Goal: Task Accomplishment & Management: Manage account settings

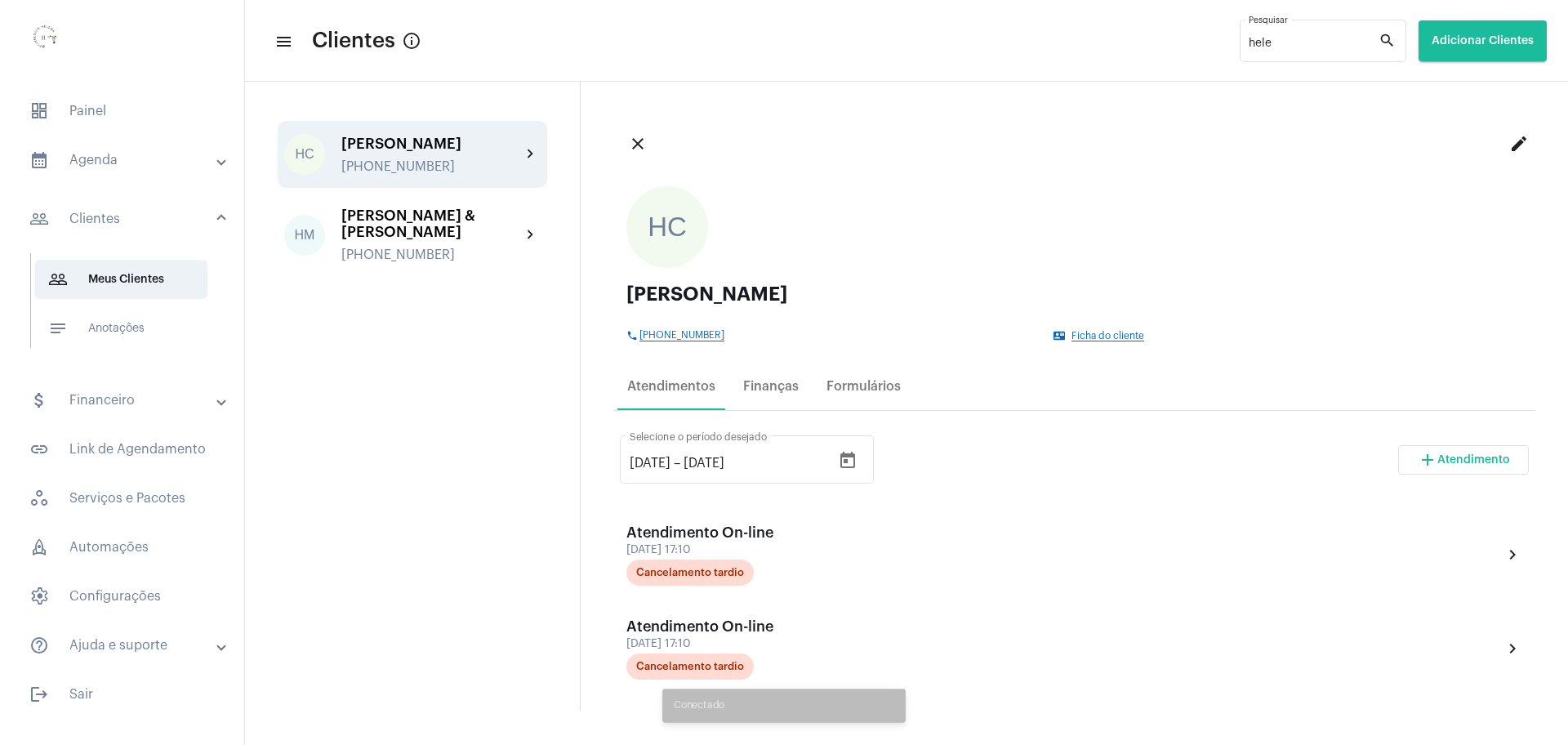
scroll to position [306, 0]
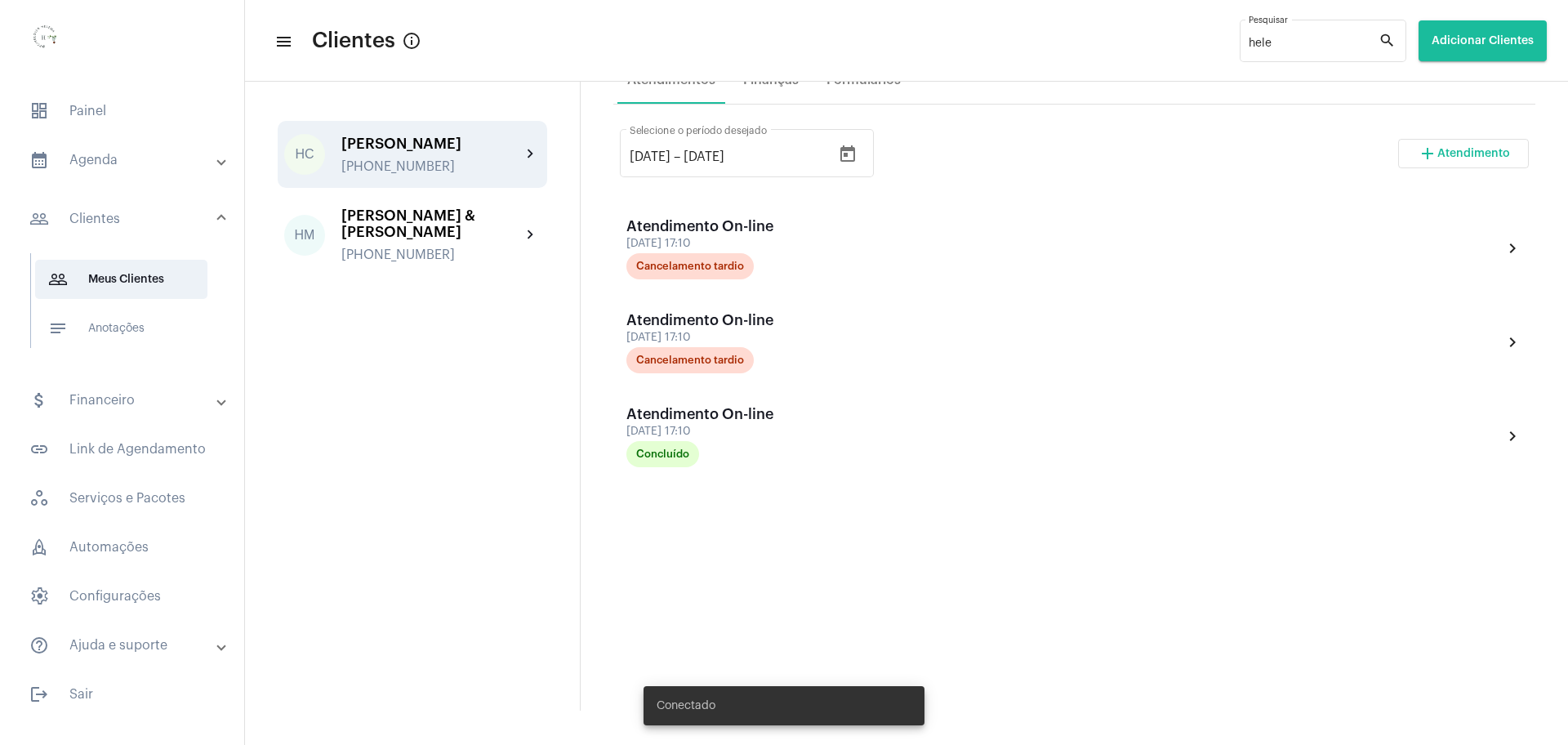
click at [84, 164] on mat-panel-title "calendar_month_outlined Agenda" at bounding box center [123, 160] width 188 height 19
click at [81, 113] on span "dashboard Painel" at bounding box center [122, 111] width 212 height 39
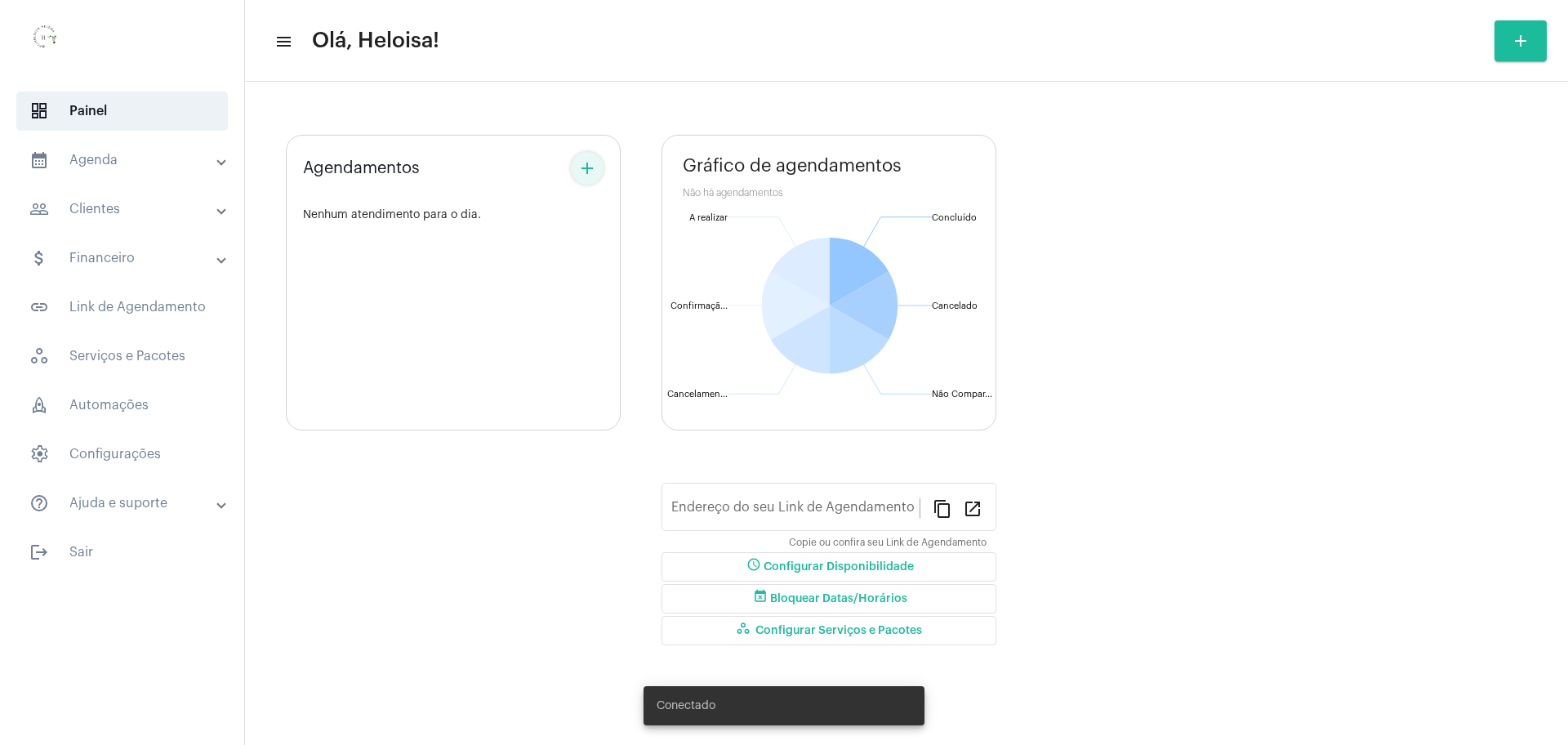
click at [588, 174] on mat-icon "add" at bounding box center [586, 168] width 19 height 19
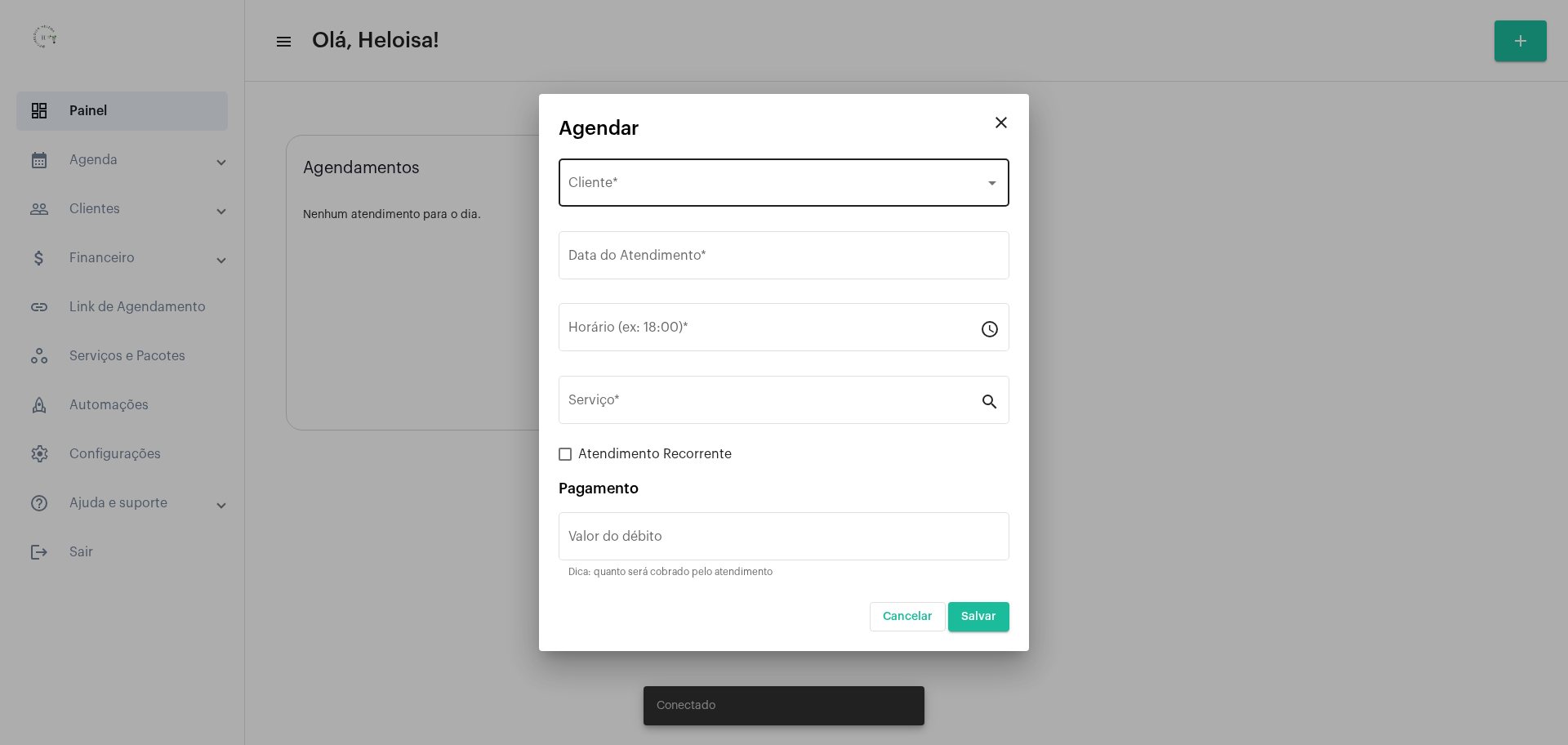
type input "[URL][DOMAIN_NAME]"
click at [630, 184] on span "Selecione o Cliente" at bounding box center [777, 186] width 417 height 15
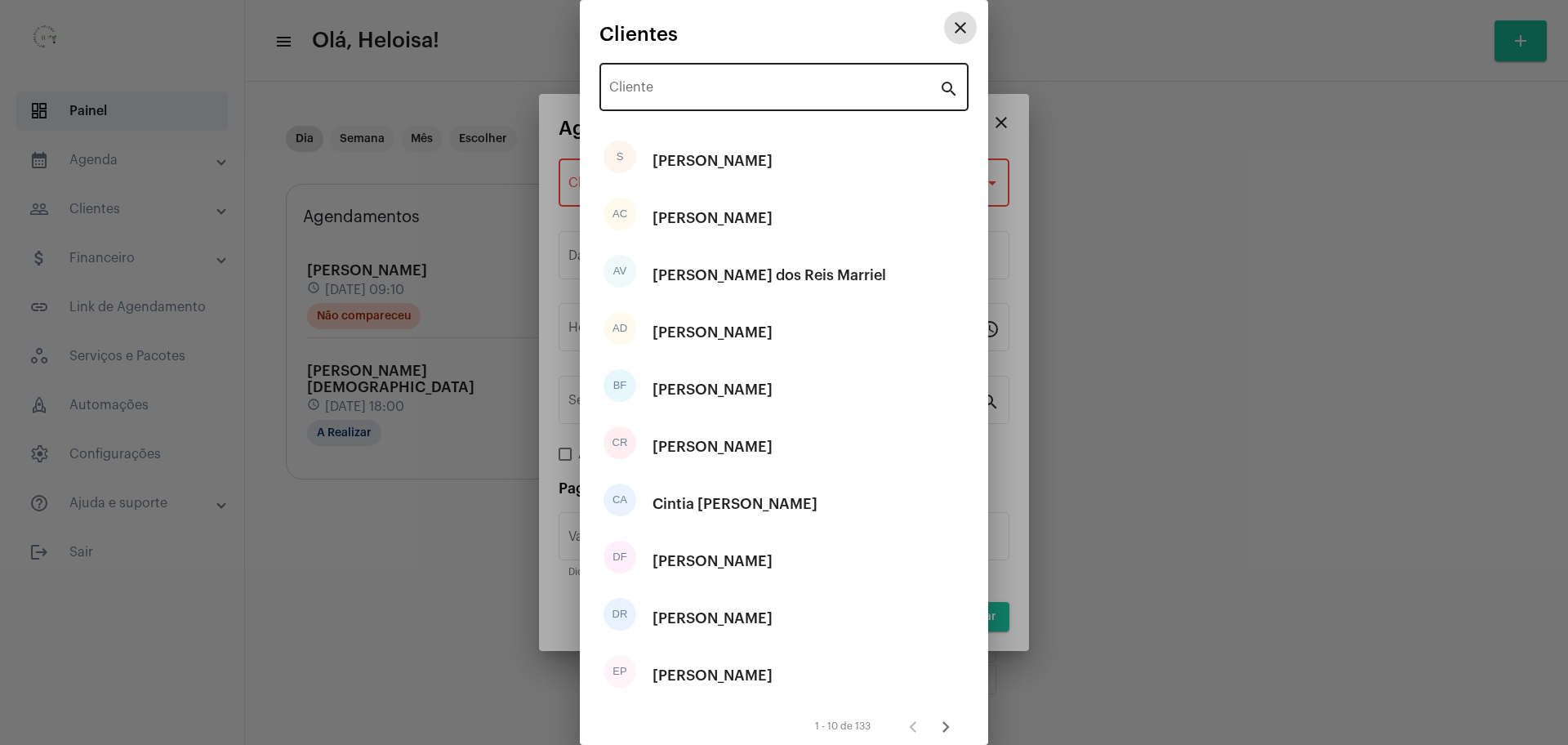
click at [705, 92] on input "Cliente" at bounding box center [775, 91] width 330 height 15
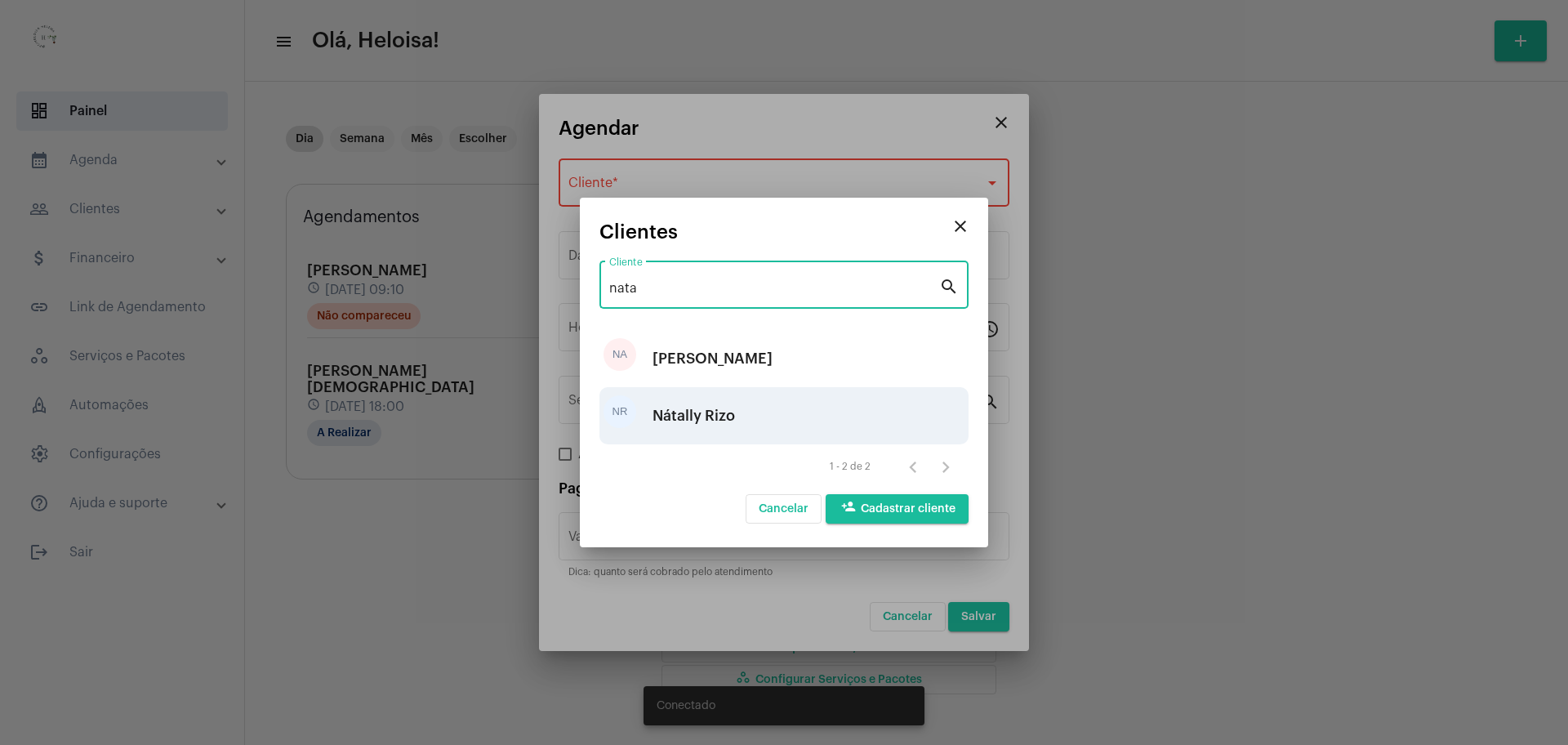
type input "nata"
click at [694, 421] on div "Nátally Rizo" at bounding box center [693, 416] width 83 height 49
type input "R$"
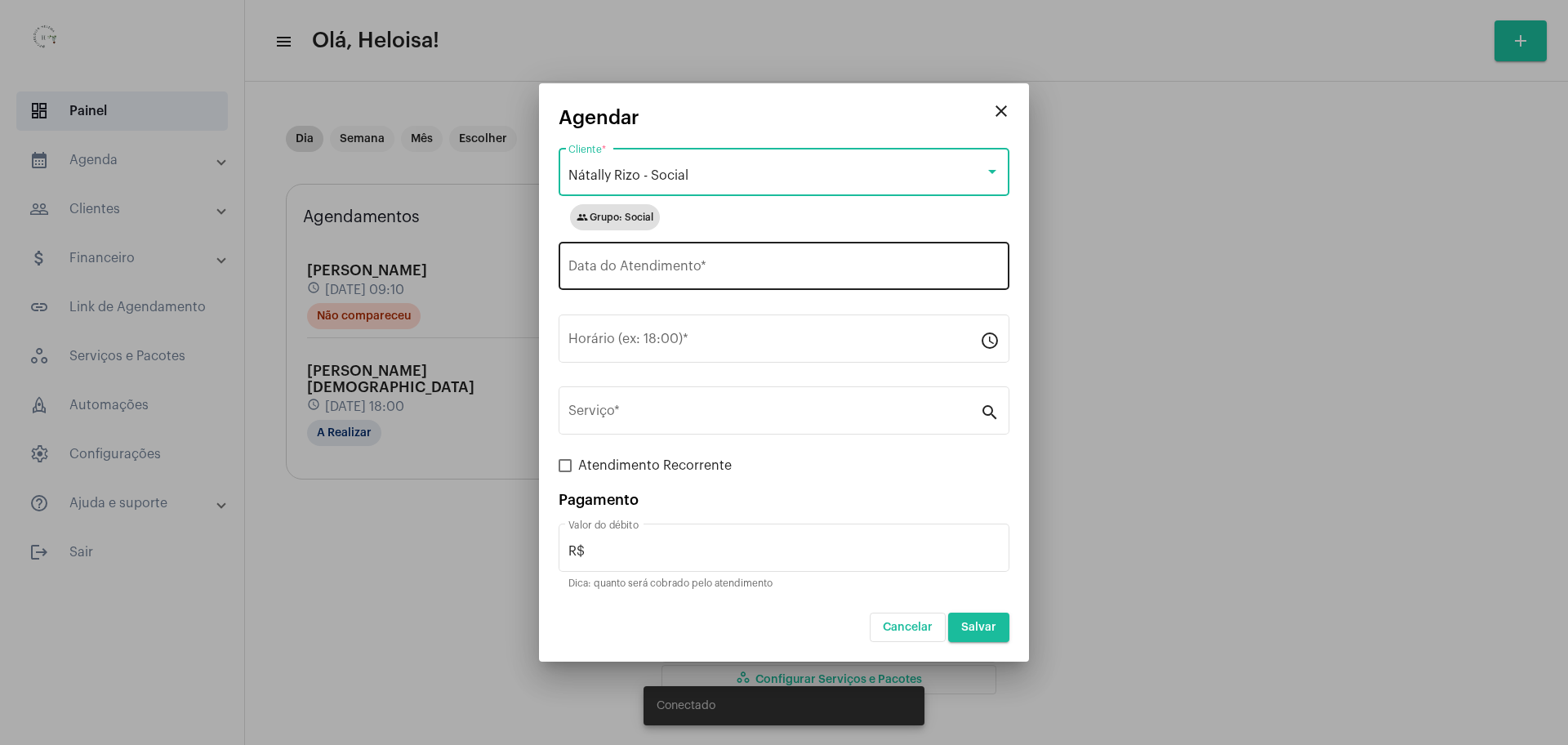
click at [647, 274] on input "Data do Atendimento *" at bounding box center [784, 270] width 431 height 15
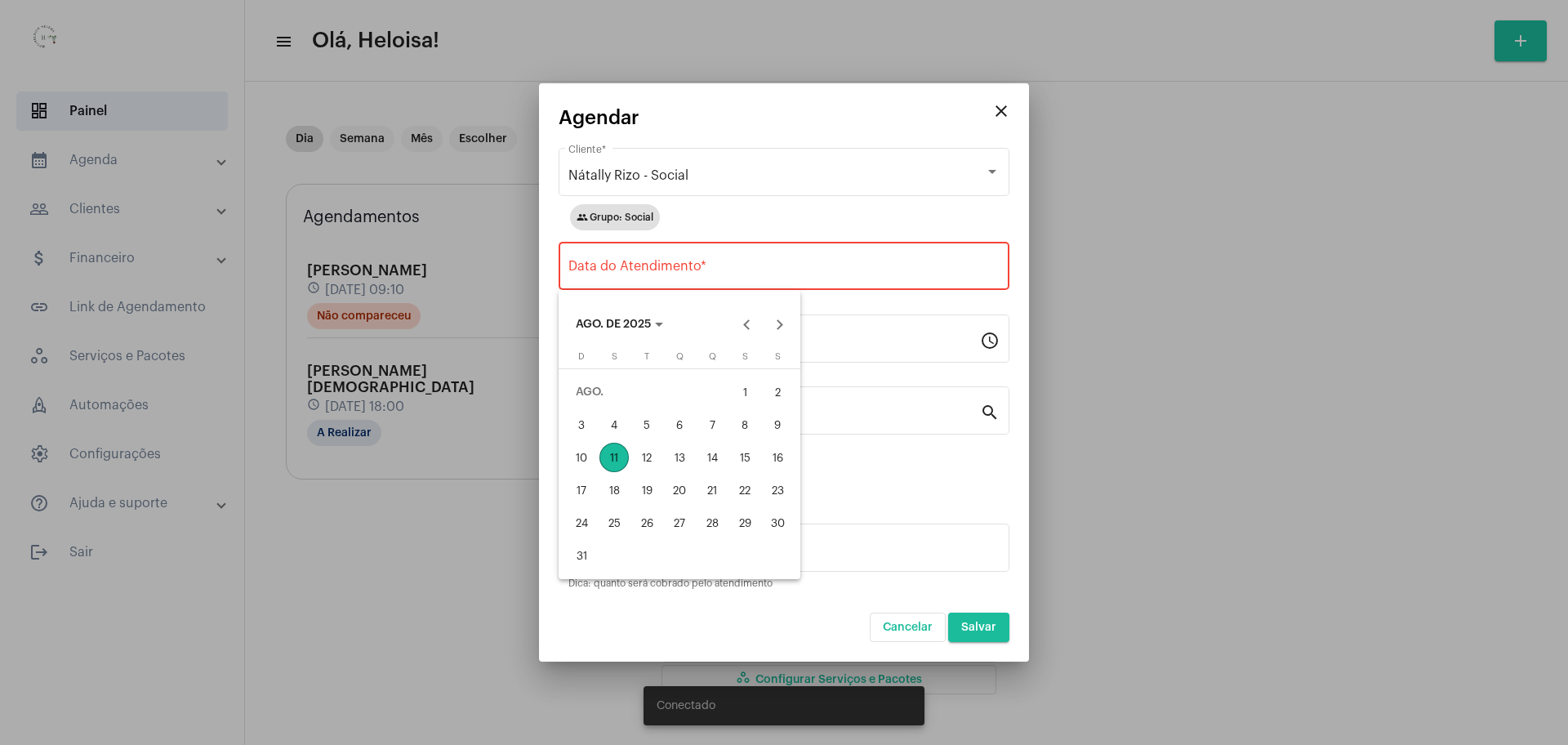
click at [605, 454] on div "11" at bounding box center [614, 457] width 30 height 30
type input "[DATE]"
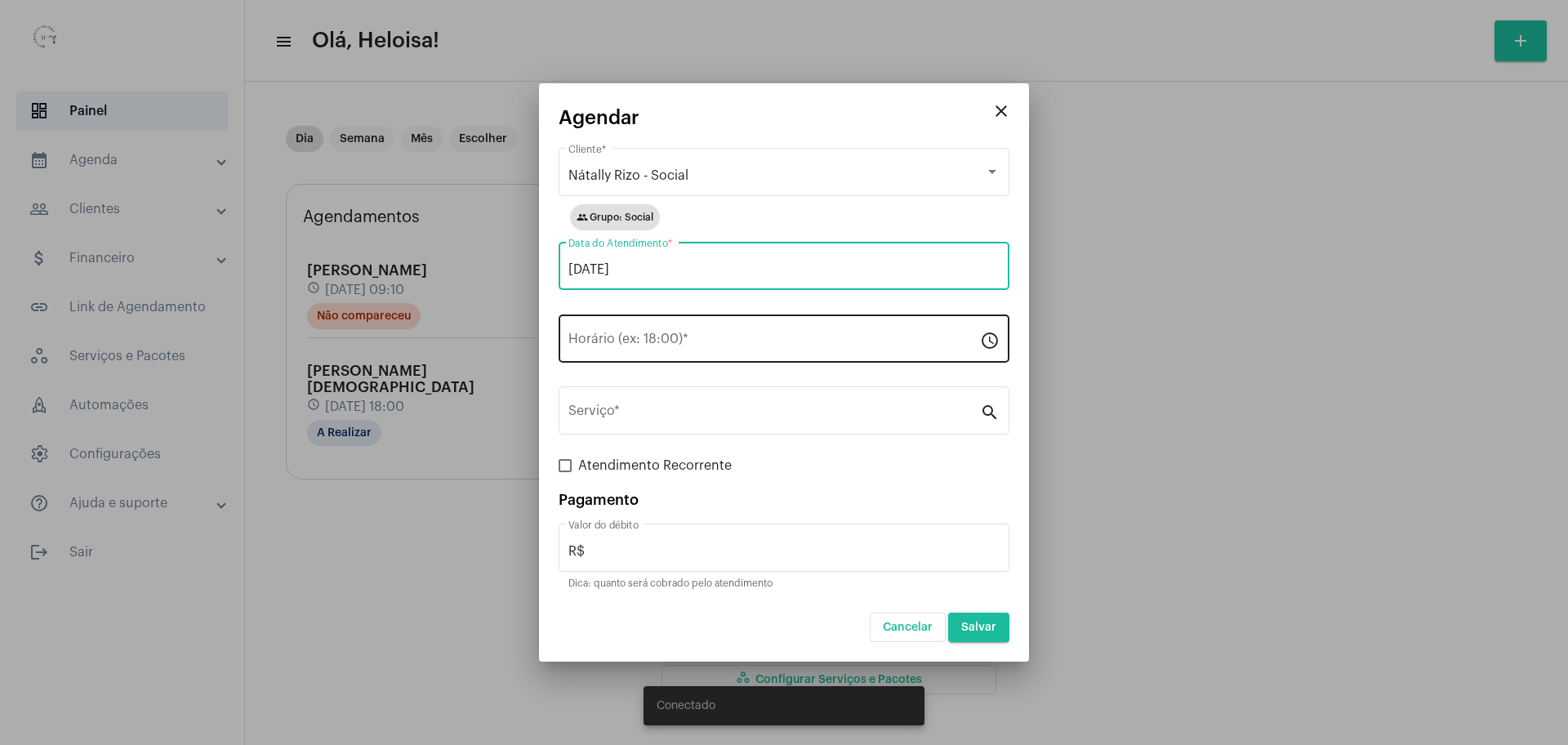
click at [611, 342] on input "Horário (ex: 18:00) *" at bounding box center [775, 342] width 412 height 15
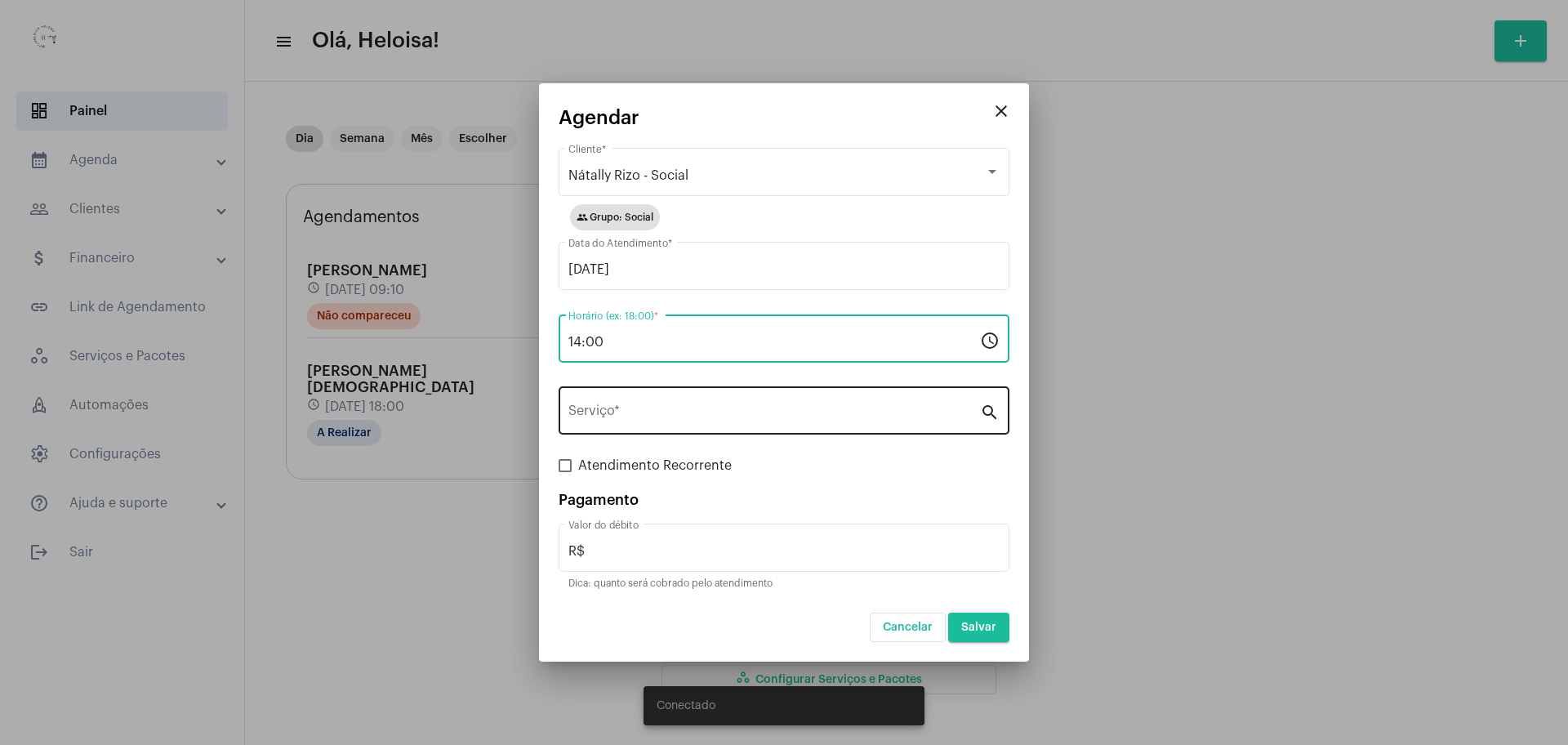
type input "14:00"
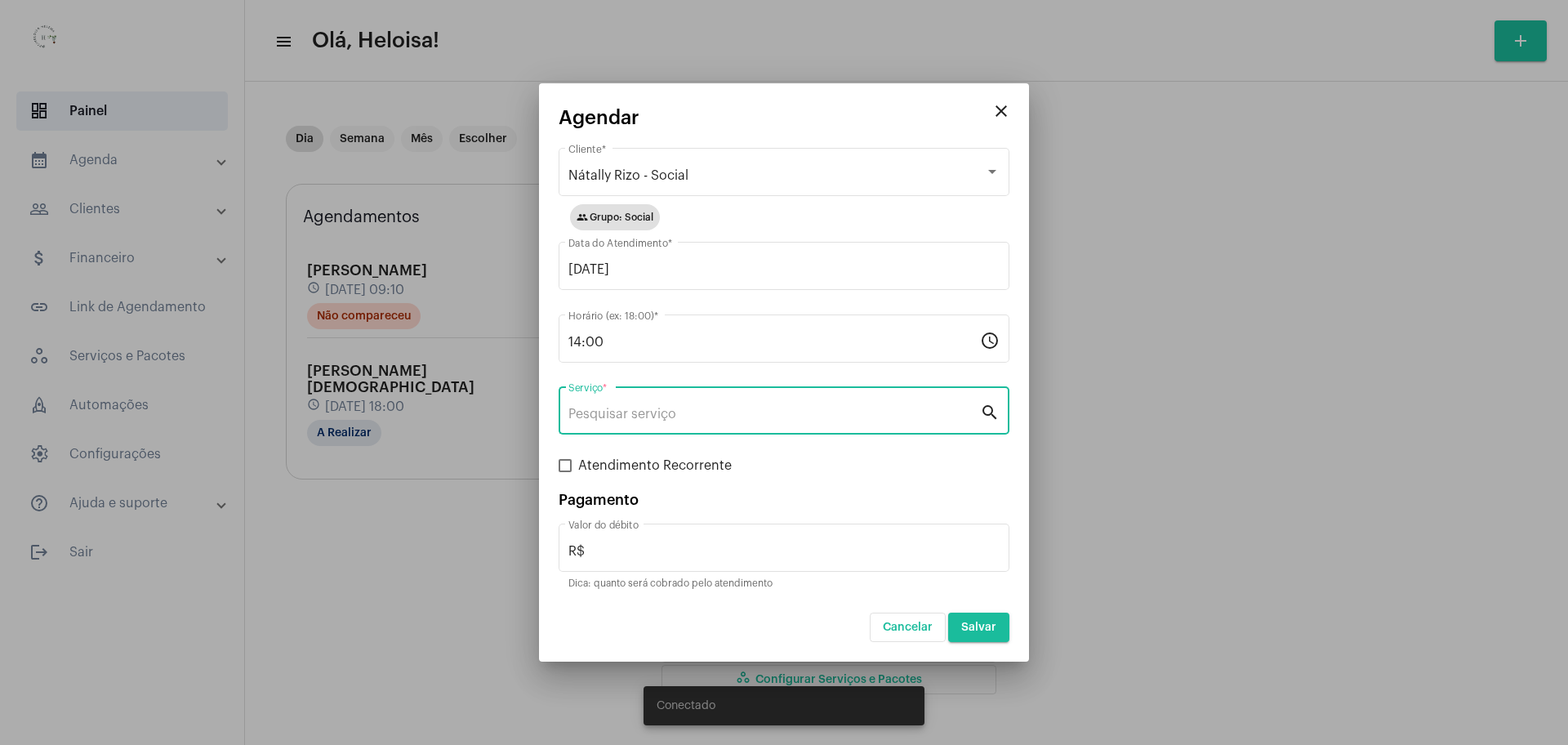
click at [705, 412] on input "Serviço *" at bounding box center [775, 414] width 412 height 15
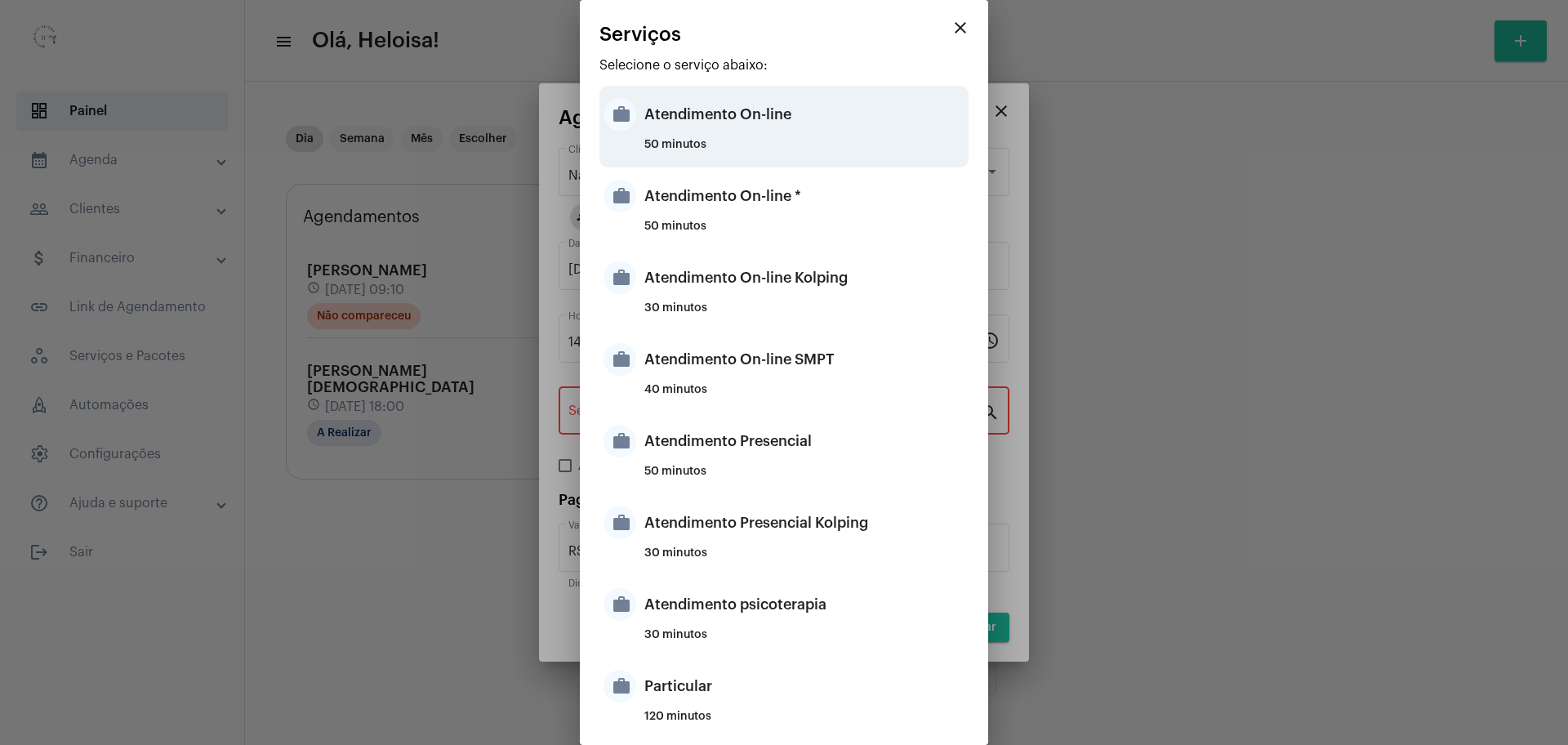
click at [708, 130] on div "Atendimento On-line" at bounding box center [804, 114] width 320 height 49
type input "Atendimento On-line"
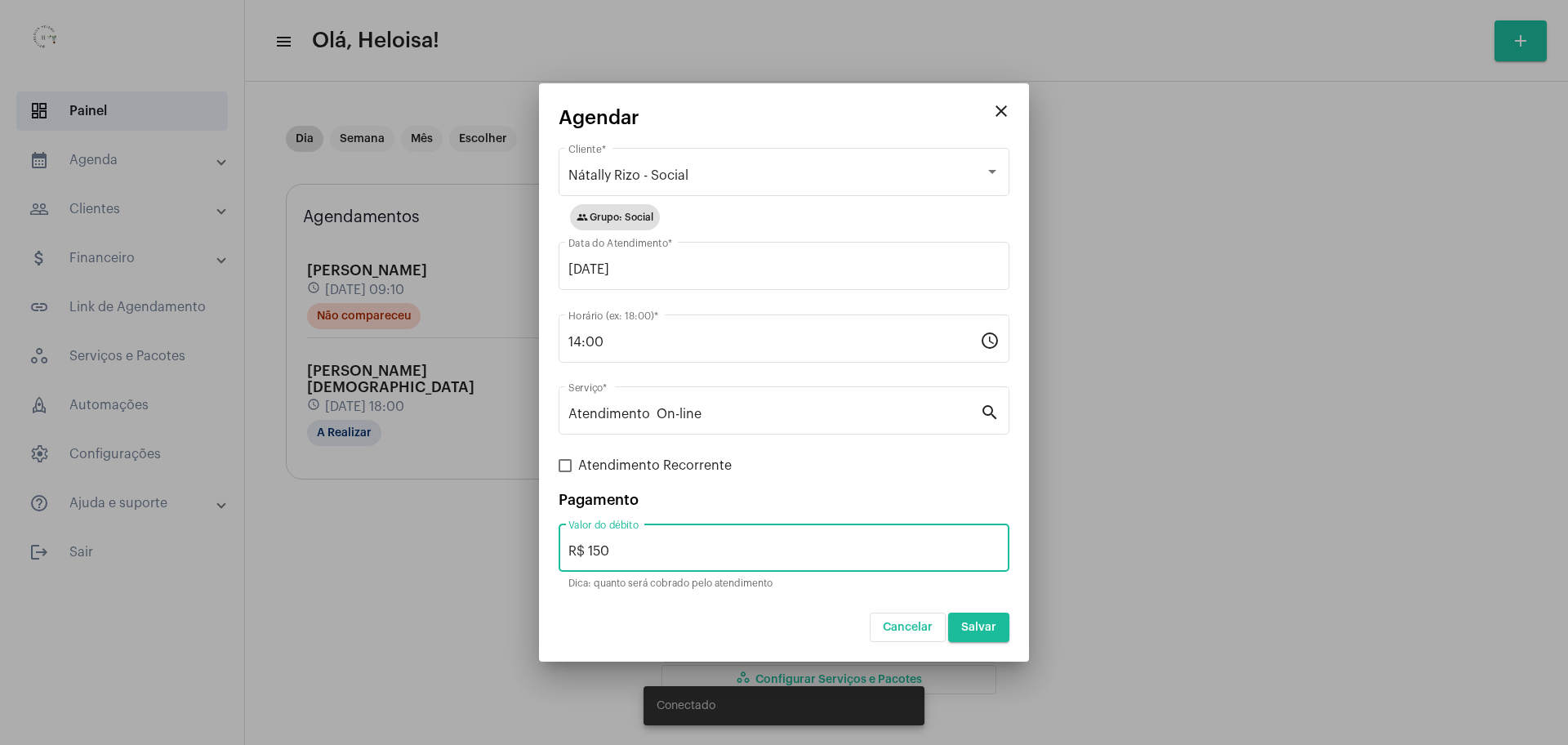
drag, startPoint x: 618, startPoint y: 551, endPoint x: 587, endPoint y: 555, distance: 31.3
click at [587, 555] on input "R$ 150" at bounding box center [784, 551] width 431 height 15
type input "R$ 80"
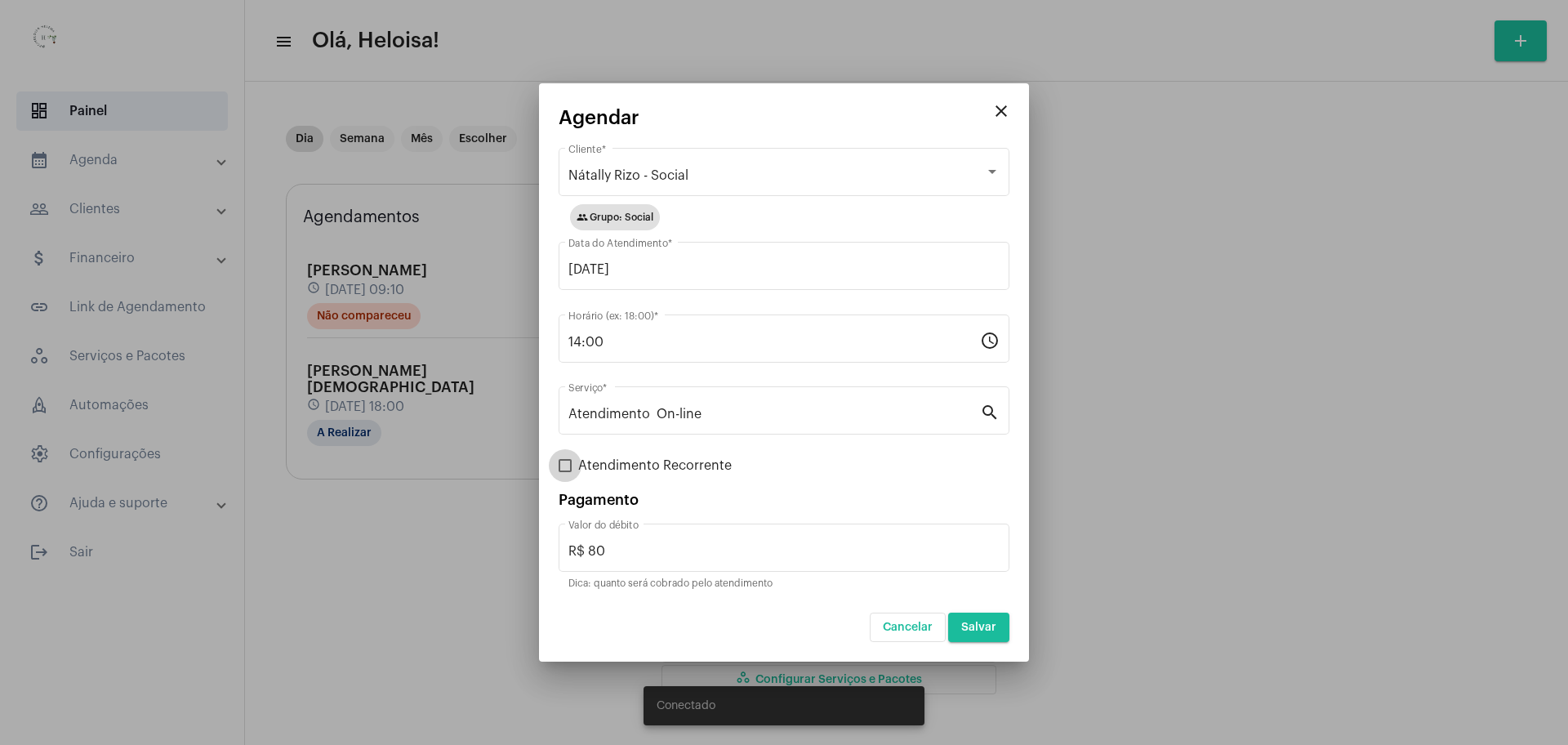
click at [560, 463] on span at bounding box center [565, 466] width 13 height 13
click at [564, 472] on input "Atendimento Recorrente" at bounding box center [564, 472] width 1 height 1
checkbox input "true"
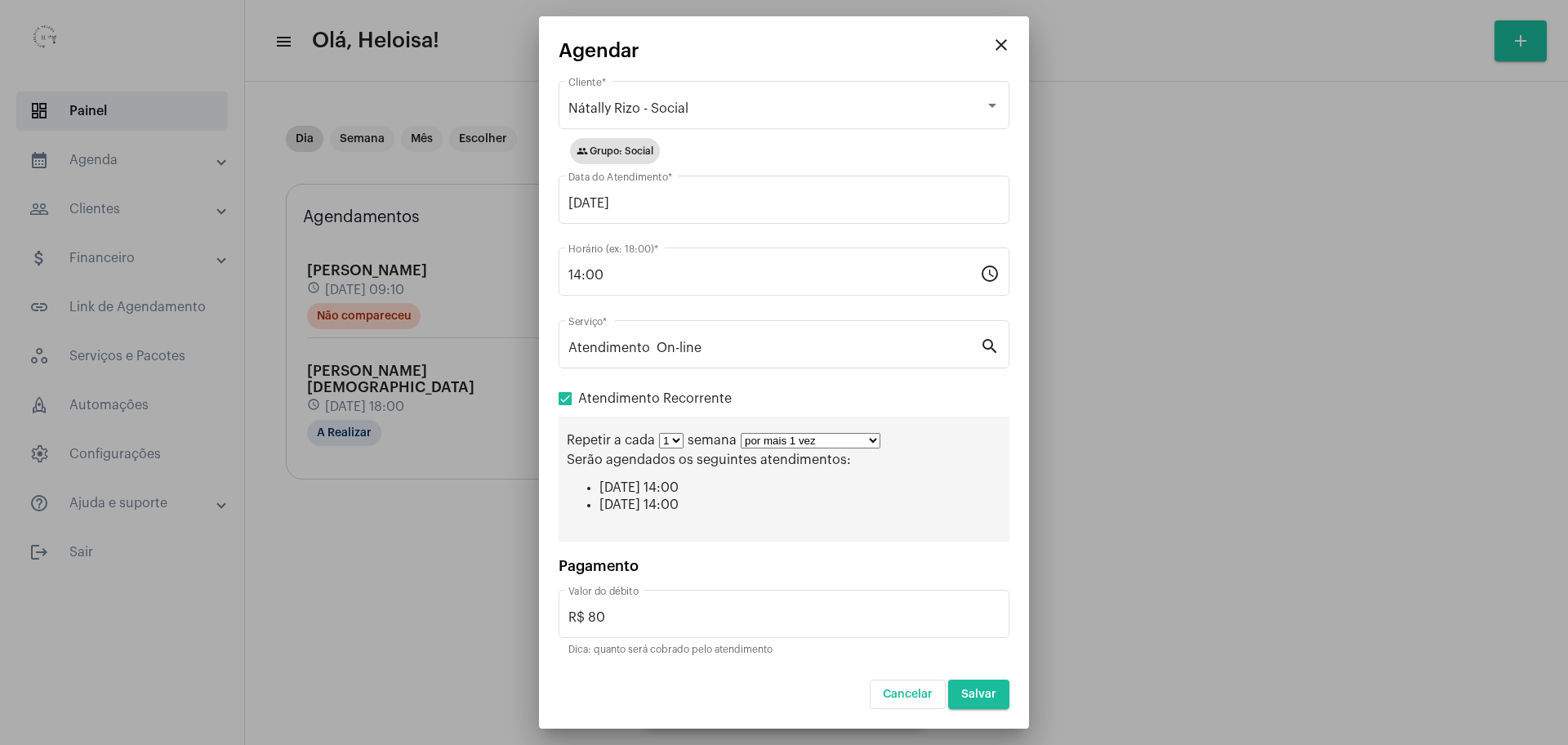
click at [823, 436] on select "por mais 1 vez por mais 2 vezes por mais 3 vezes por mais 4 vezes por mais 5 ve…" at bounding box center [811, 441] width 140 height 16
select select "10: 0"
click at [741, 433] on select "por mais 1 vez por mais 2 vezes por mais 3 vezes por mais 4 vezes por mais 5 ve…" at bounding box center [811, 441] width 140 height 16
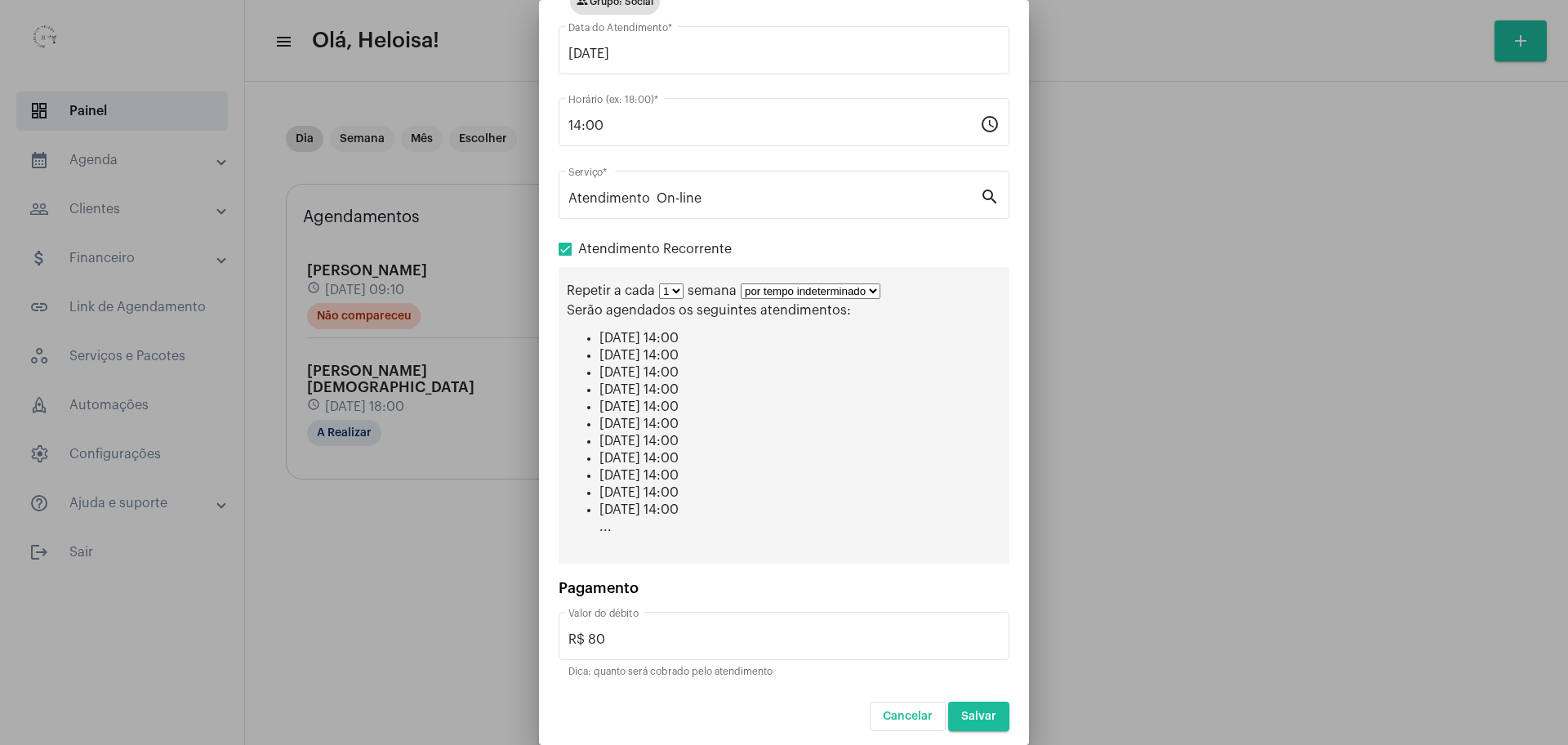
scroll to position [139, 0]
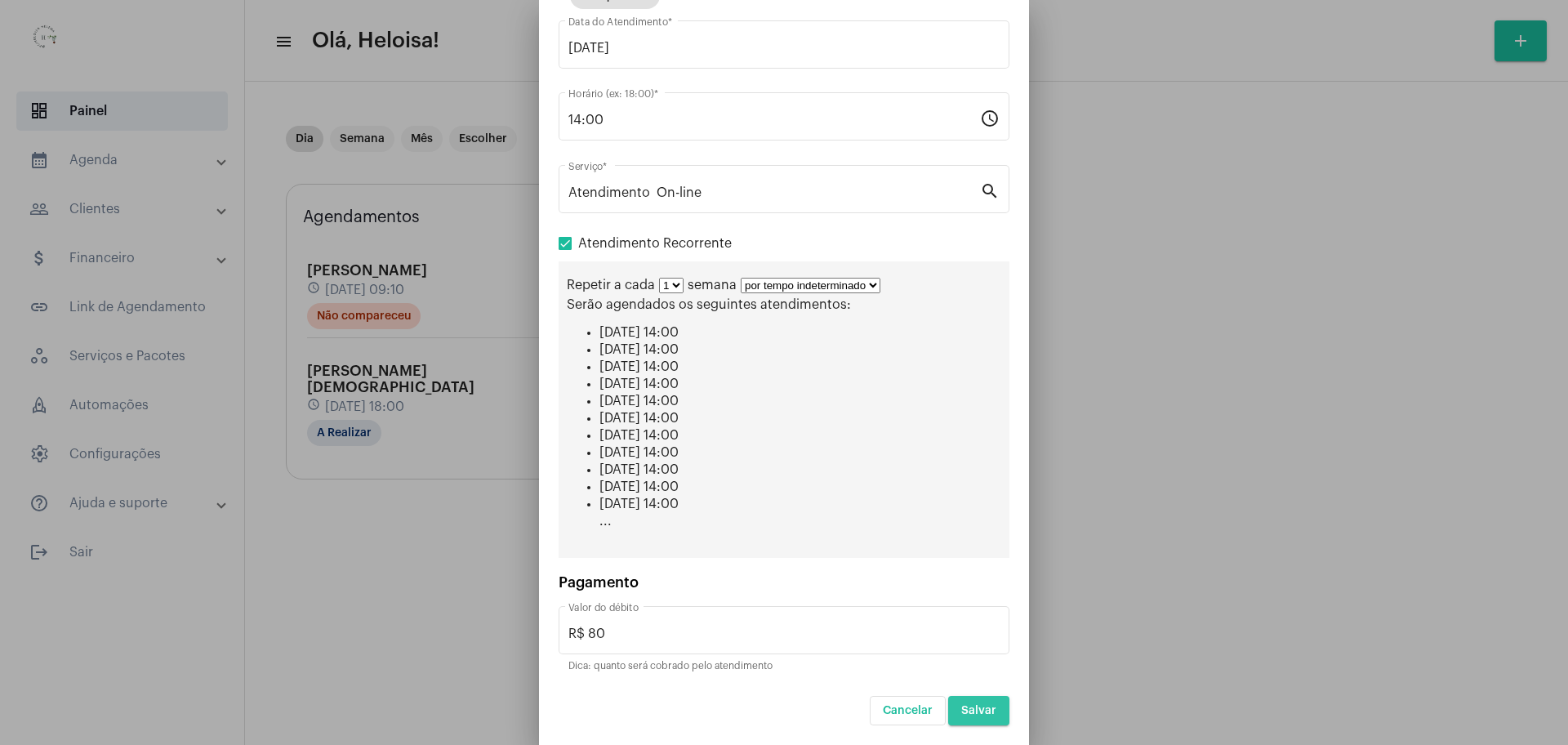
click at [971, 712] on span "Salvar" at bounding box center [979, 711] width 35 height 11
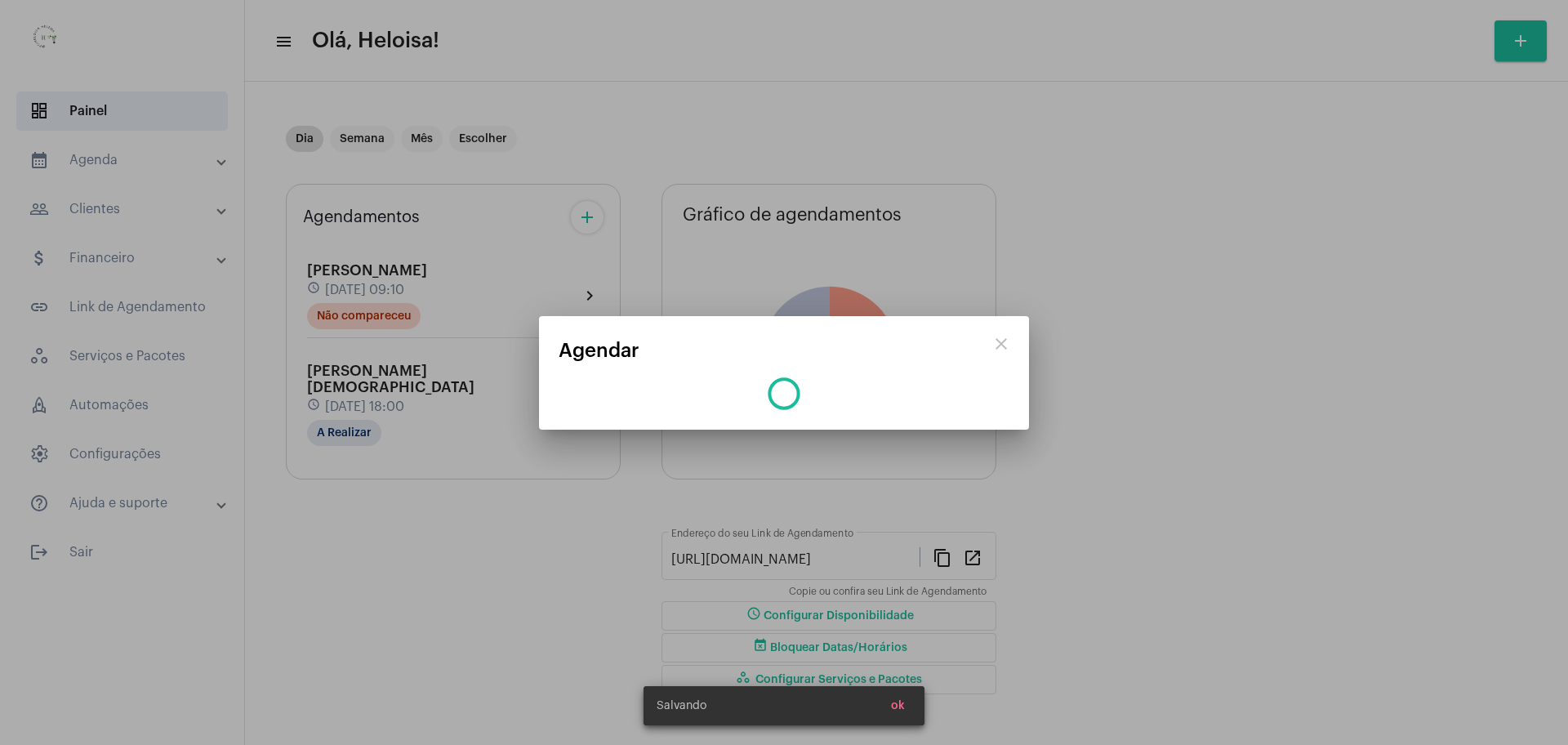
scroll to position [0, 0]
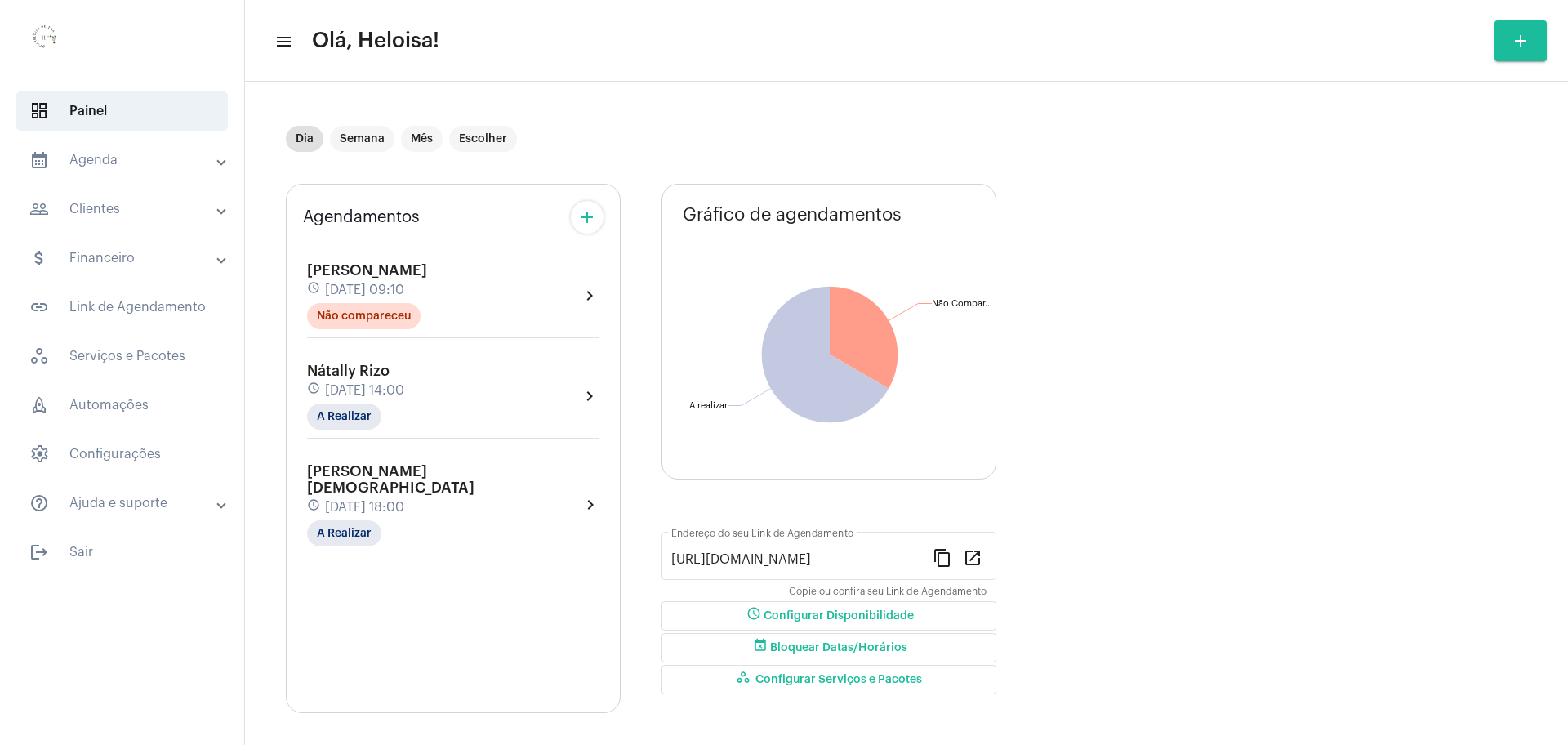
click at [352, 389] on span "[DATE] 14:00" at bounding box center [364, 391] width 79 height 15
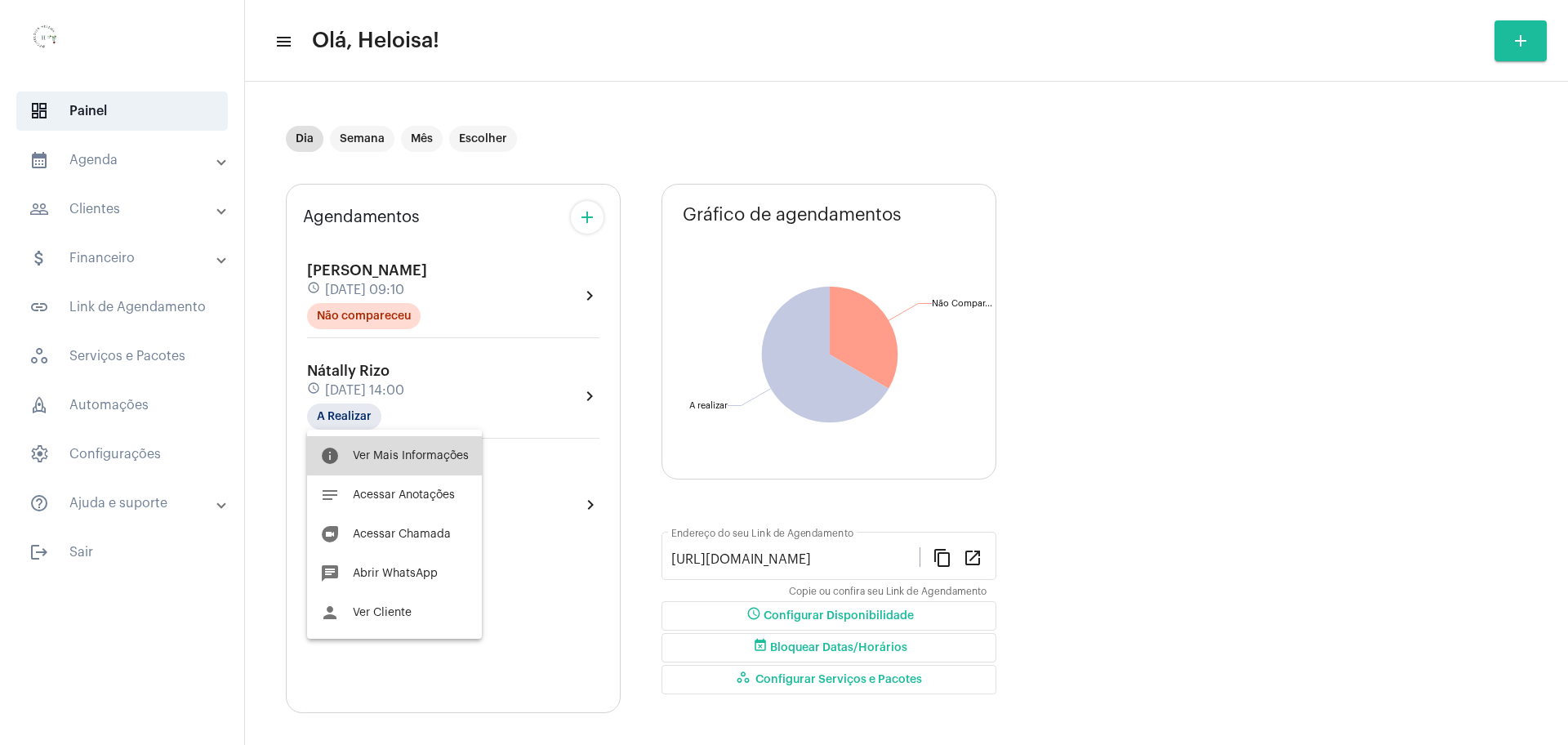
click at [410, 456] on span "Ver Mais Informações" at bounding box center [410, 456] width 116 height 11
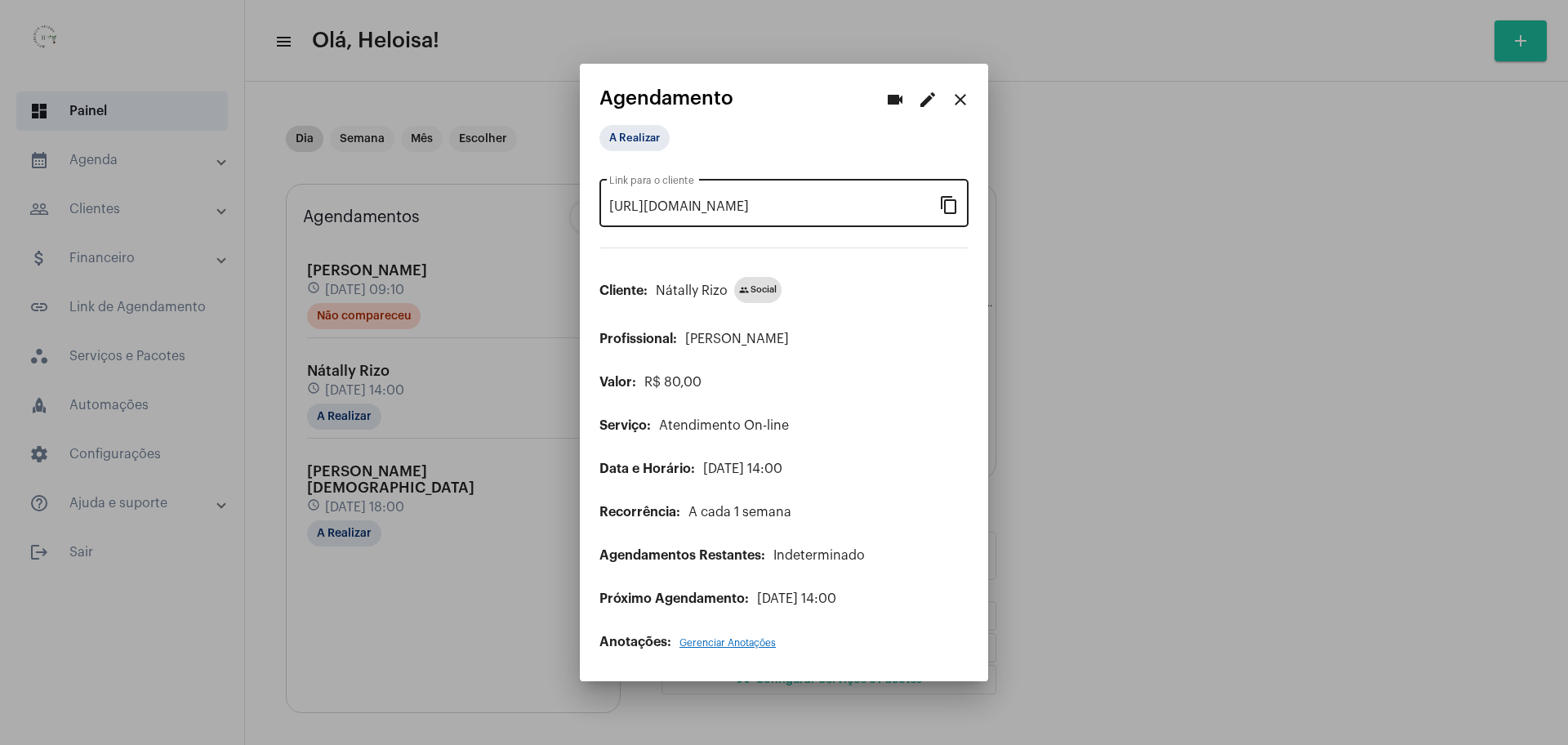
drag, startPoint x: 950, startPoint y: 205, endPoint x: 941, endPoint y: 173, distance: 33.2
click at [951, 205] on mat-icon "content_copy" at bounding box center [949, 204] width 19 height 19
click at [900, 129] on app-view-schedule "videocam edit close Agendamento A Realizar [URL][DOMAIN_NAME] Link para o clien…" at bounding box center [784, 368] width 369 height 563
click at [897, 99] on mat-icon "videocam" at bounding box center [894, 99] width 19 height 19
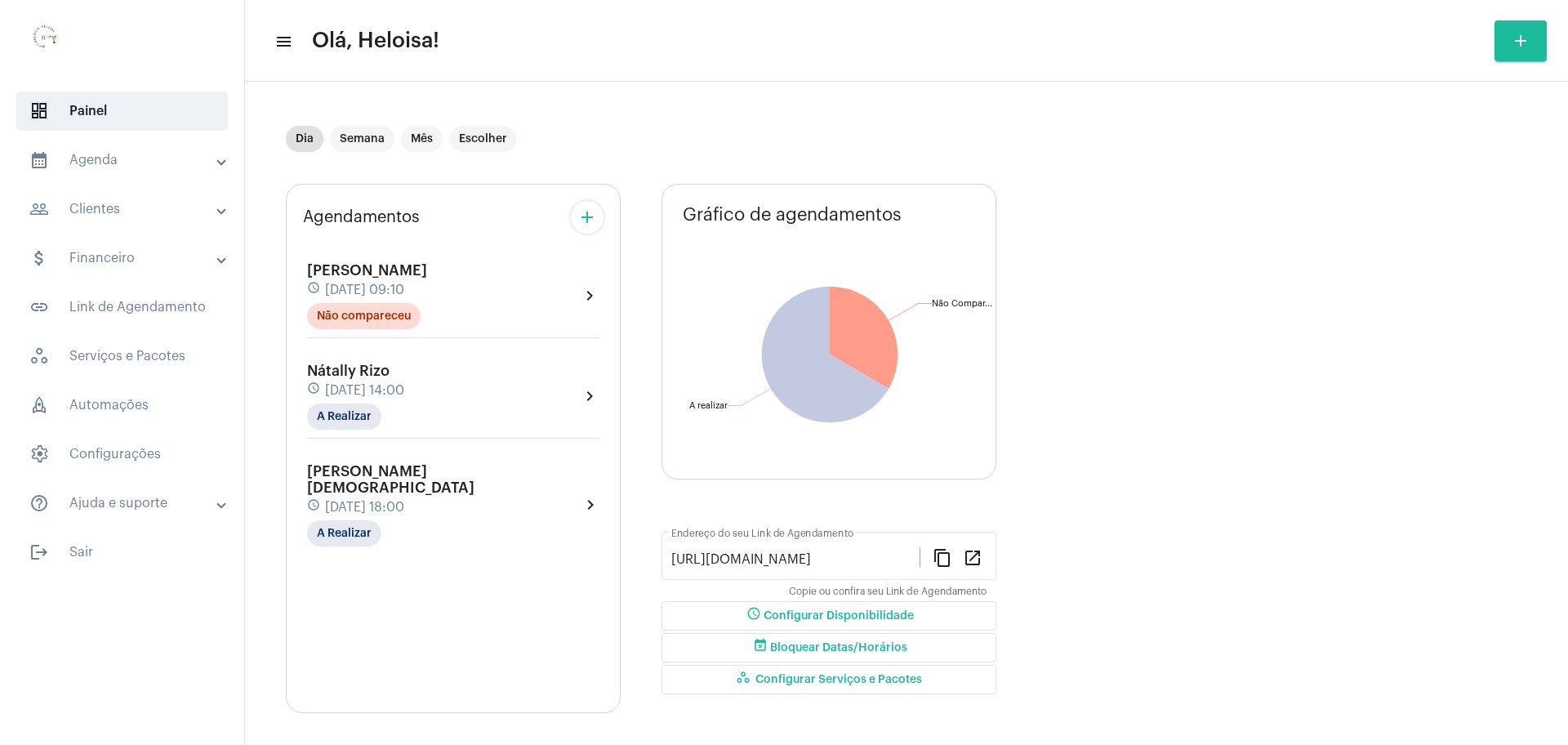
click at [361, 379] on div "Nátally Rizo schedule [DATE] 14:00 A Realizar" at bounding box center [355, 396] width 97 height 67
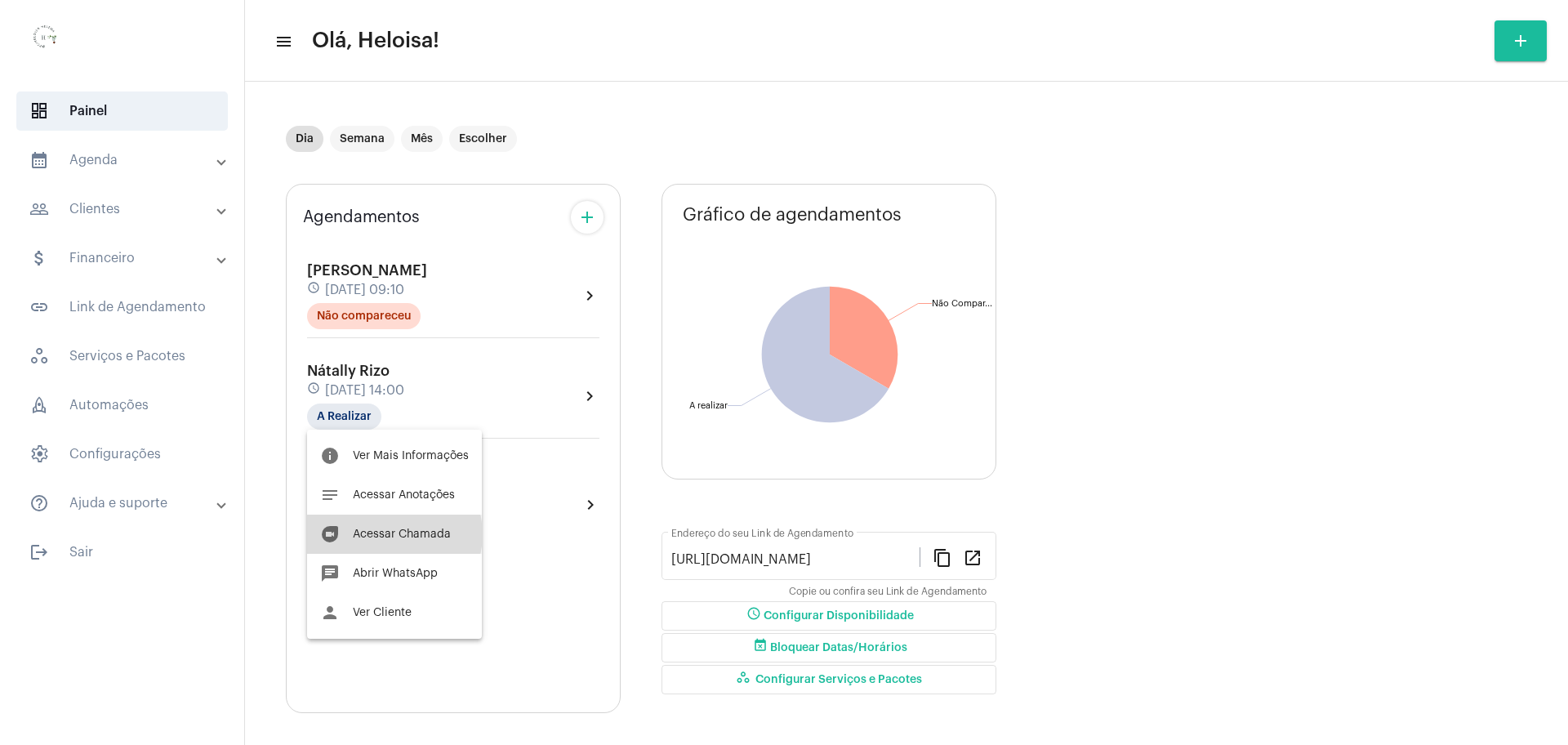
click at [392, 534] on span "Acessar Chamada" at bounding box center [402, 534] width 98 height 11
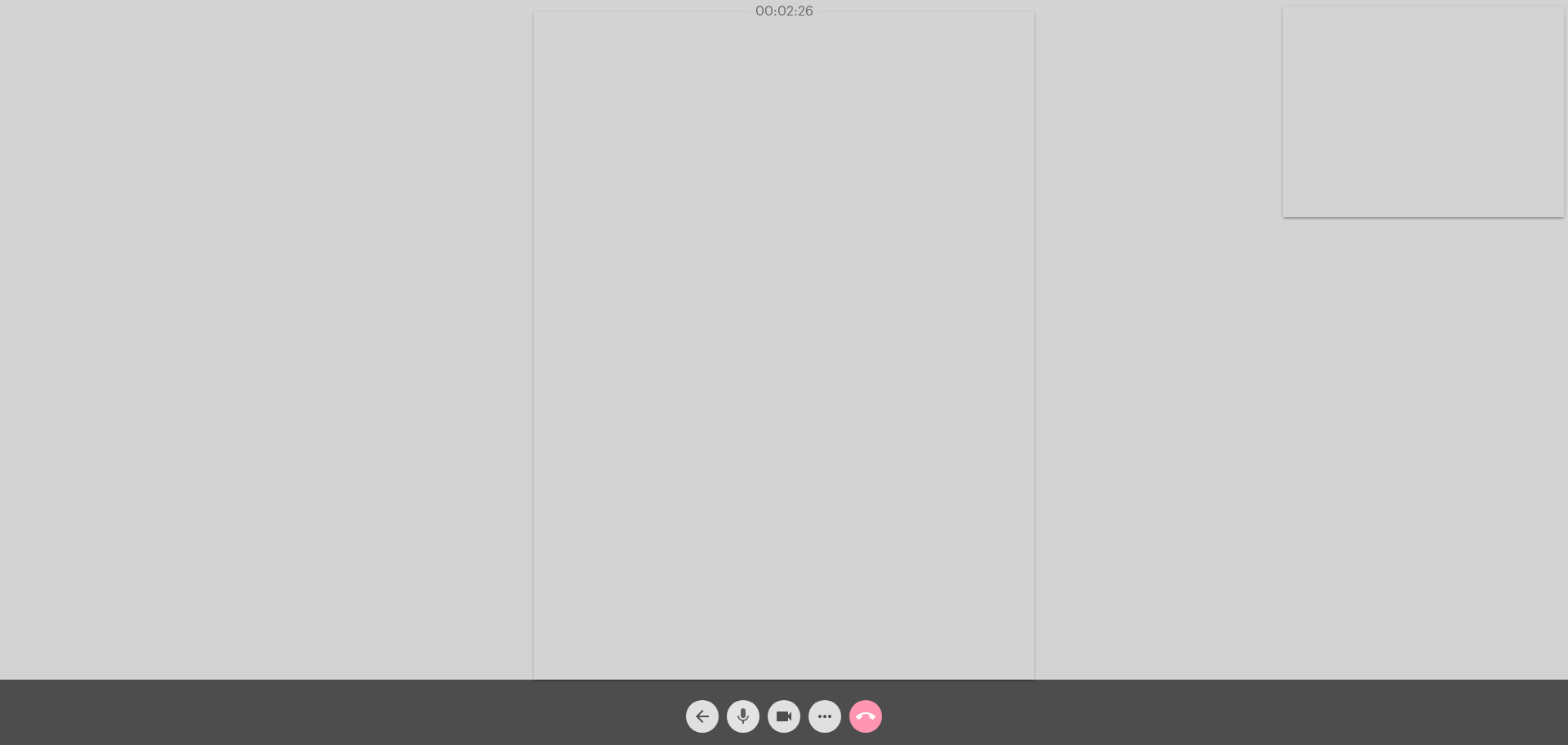
click at [738, 715] on mat-icon "mic" at bounding box center [743, 716] width 19 height 19
click at [738, 715] on mat-icon "mic_off" at bounding box center [743, 716] width 19 height 19
click at [738, 715] on mat-icon "mic" at bounding box center [743, 716] width 19 height 19
click at [738, 715] on mat-icon "mic_off" at bounding box center [743, 716] width 19 height 19
click at [738, 715] on mat-icon "mic" at bounding box center [743, 716] width 19 height 19
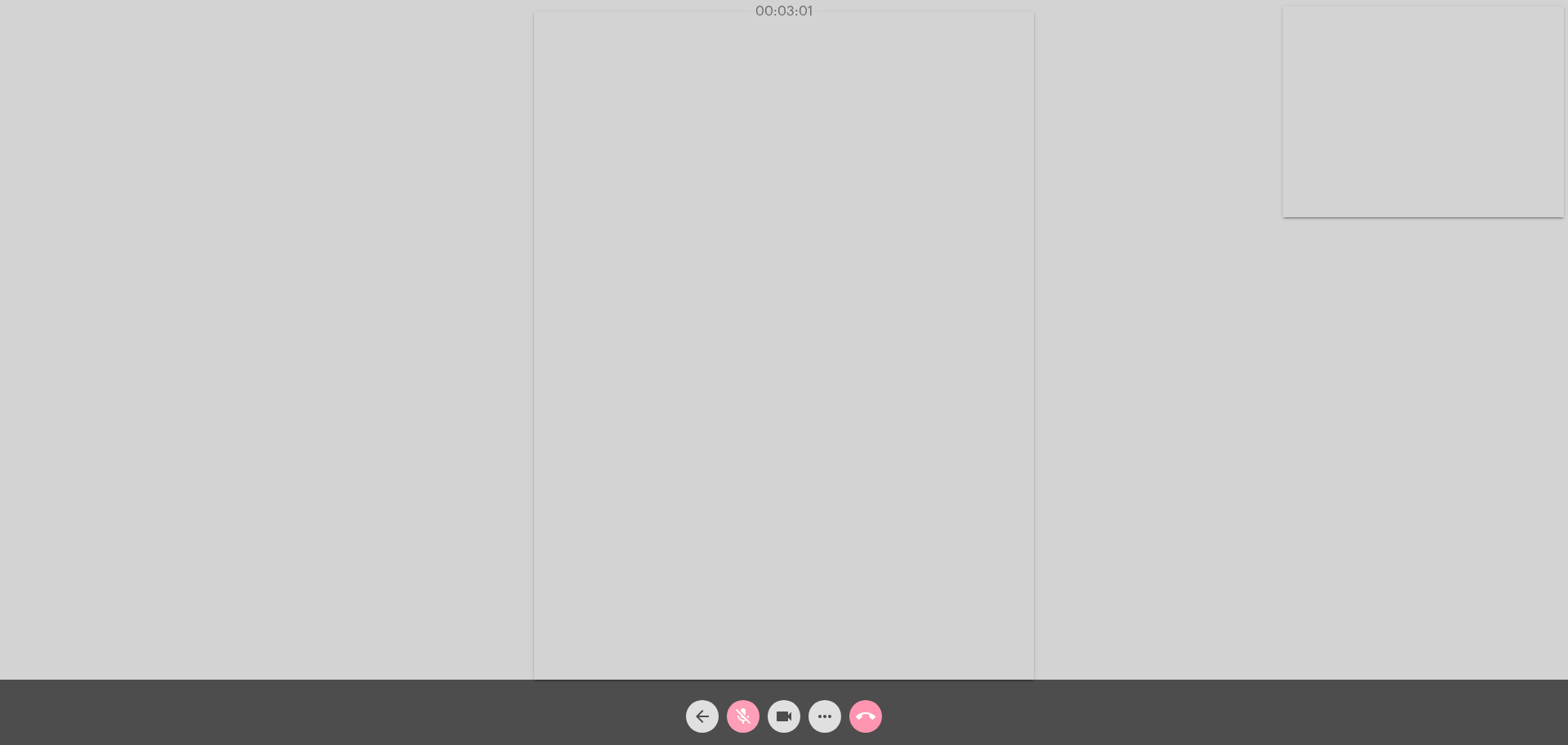
click at [738, 715] on mat-icon "mic_off" at bounding box center [743, 716] width 19 height 19
click at [738, 715] on mat-icon "mic" at bounding box center [743, 716] width 19 height 19
click at [738, 715] on mat-icon "mic_off" at bounding box center [743, 716] width 19 height 19
click at [738, 715] on mat-icon "mic" at bounding box center [743, 716] width 19 height 19
click at [738, 715] on mat-icon "mic_off" at bounding box center [743, 716] width 19 height 19
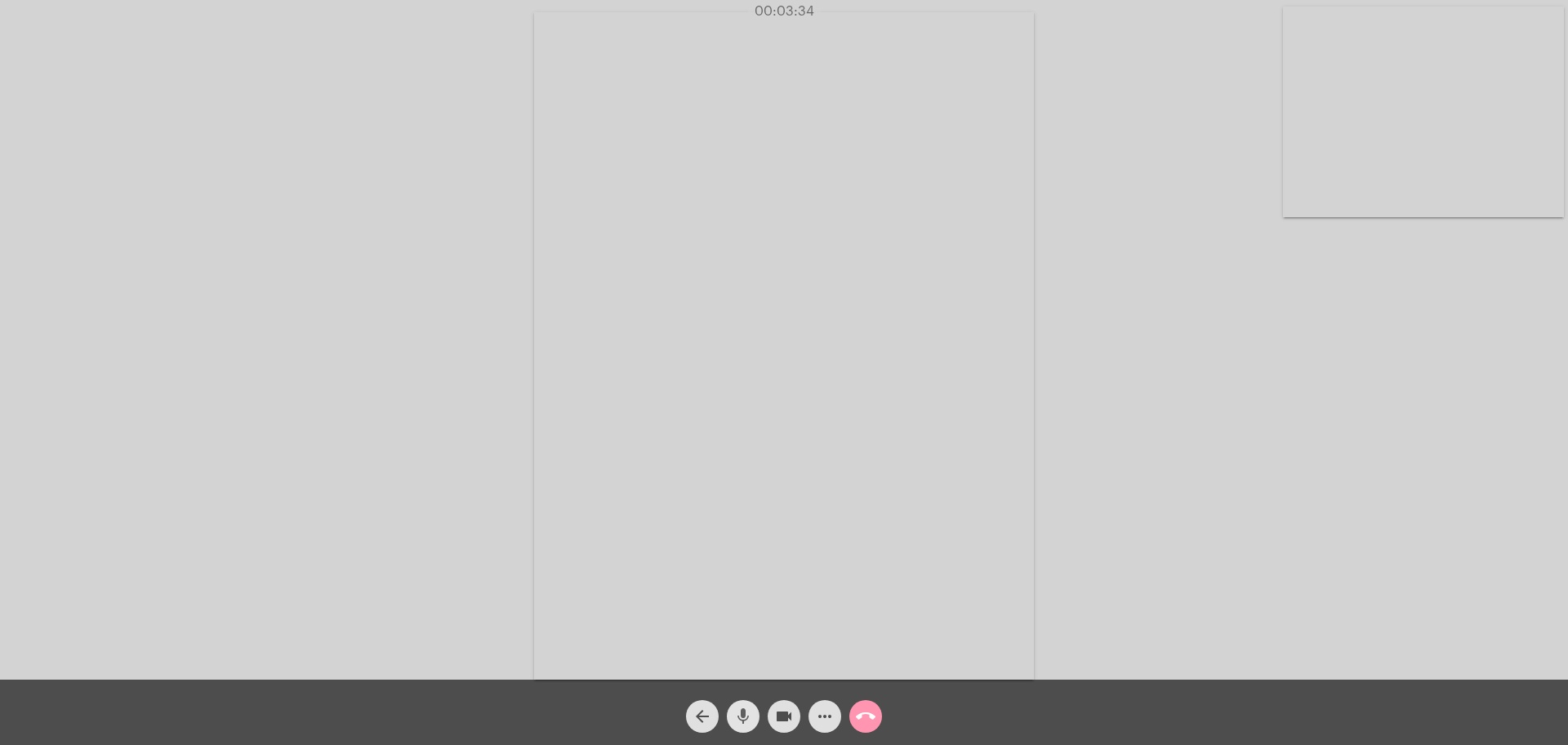
click at [738, 715] on mat-icon "mic" at bounding box center [743, 716] width 19 height 19
click at [738, 715] on mat-icon "mic_off" at bounding box center [743, 716] width 19 height 19
click at [738, 715] on mat-icon "mic" at bounding box center [743, 716] width 19 height 19
click at [818, 700] on span "more_horiz" at bounding box center [825, 716] width 19 height 32
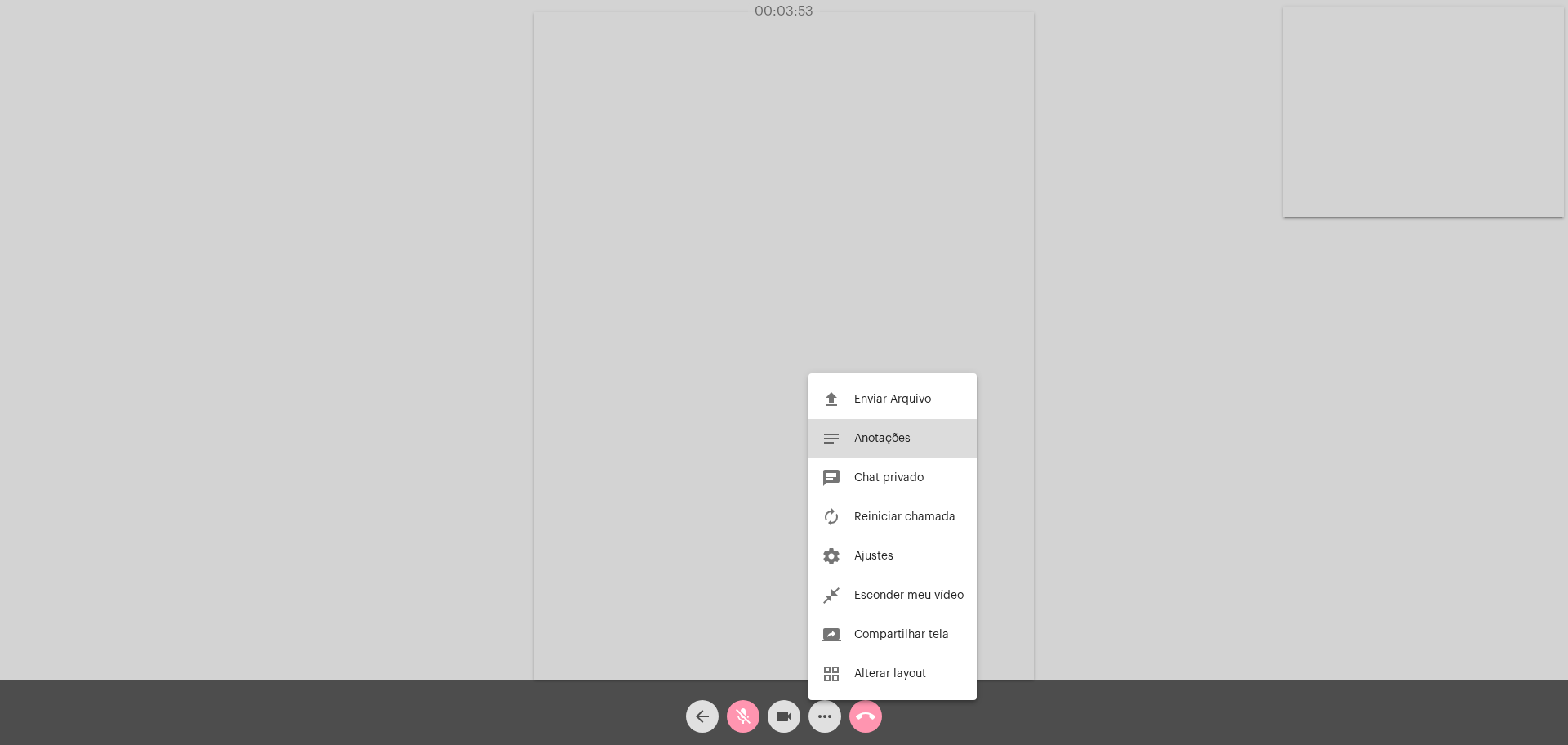
click at [875, 442] on span "Anotações" at bounding box center [882, 439] width 57 height 11
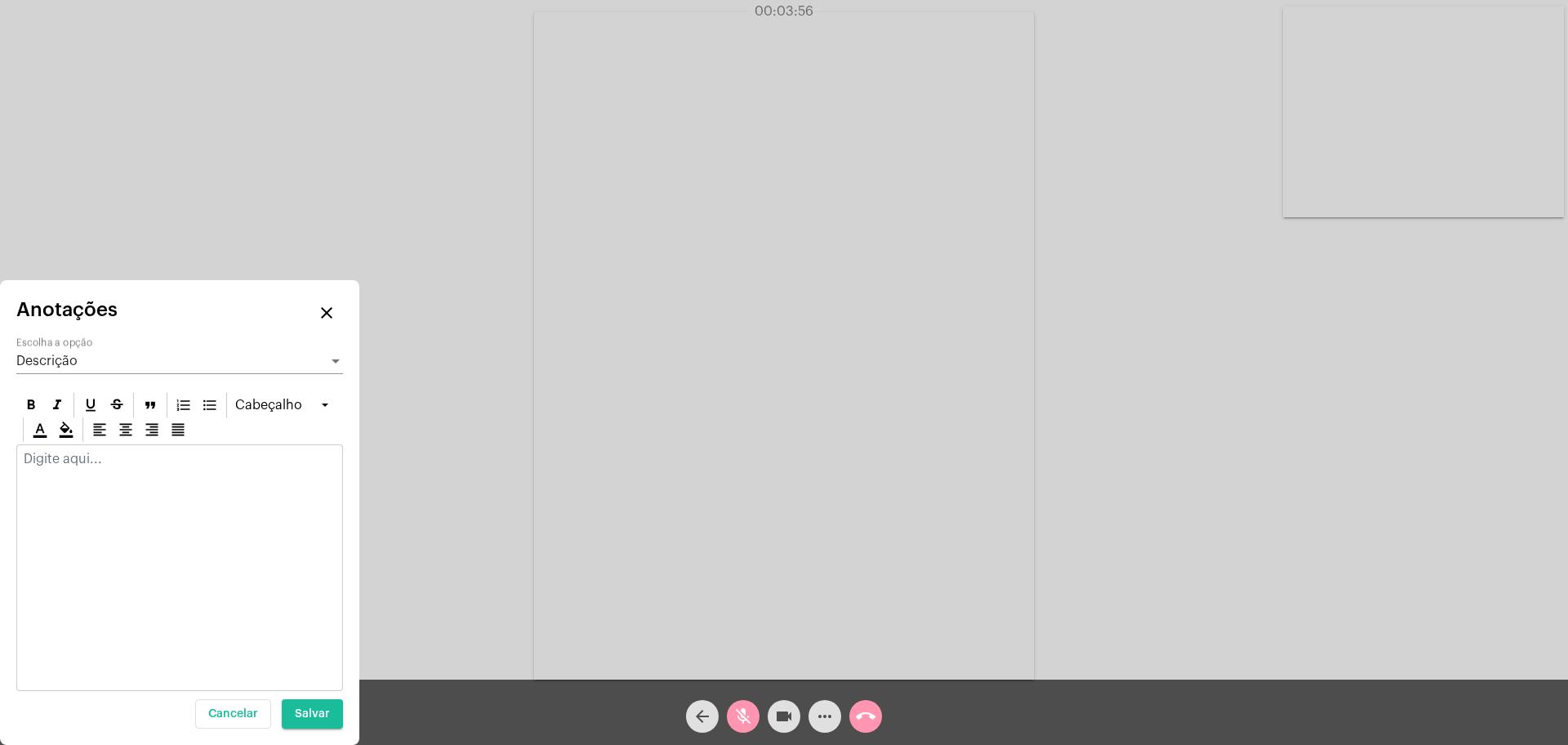
click at [284, 482] on div at bounding box center [180, 568] width 327 height 247
click at [247, 481] on div at bounding box center [179, 463] width 325 height 36
click at [202, 460] on p at bounding box center [180, 459] width 312 height 15
click at [748, 713] on mat-icon "mic_off" at bounding box center [743, 716] width 19 height 19
click at [145, 458] on p "Esta impactada pela rotina" at bounding box center [180, 459] width 312 height 15
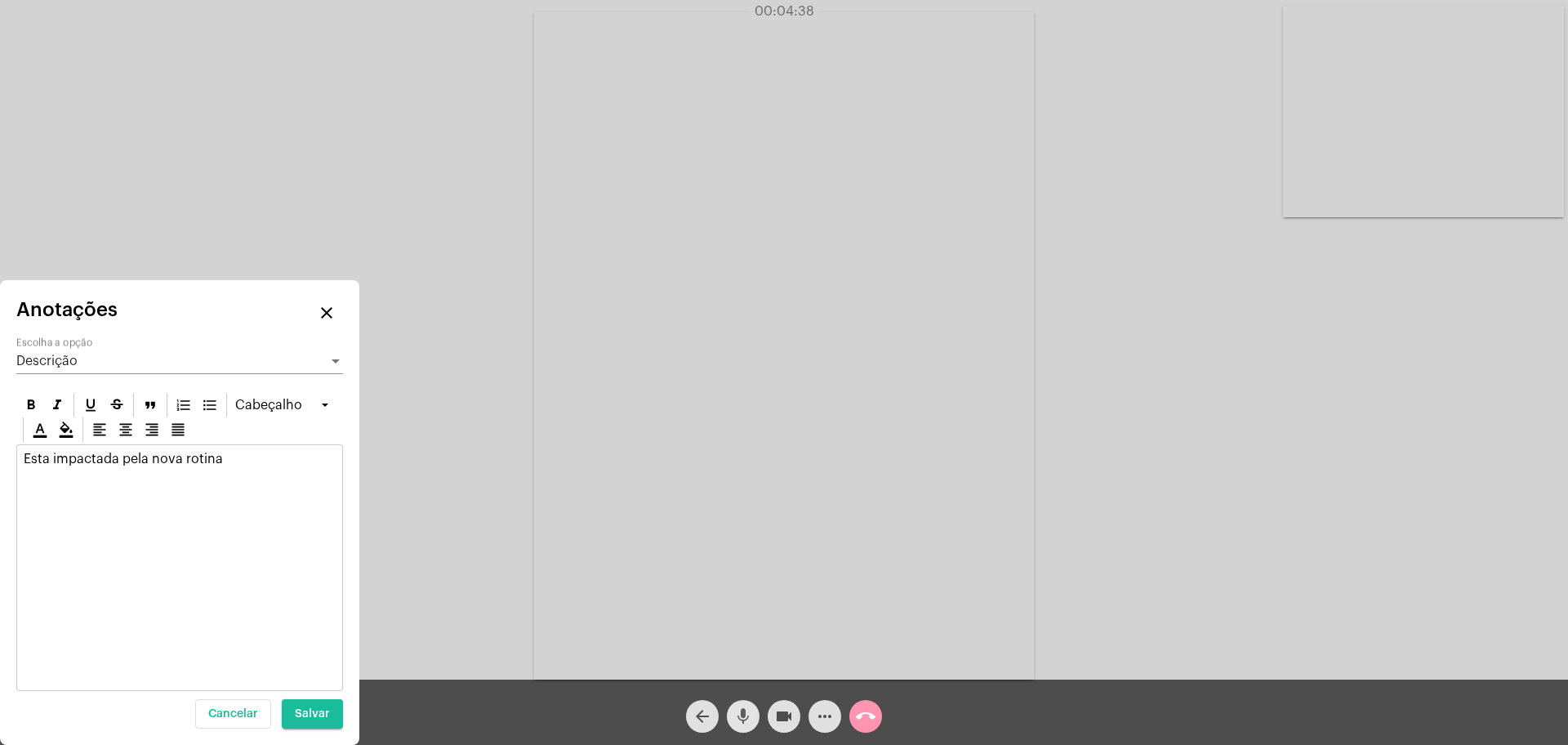
click at [742, 721] on mat-icon "mic" at bounding box center [743, 716] width 19 height 19
click at [742, 721] on mat-icon "mic_off" at bounding box center [743, 716] width 19 height 19
click at [742, 721] on mat-icon "mic" at bounding box center [743, 716] width 19 height 19
click at [225, 457] on p "Esta impactada pela nova rotina" at bounding box center [180, 459] width 312 height 15
click at [735, 716] on mat-icon "mic_off" at bounding box center [743, 716] width 19 height 19
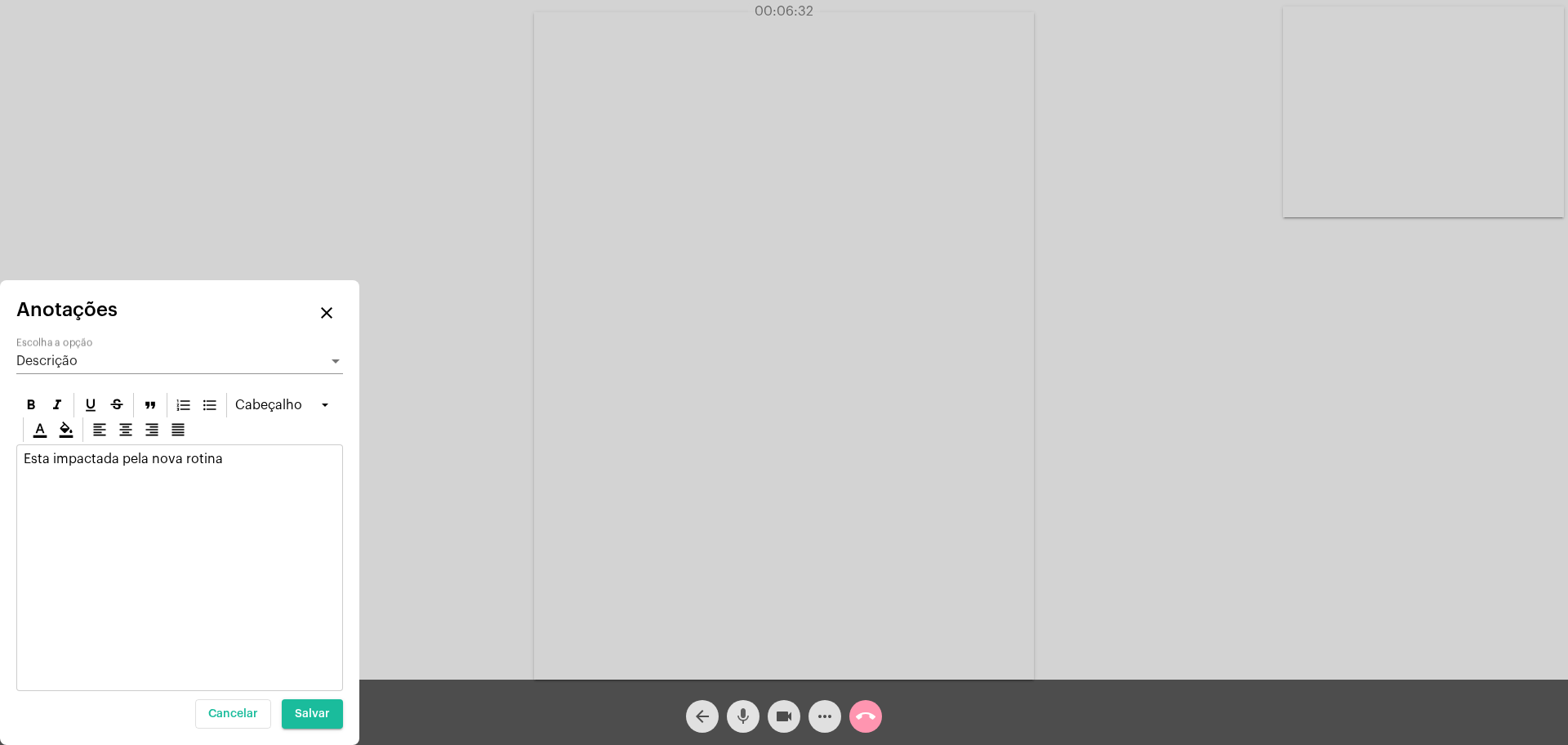
click at [735, 716] on mat-icon "mic" at bounding box center [743, 716] width 19 height 19
click at [735, 716] on mat-icon "mic_off" at bounding box center [743, 716] width 19 height 19
click at [735, 716] on mat-icon "mic" at bounding box center [743, 716] width 19 height 19
click at [235, 456] on p "Esta impactada pela nova rotina" at bounding box center [180, 459] width 312 height 15
click at [732, 713] on button "mic_off" at bounding box center [743, 716] width 32 height 32
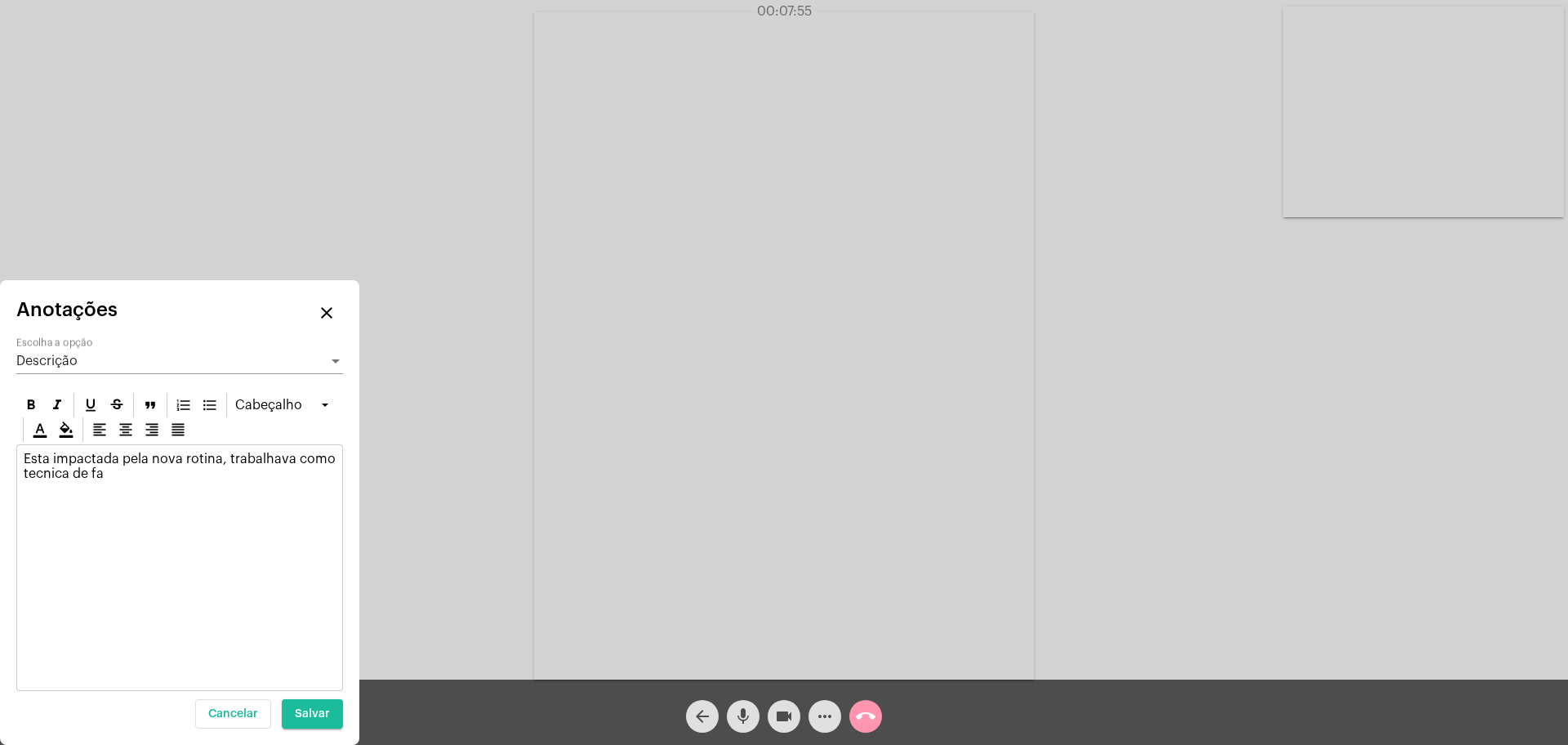
click at [220, 495] on div "Esta impactada pela nova rotina, trabalhava como tecnica de fa" at bounding box center [180, 568] width 327 height 247
click at [168, 485] on div "Esta impactada pela nova rotina, trabalhava como tecnica de fa" at bounding box center [179, 470] width 325 height 51
click at [167, 469] on p "Esta impactada pela nova rotina, trabalhava como tecnica de farmacia nohospital…" at bounding box center [180, 474] width 312 height 45
click at [752, 716] on mat-icon "mic" at bounding box center [743, 716] width 19 height 19
click at [741, 717] on mat-icon "mic_off" at bounding box center [743, 716] width 19 height 19
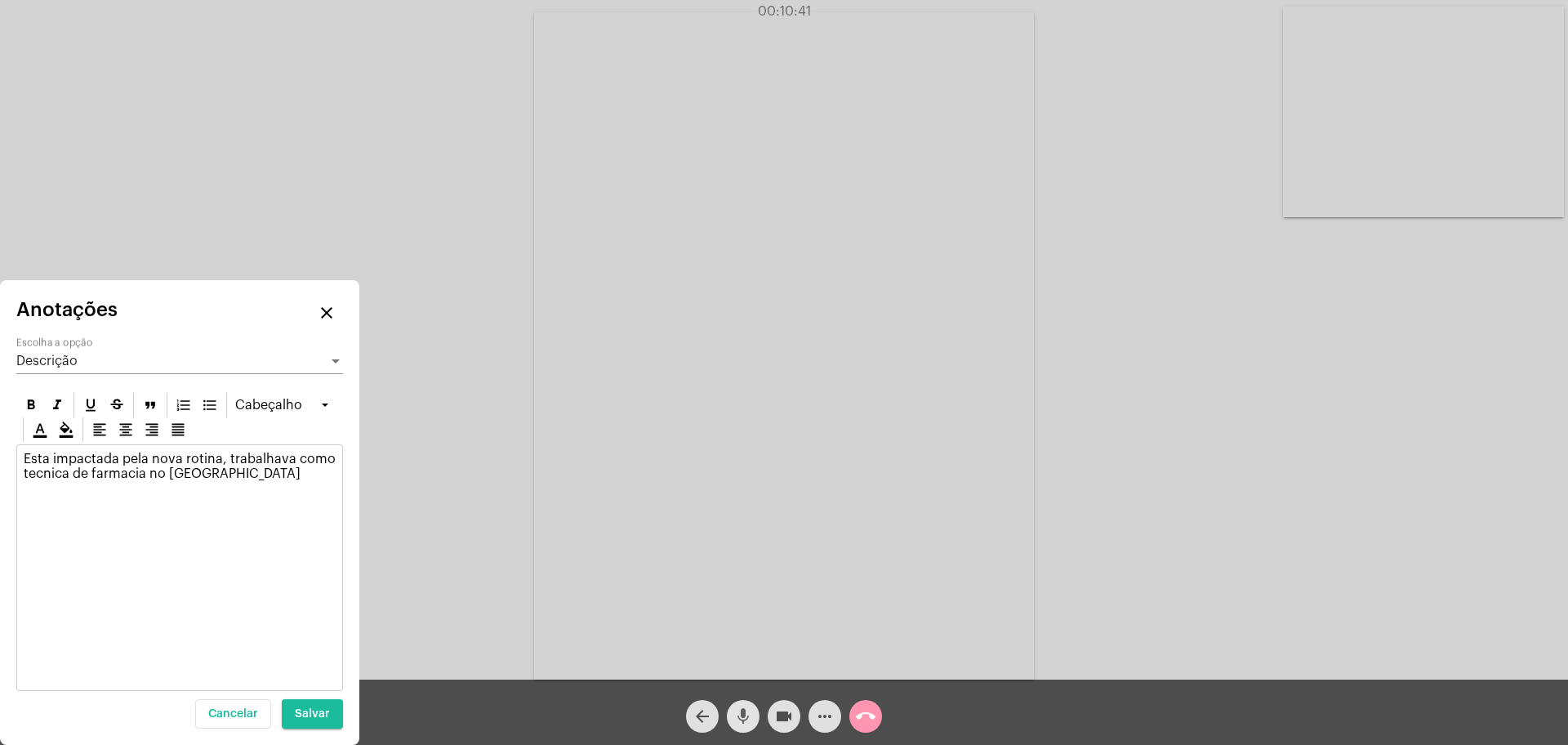
click at [741, 717] on mat-icon "mic" at bounding box center [743, 716] width 19 height 19
click at [741, 717] on mat-icon "mic_off" at bounding box center [743, 716] width 19 height 19
click at [741, 717] on mat-icon "mic" at bounding box center [743, 716] width 19 height 19
click at [290, 472] on p "Esta impactada pela nova rotina, trabalhava como tecnica de farmacia no [GEOGRA…" at bounding box center [180, 467] width 312 height 30
click at [742, 707] on mat-icon "mic_off" at bounding box center [743, 716] width 19 height 19
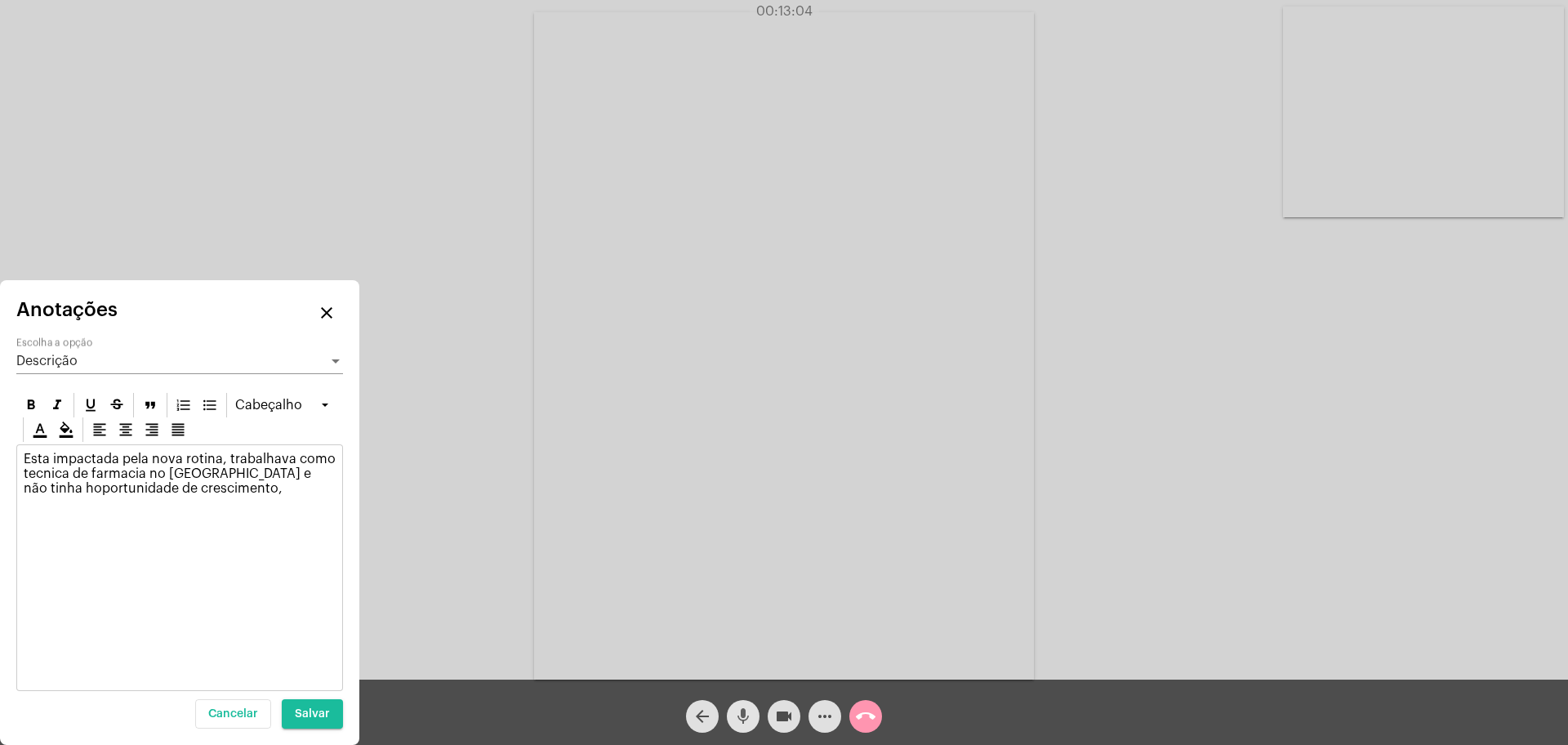
click at [742, 707] on mat-icon "mic" at bounding box center [743, 716] width 19 height 19
click at [248, 488] on p "Esta impactada pela nova rotina, trabalhava como tecnica de farmacia no [GEOGRA…" at bounding box center [180, 474] width 312 height 45
click at [740, 714] on mat-icon "mic_off" at bounding box center [743, 716] width 19 height 19
click at [341, 488] on div "Esta impactada pela nova rotina, trabalhava como tecnica de farmacia no [GEOGRA…" at bounding box center [179, 485] width 325 height 80
drag, startPoint x: 378, startPoint y: 471, endPoint x: 911, endPoint y: 557, distance: 539.9
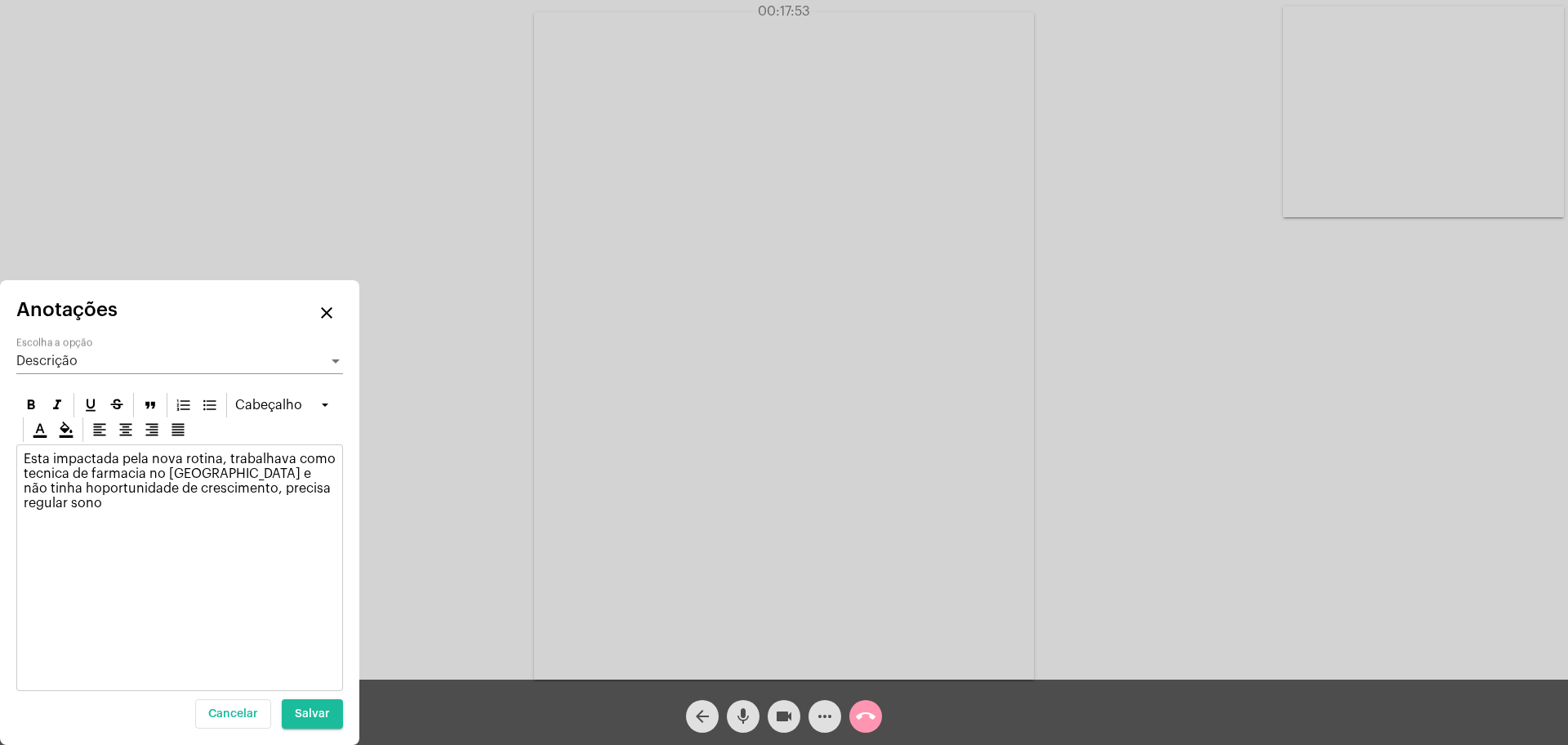
click at [911, 557] on div "Acessando Câmera e Microfone..." at bounding box center [784, 343] width 1565 height 680
click at [738, 723] on mat-icon "mic" at bounding box center [743, 716] width 19 height 19
click at [738, 725] on mat-icon "mic_off" at bounding box center [743, 716] width 19 height 19
click at [738, 725] on mat-icon "mic" at bounding box center [743, 716] width 19 height 19
click at [738, 725] on mat-icon "mic_off" at bounding box center [743, 716] width 19 height 19
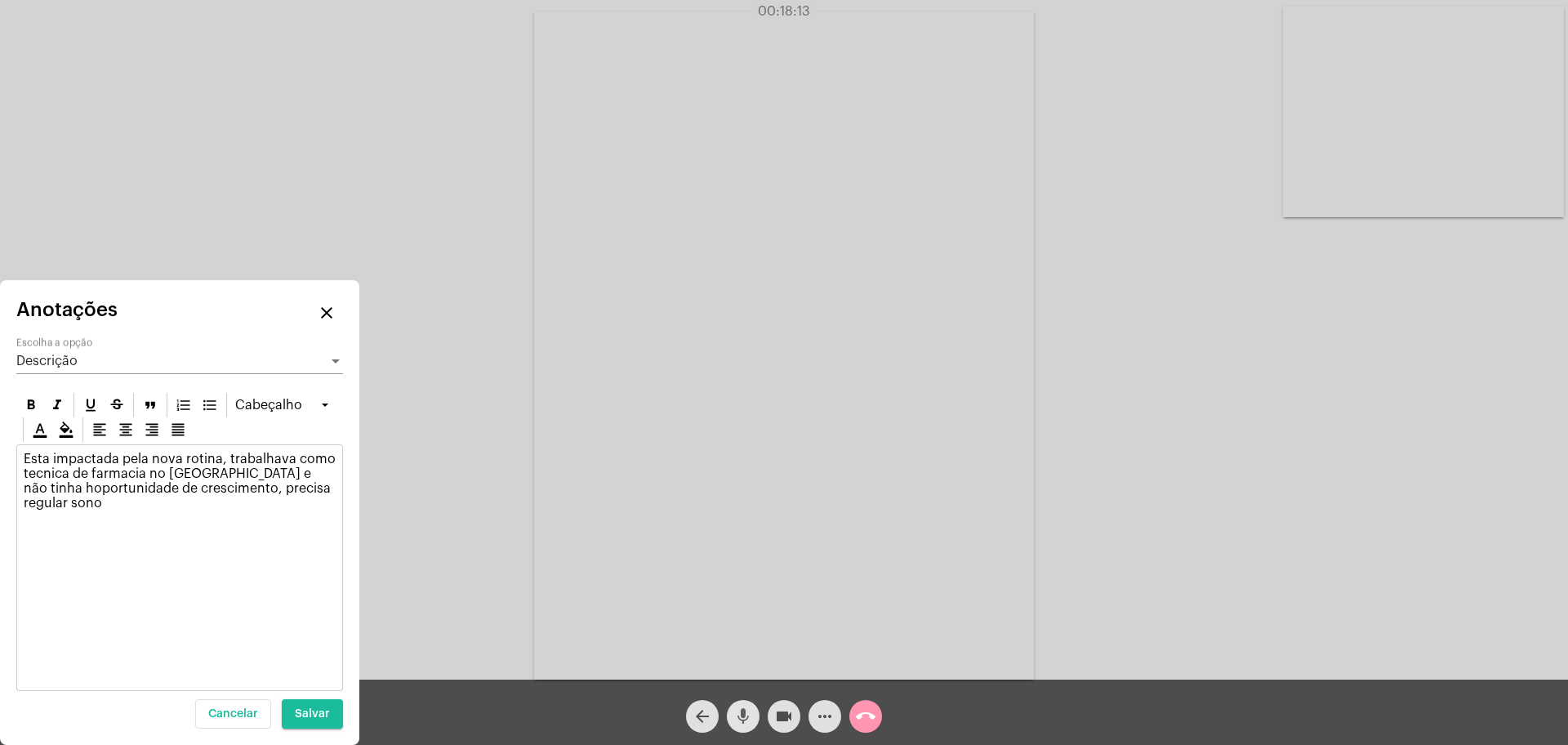
click at [738, 725] on mat-icon "mic" at bounding box center [743, 716] width 19 height 19
click at [738, 725] on mat-icon "mic_off" at bounding box center [743, 716] width 19 height 19
click at [738, 725] on mat-icon "mic" at bounding box center [743, 716] width 19 height 19
click at [738, 725] on mat-icon "mic_off" at bounding box center [743, 716] width 19 height 19
click at [738, 725] on mat-icon "mic" at bounding box center [743, 716] width 19 height 19
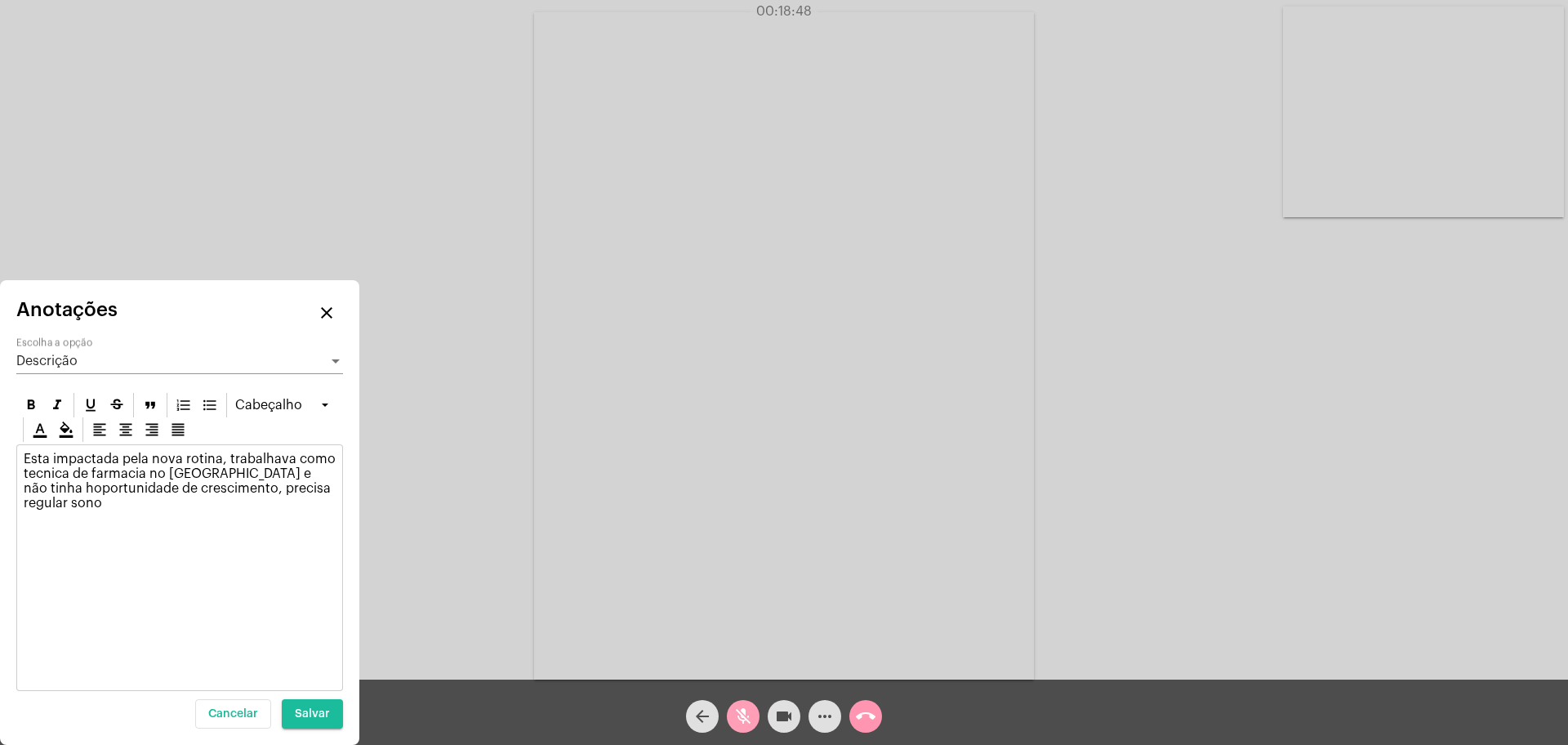
click at [740, 714] on mat-icon "mic_off" at bounding box center [743, 716] width 19 height 19
click at [740, 714] on mat-icon "mic" at bounding box center [743, 716] width 19 height 19
click at [740, 714] on mat-icon "mic_off" at bounding box center [743, 716] width 19 height 19
click at [740, 714] on mat-icon "mic" at bounding box center [743, 716] width 19 height 19
click at [740, 714] on mat-icon "mic_off" at bounding box center [743, 716] width 19 height 19
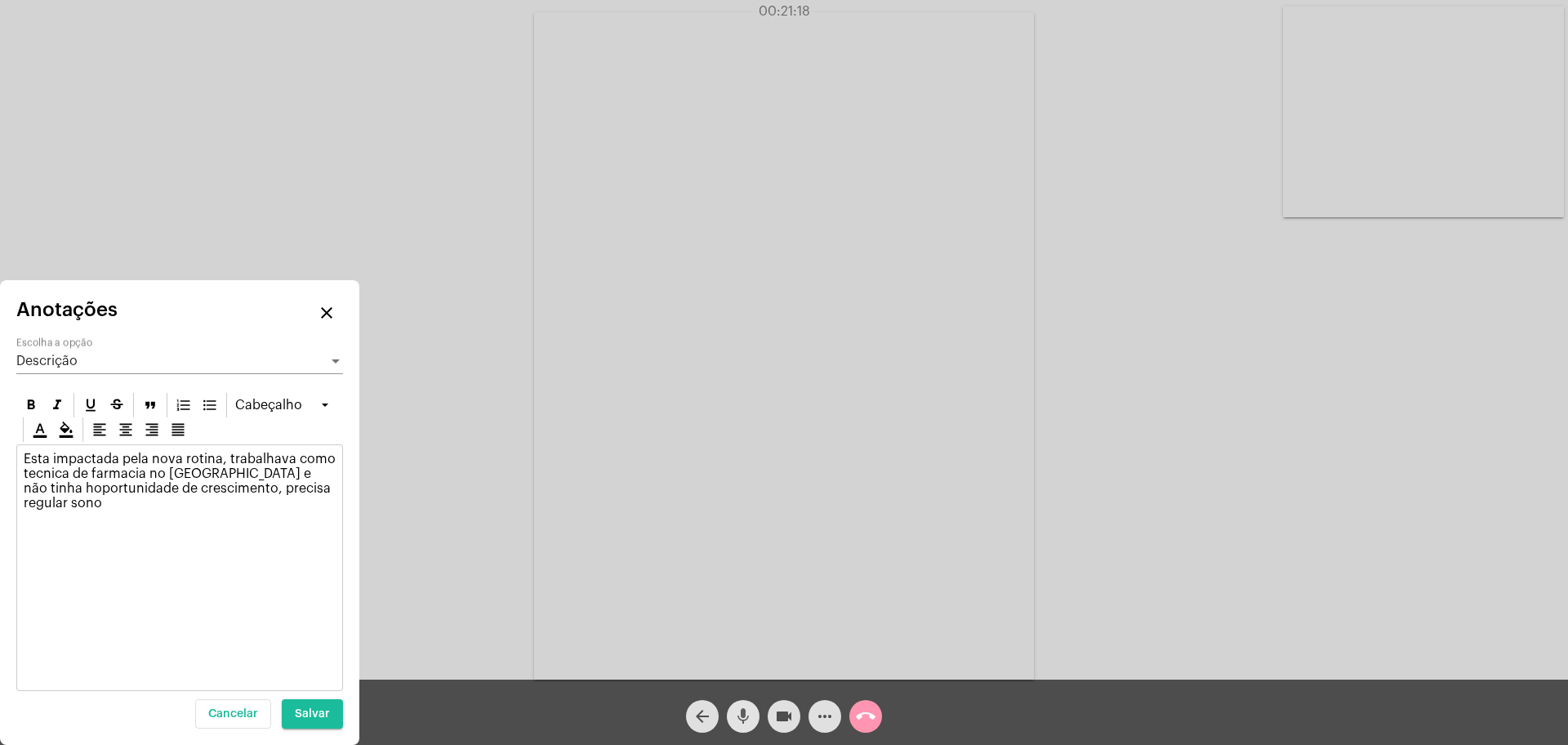
click at [740, 713] on mat-icon "mic" at bounding box center [743, 716] width 19 height 19
click at [739, 712] on mat-icon "mic_off" at bounding box center [743, 716] width 19 height 19
click at [727, 700] on button "mic" at bounding box center [743, 716] width 32 height 32
click at [735, 729] on span "mic_off" at bounding box center [743, 716] width 19 height 32
click at [735, 729] on span "mic" at bounding box center [743, 716] width 19 height 32
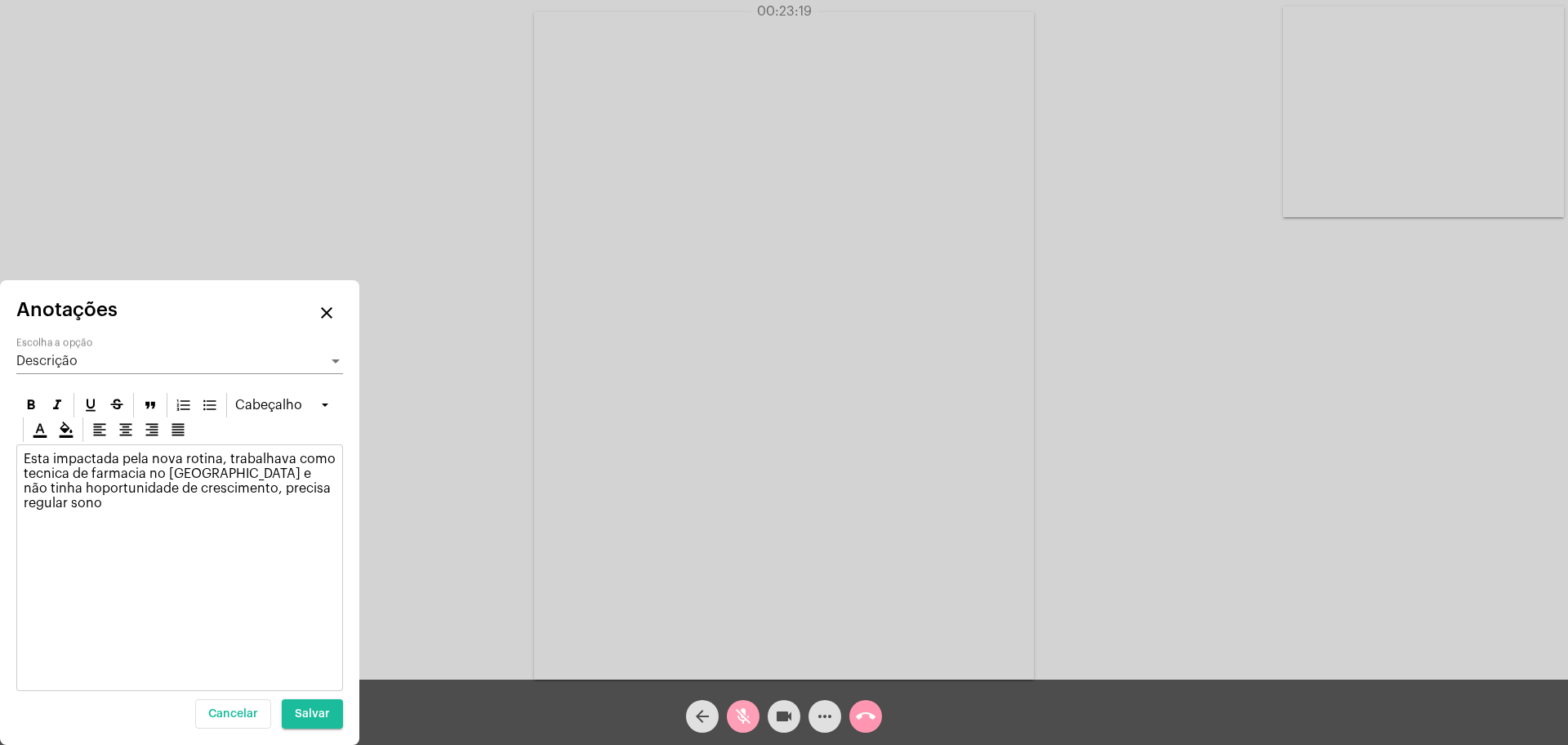
click at [743, 724] on mat-icon "mic_off" at bounding box center [743, 716] width 19 height 19
click at [743, 724] on mat-icon "mic" at bounding box center [743, 716] width 19 height 19
click at [743, 724] on mat-icon "mic_off" at bounding box center [743, 716] width 19 height 19
click at [743, 724] on mat-icon "mic" at bounding box center [743, 716] width 19 height 19
click at [743, 724] on mat-icon "mic_off" at bounding box center [743, 716] width 19 height 19
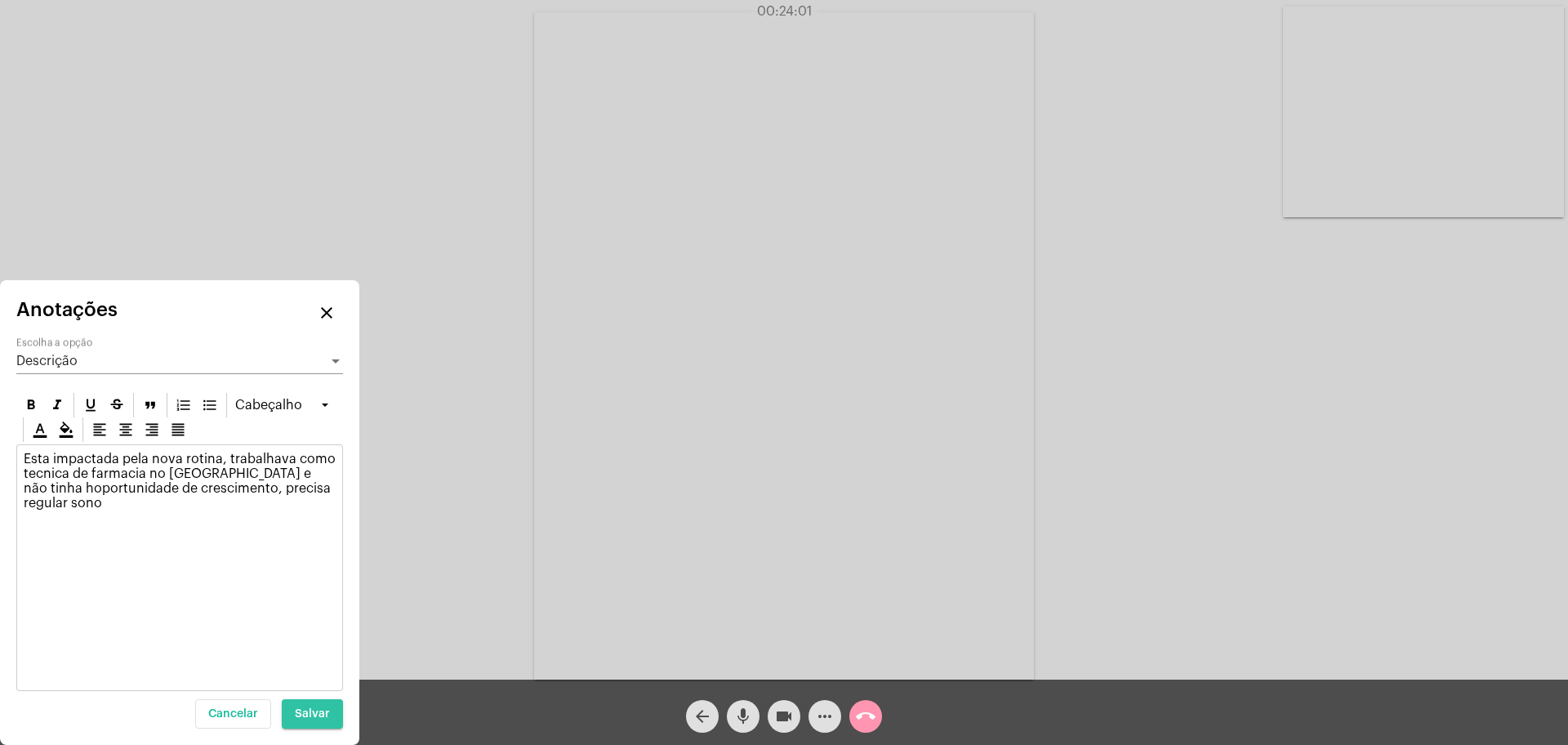
click at [312, 718] on span "Salvar" at bounding box center [313, 713] width 35 height 11
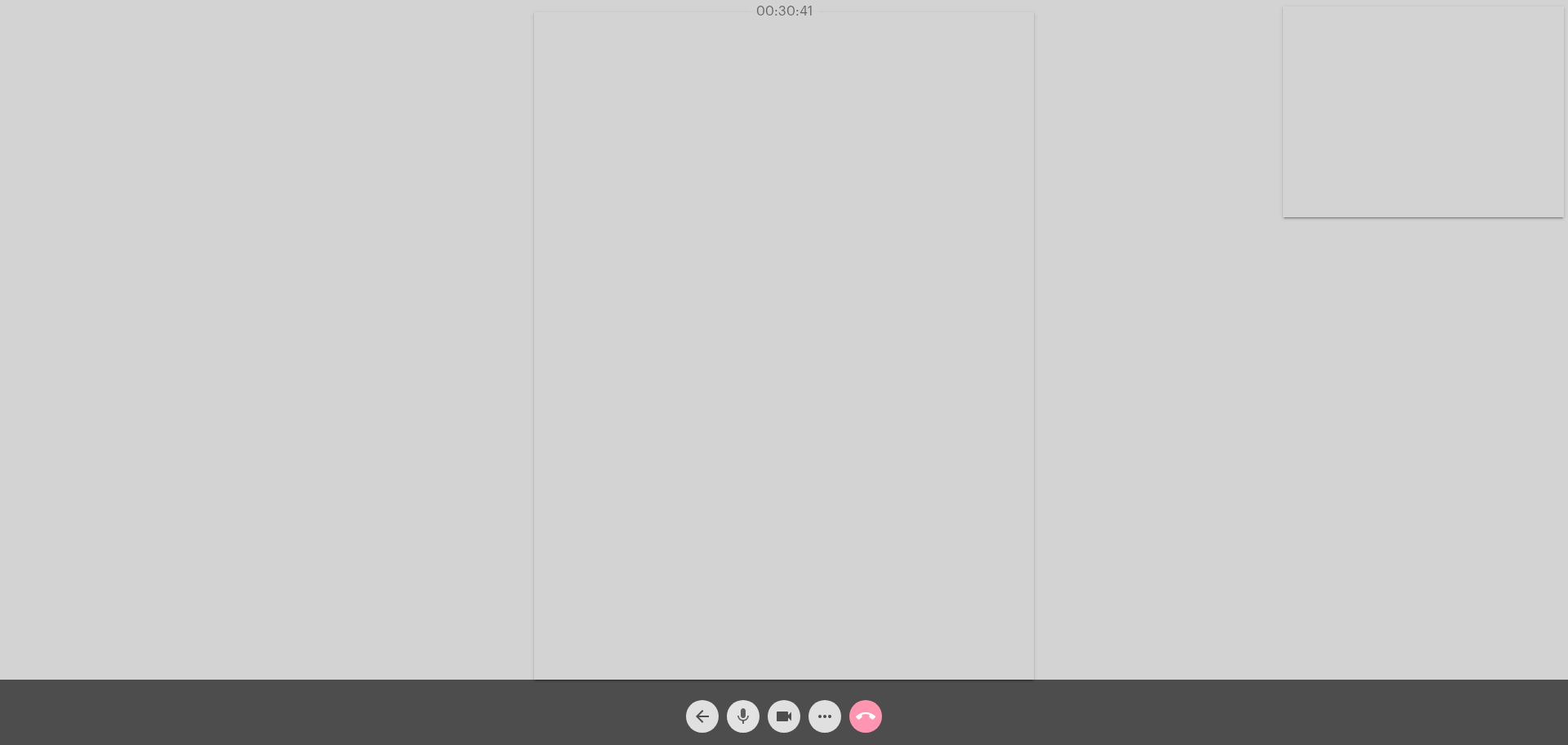
click at [747, 715] on mat-icon "mic" at bounding box center [743, 716] width 19 height 19
click at [747, 715] on mat-icon "mic_off" at bounding box center [743, 716] width 19 height 19
click at [857, 713] on mat-icon "call_end" at bounding box center [866, 716] width 19 height 19
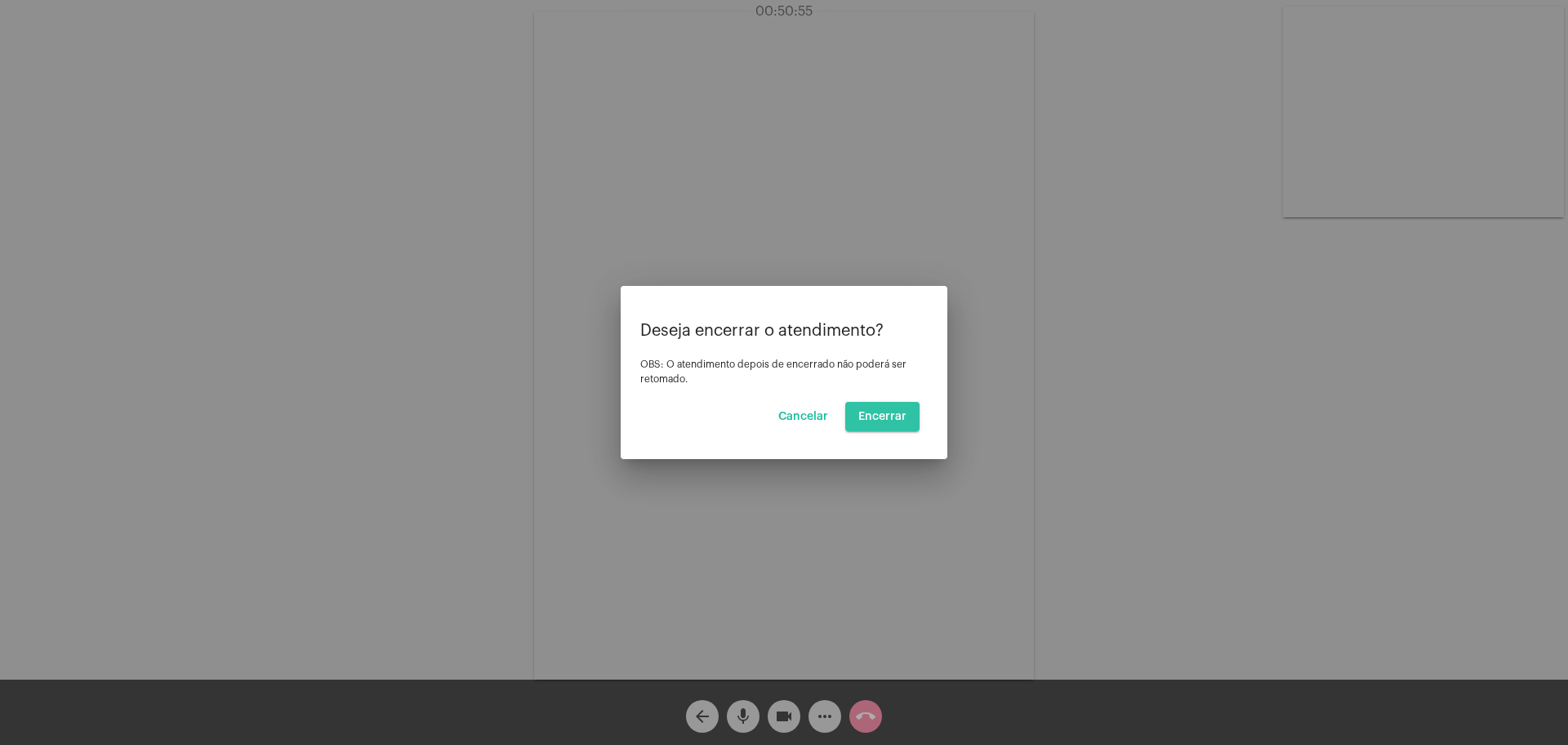
click at [886, 415] on span "Encerrar" at bounding box center [882, 417] width 48 height 11
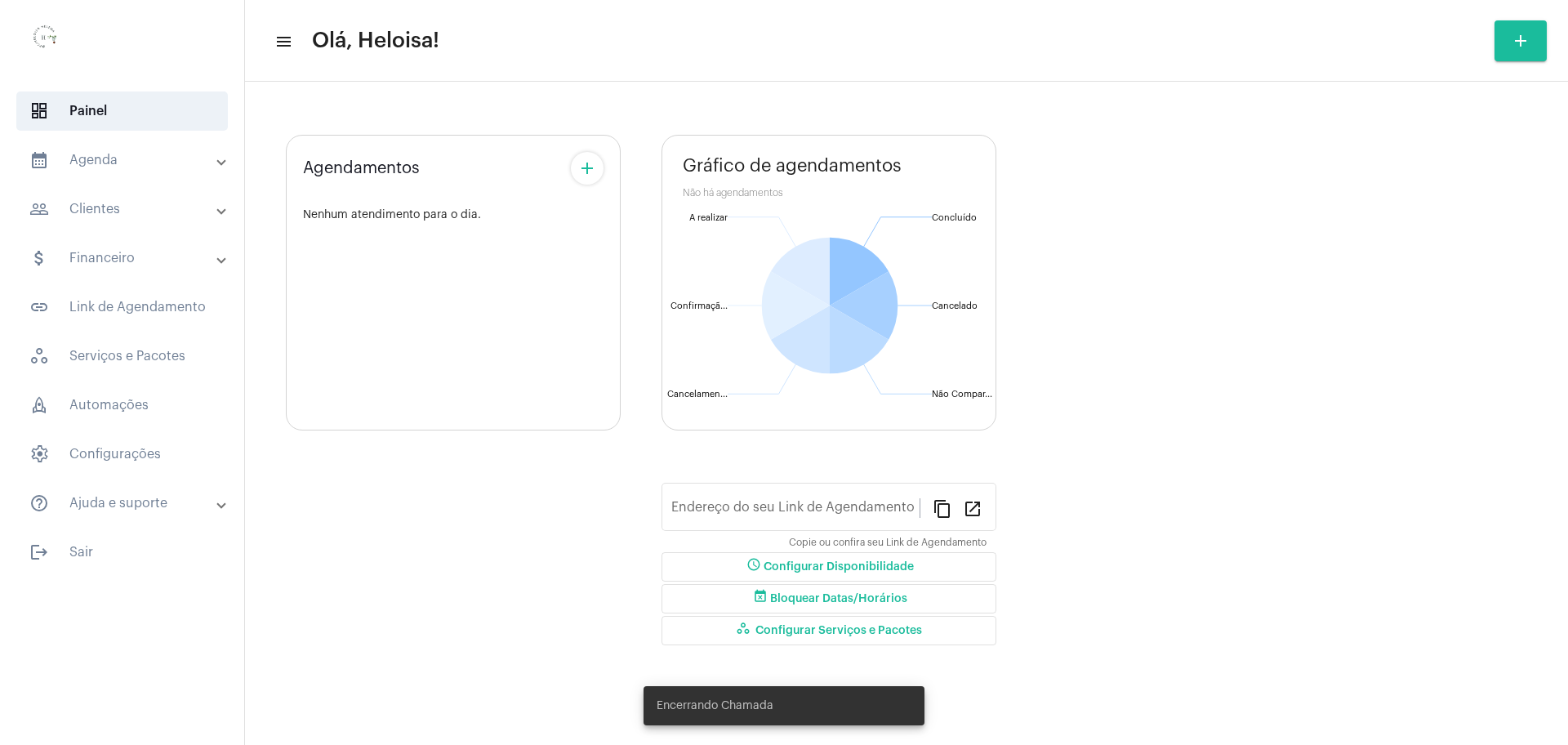
type input "[URL][DOMAIN_NAME]"
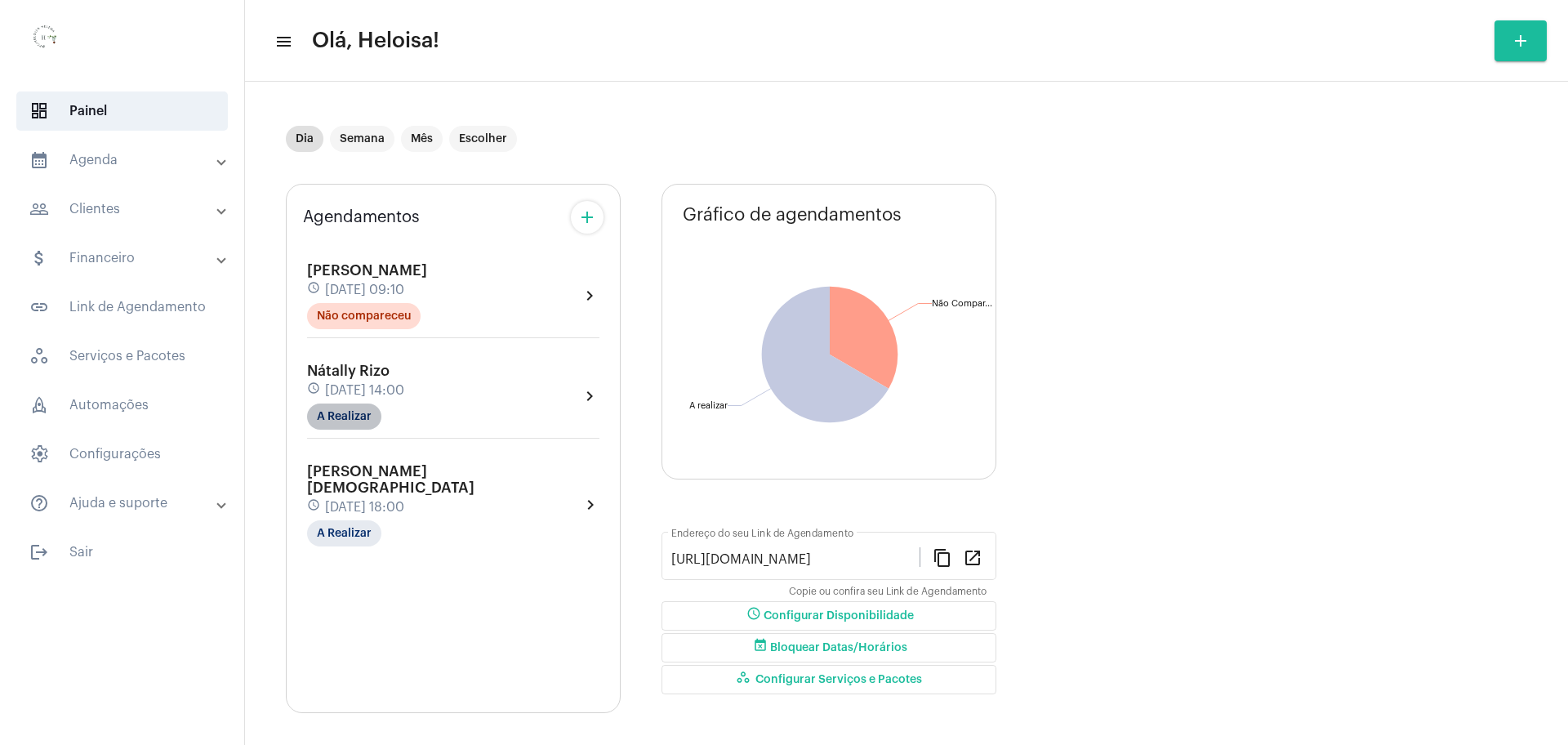
click at [331, 425] on mat-chip "A Realizar" at bounding box center [344, 417] width 74 height 26
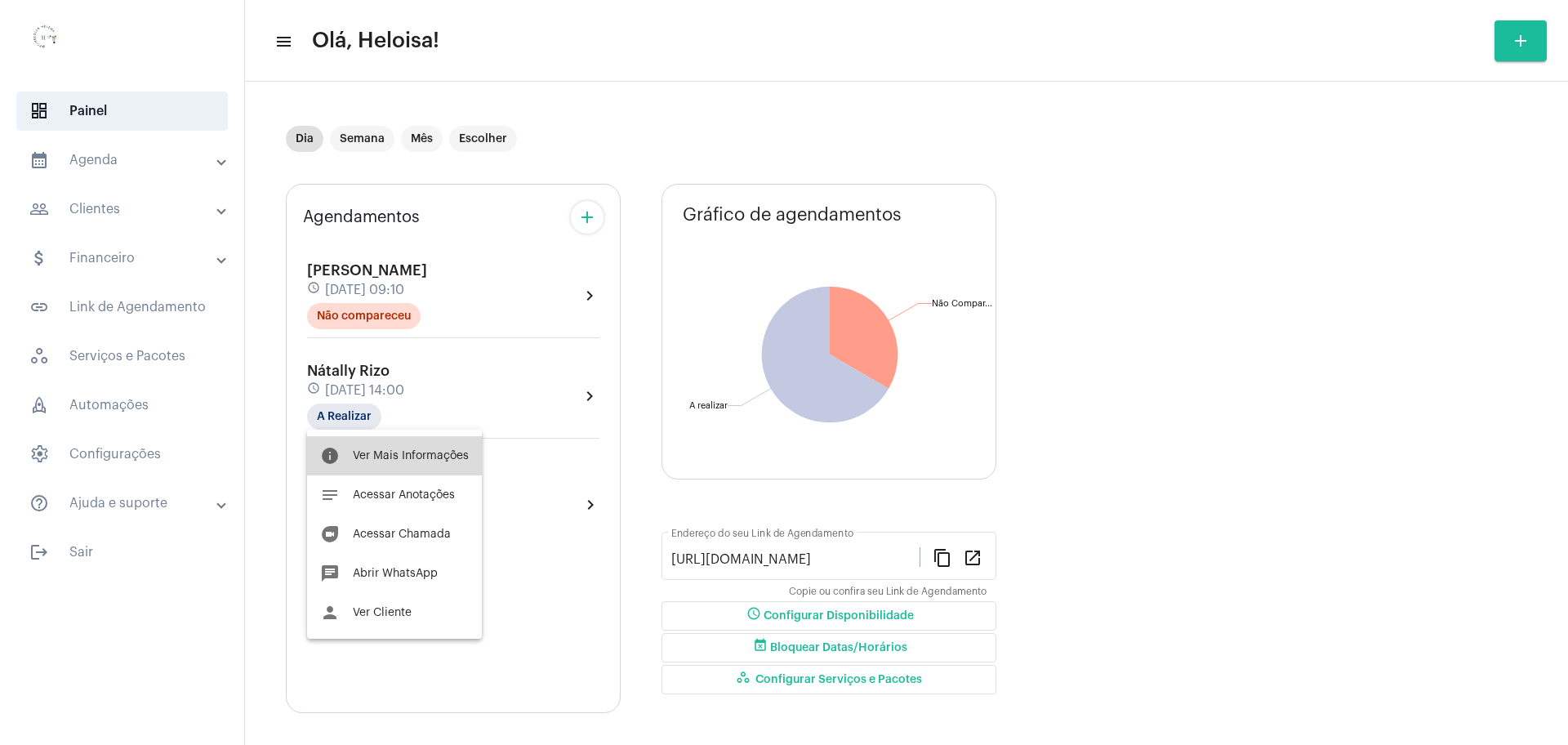
click at [419, 440] on button "info Ver Mais Informações" at bounding box center [394, 456] width 174 height 39
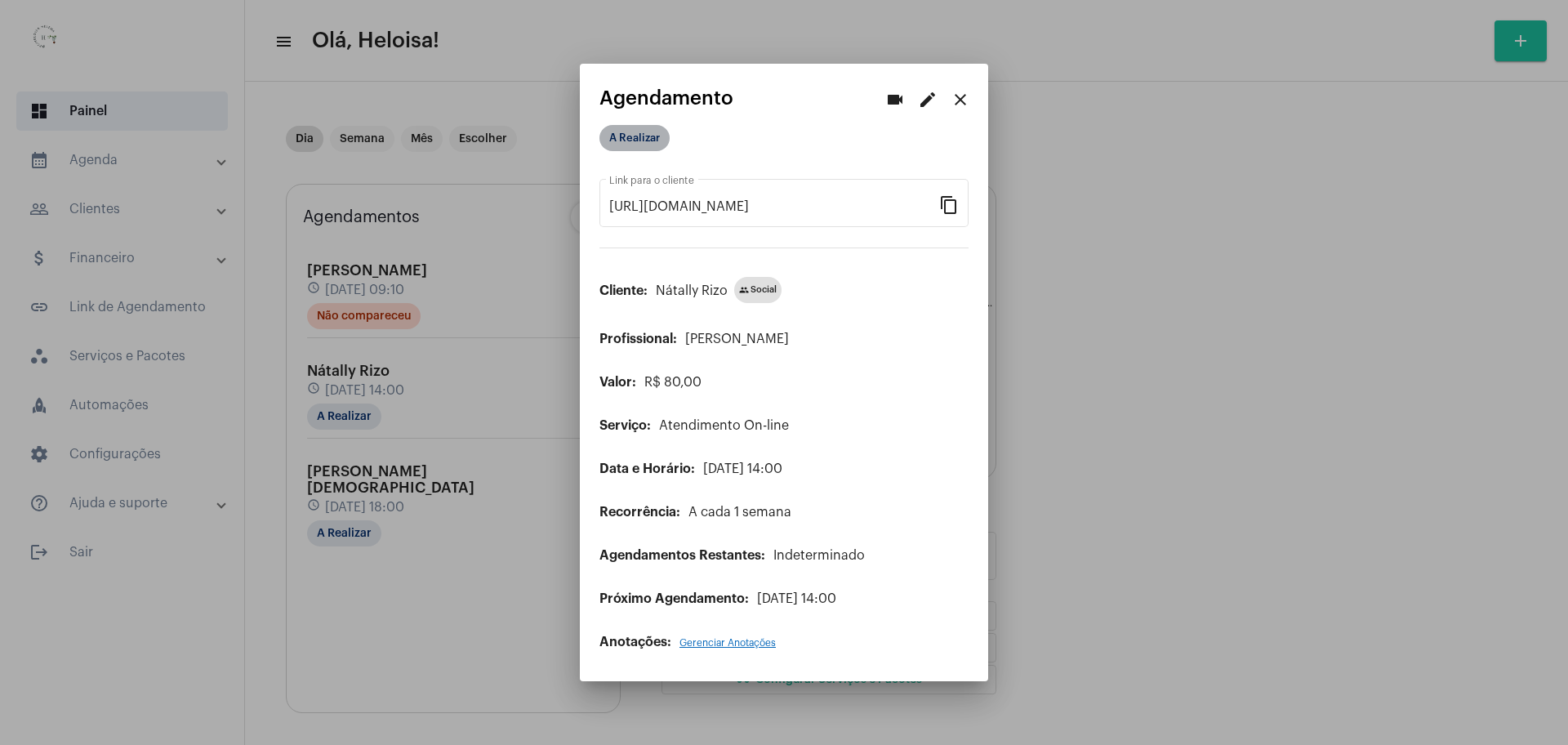
click at [622, 140] on mat-chip "A Realizar" at bounding box center [635, 138] width 71 height 26
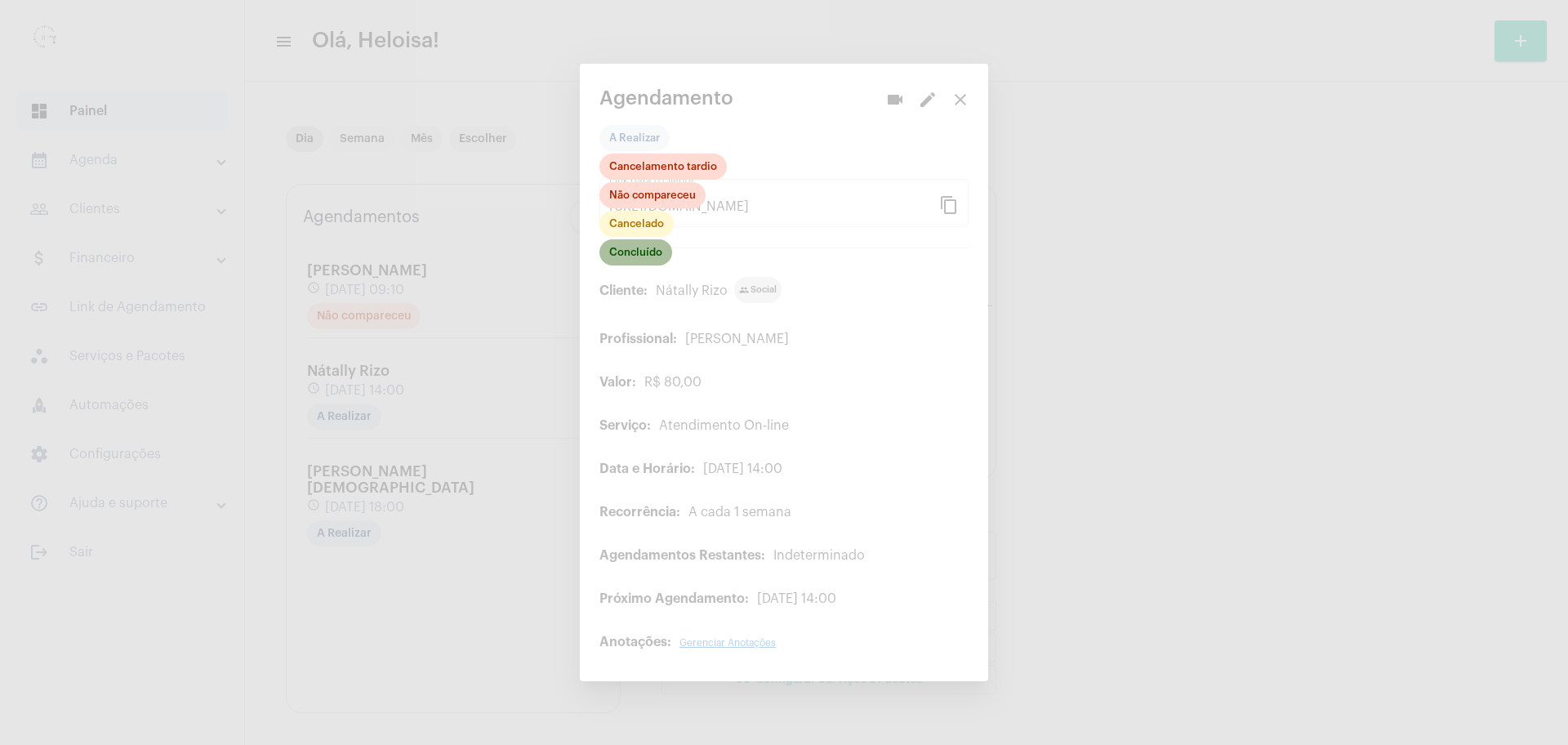
click at [627, 254] on mat-chip "Concluído" at bounding box center [636, 252] width 72 height 26
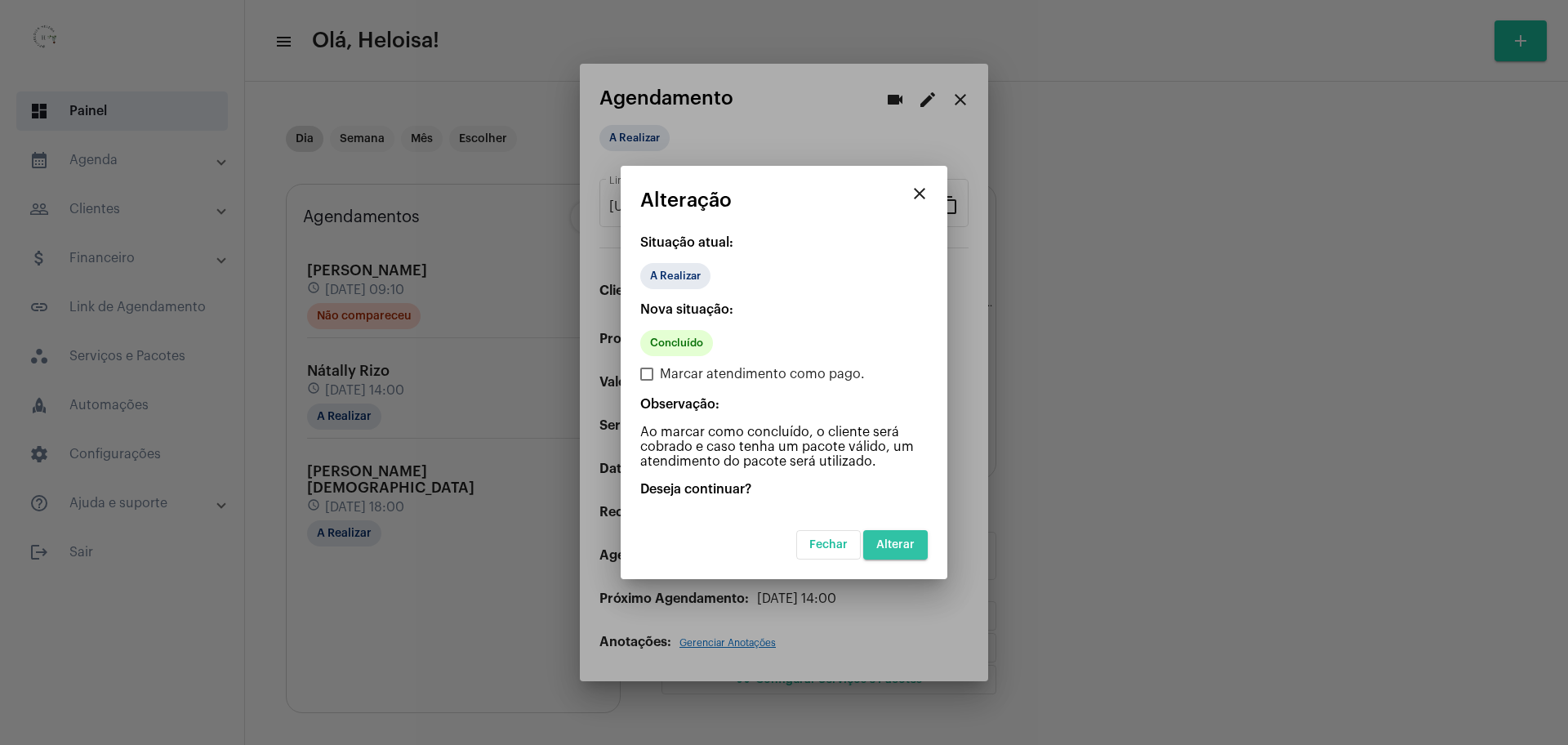
click at [909, 539] on span "Alterar" at bounding box center [895, 545] width 38 height 11
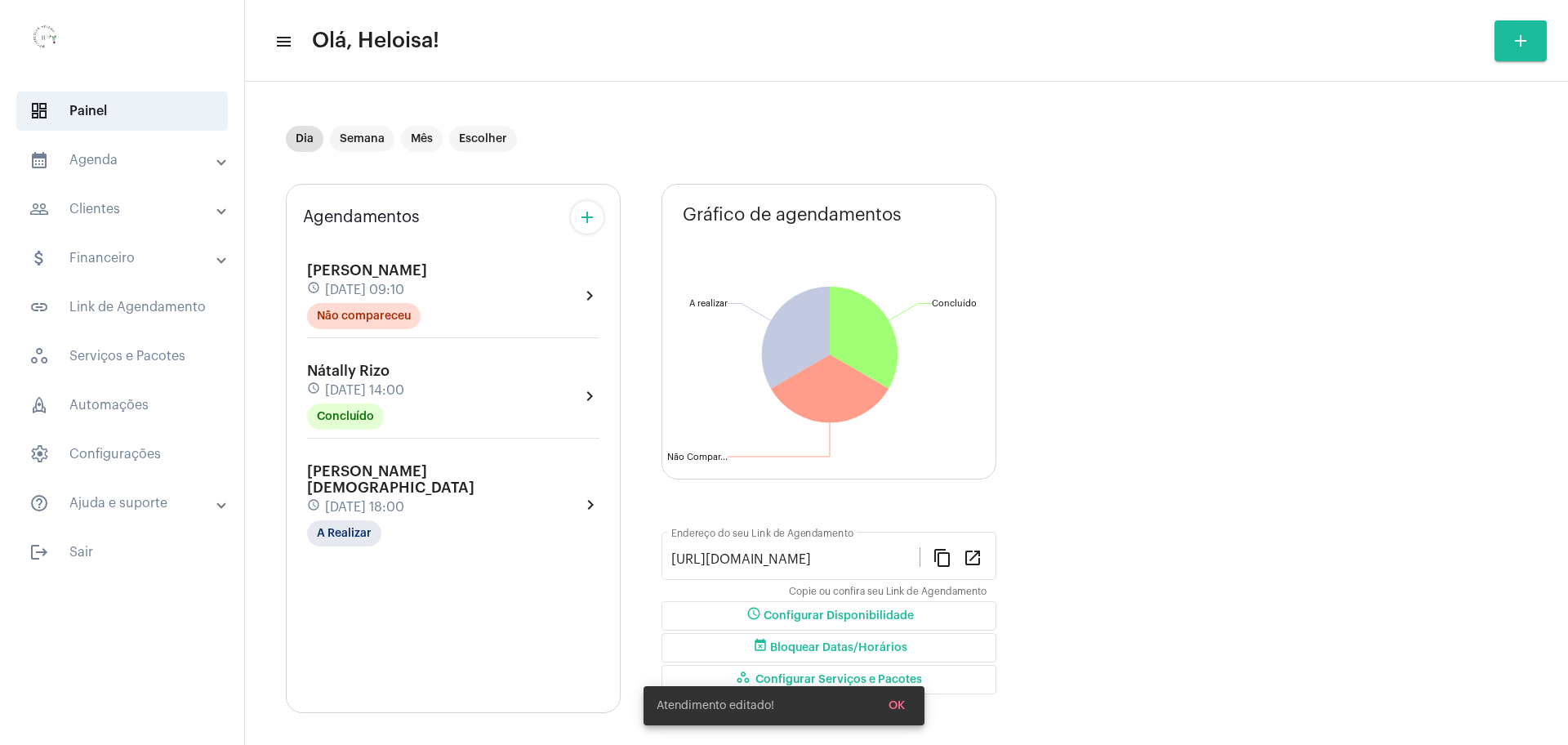
click at [126, 249] on mat-panel-title "attach_money Financeiro" at bounding box center [123, 258] width 188 height 19
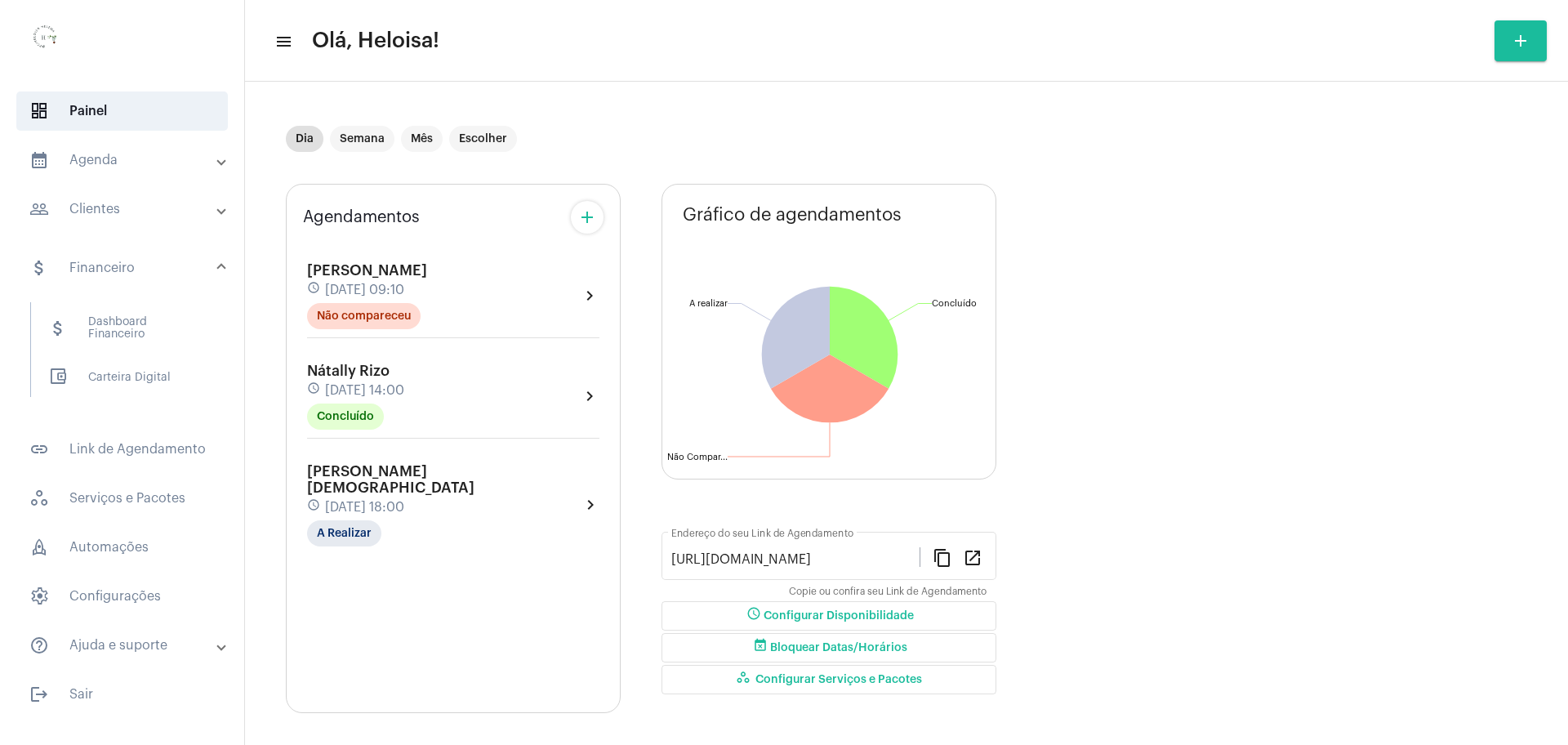
click at [117, 217] on mat-panel-title "people_outline Clientes" at bounding box center [123, 209] width 188 height 19
click at [147, 276] on span "people_outline Meus Clientes" at bounding box center [122, 279] width 173 height 39
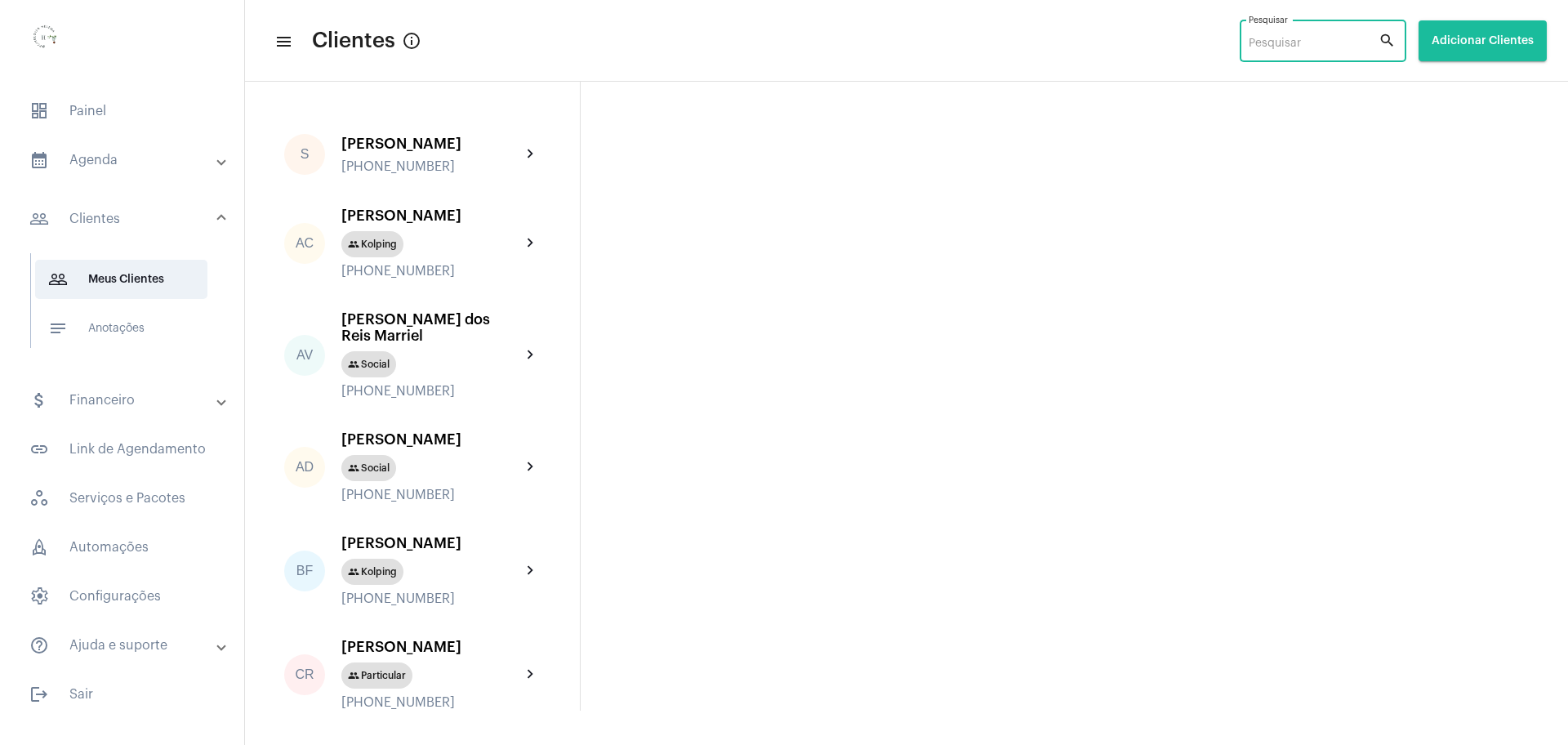
click at [1298, 45] on input "Pesquisar" at bounding box center [1314, 45] width 130 height 13
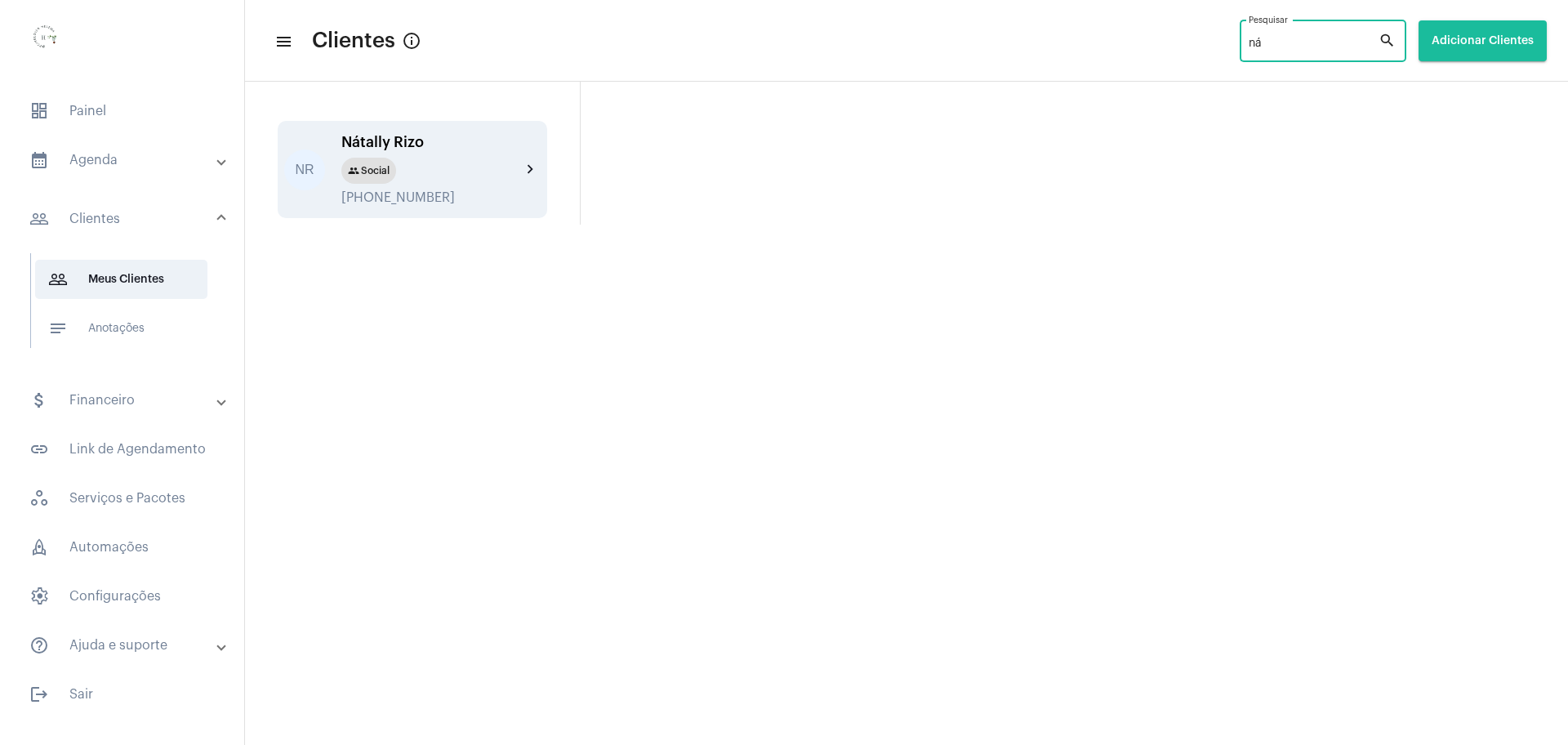
type input "ná"
click at [393, 137] on div "Nátally Rizo" at bounding box center [431, 142] width 180 height 17
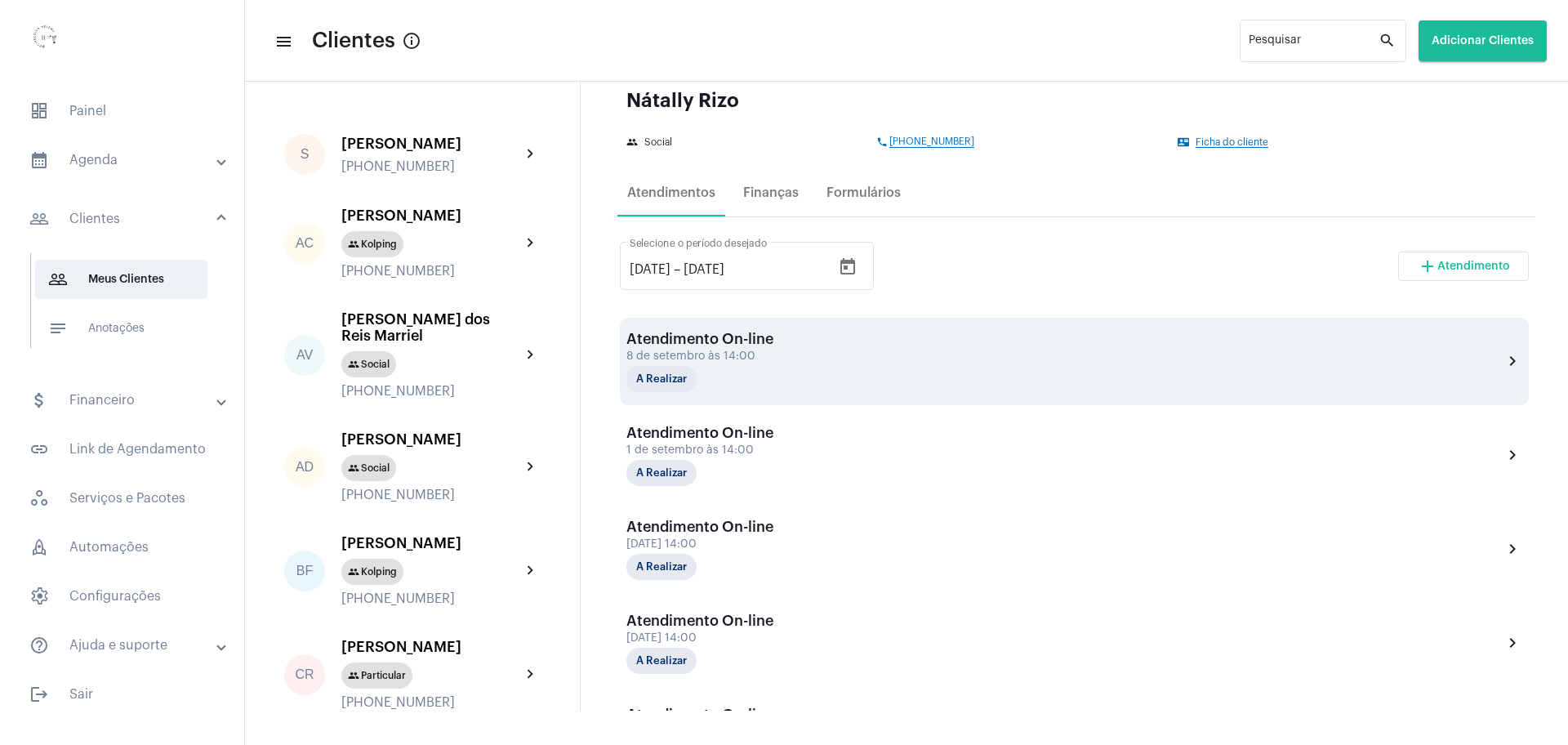
scroll to position [204, 0]
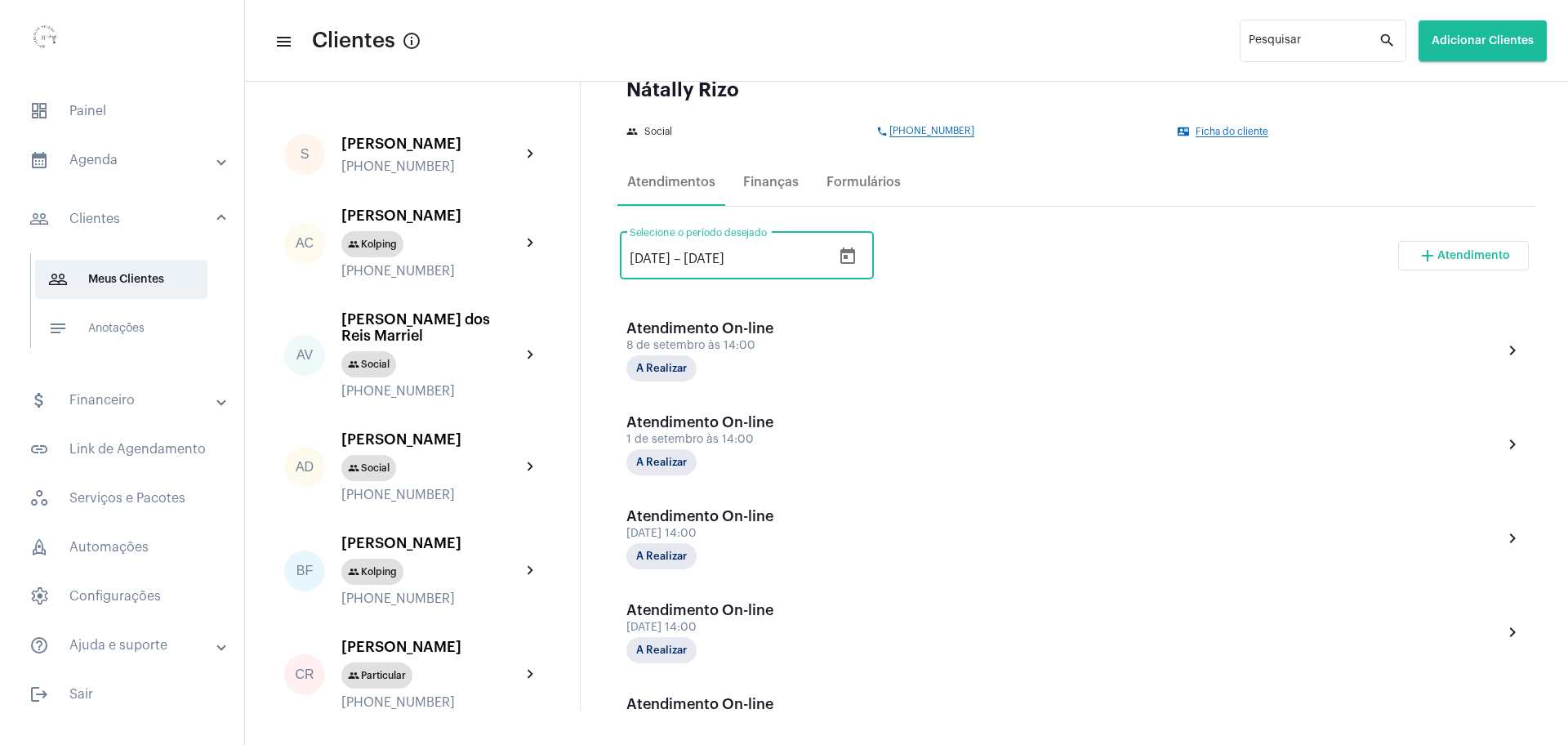
drag, startPoint x: 652, startPoint y: 256, endPoint x: 645, endPoint y: 258, distance: 7.3
click at [645, 258] on input "[DATE]" at bounding box center [650, 259] width 41 height 15
type input "11/52025"
click at [1047, 261] on div "11/52025 11/52025 – [DATE] Selecione o período desejado add Atendimento" at bounding box center [1074, 262] width 909 height 77
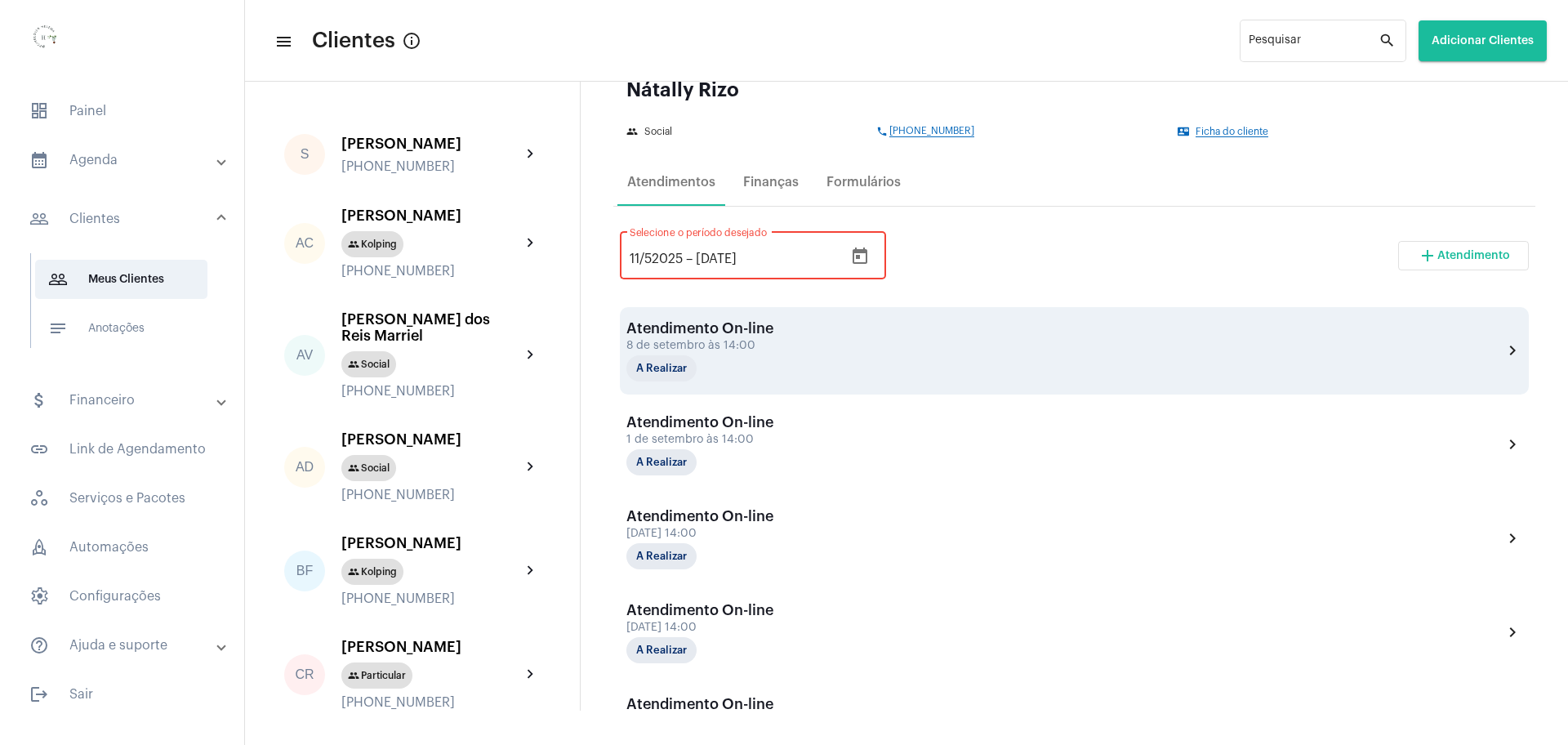
scroll to position [306, 0]
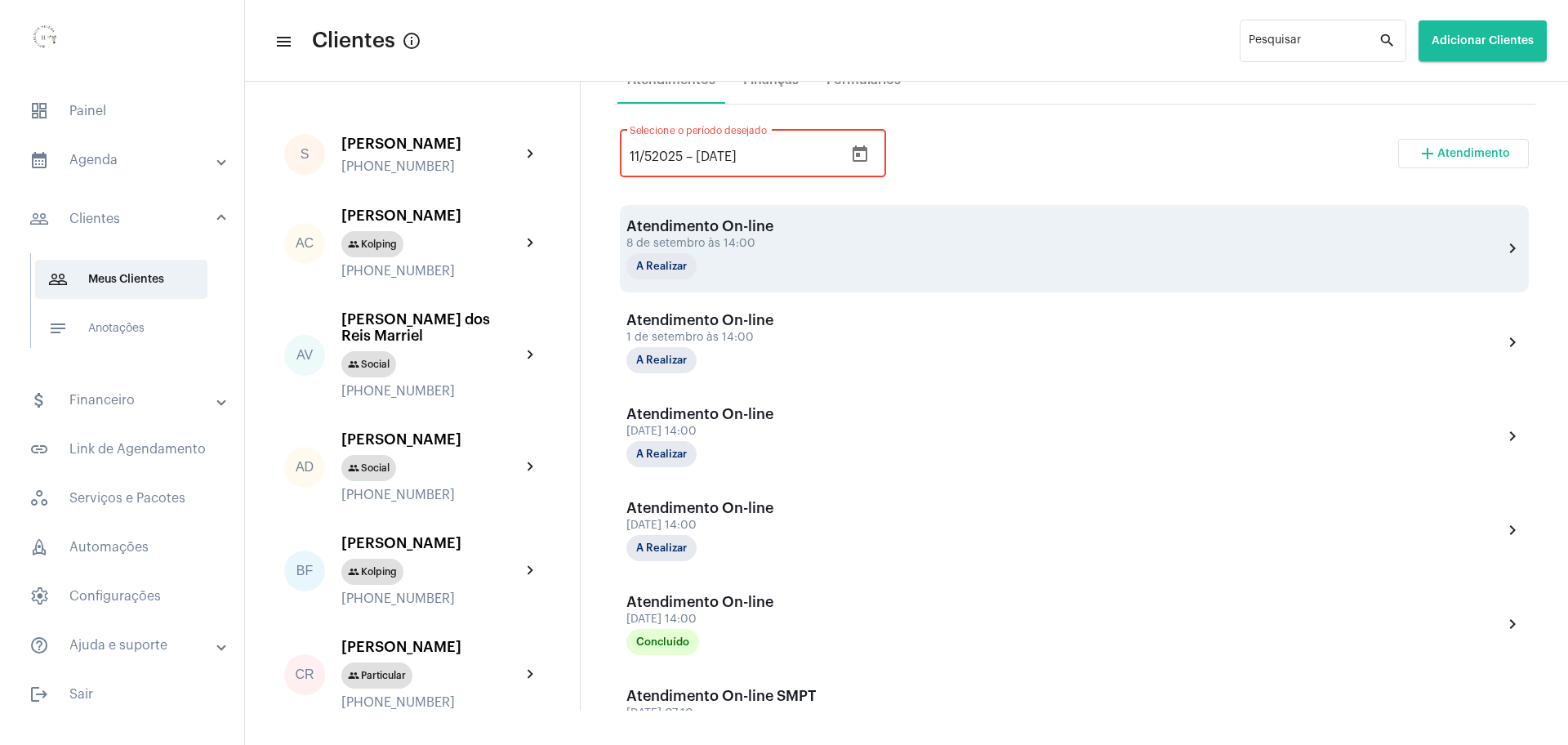
click at [1050, 225] on div "Atendimento On-line [DATE] 14:00 A Realizar chevron_right" at bounding box center [1074, 249] width 896 height 61
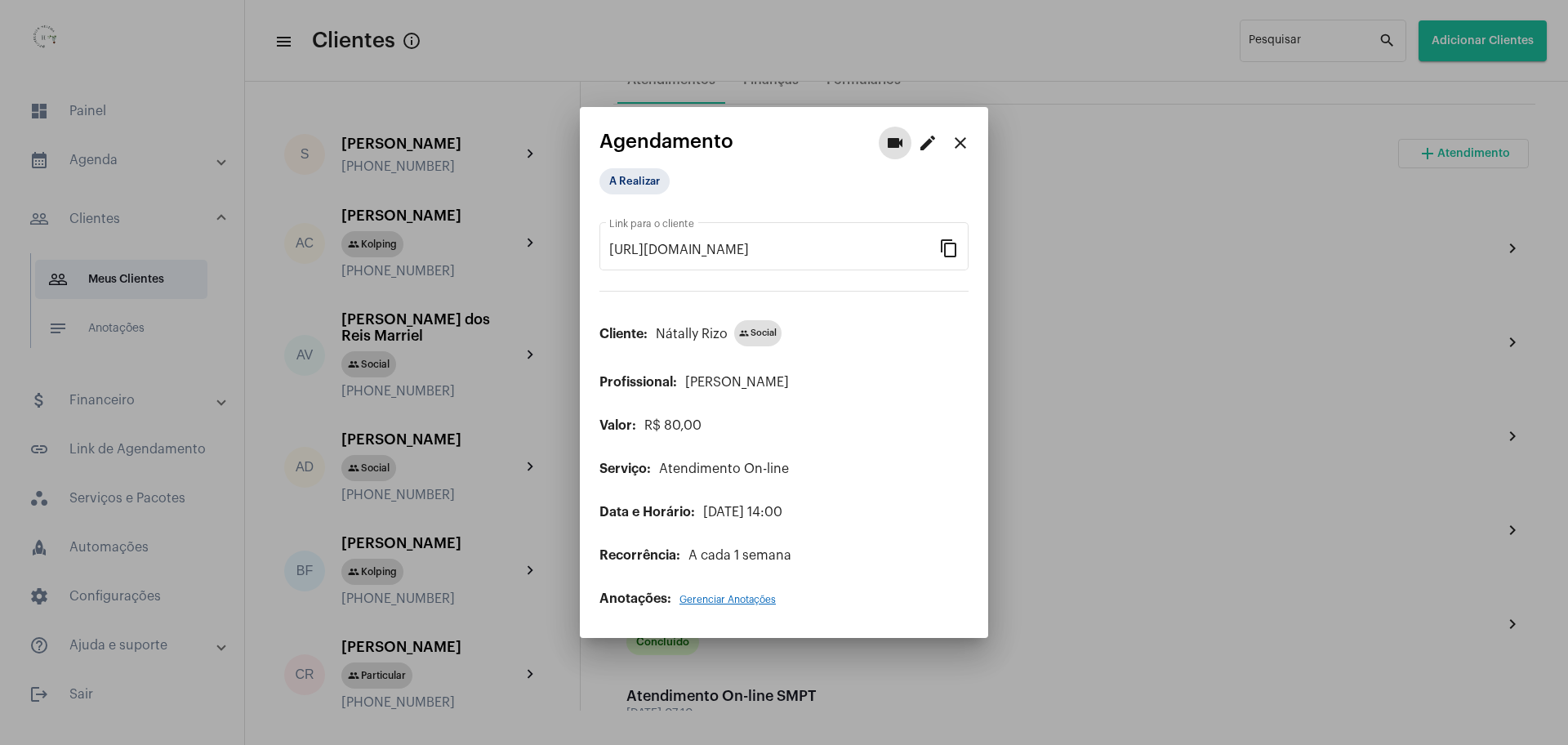
click at [964, 142] on mat-icon "close" at bounding box center [960, 143] width 19 height 19
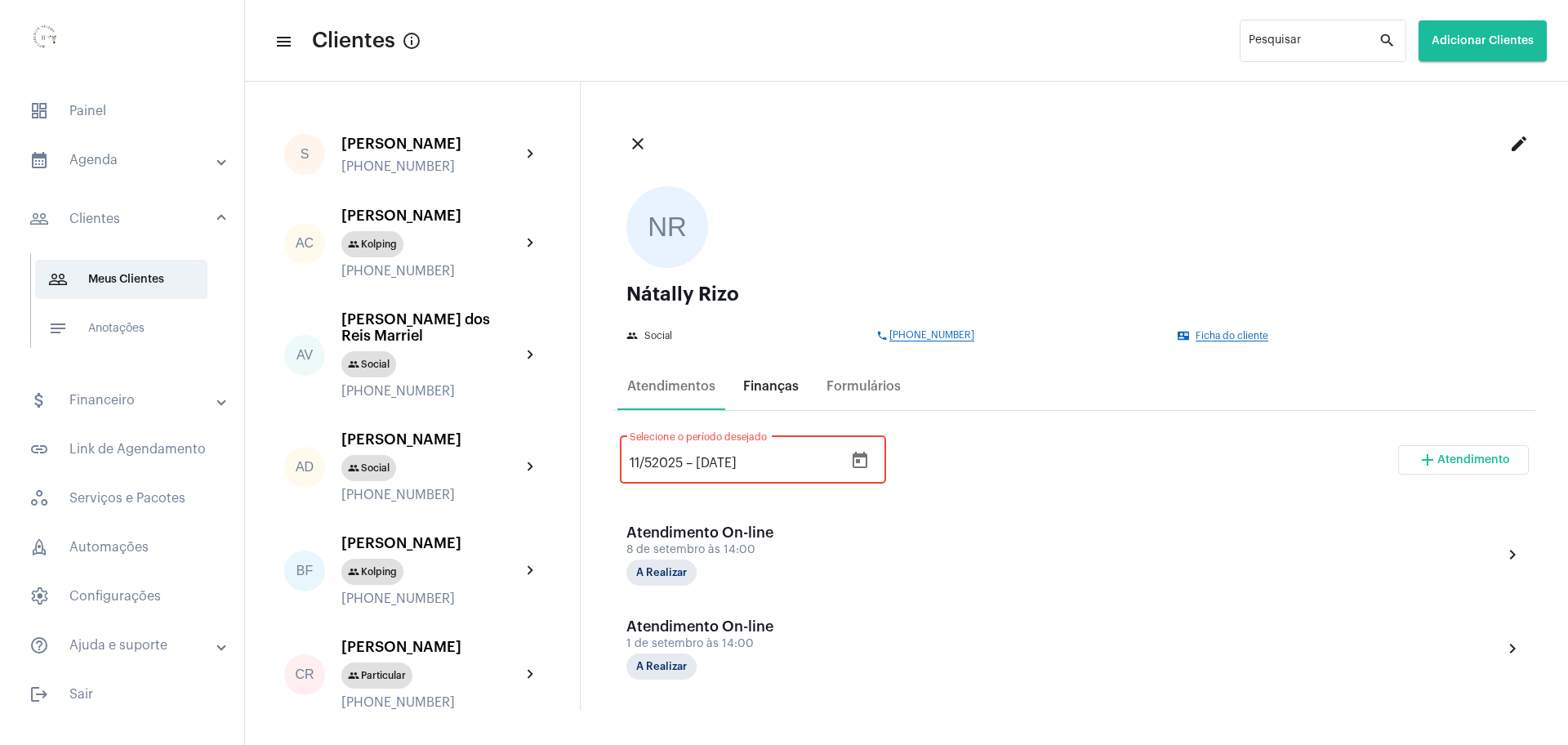
click at [771, 376] on div "Finanças" at bounding box center [771, 386] width 75 height 39
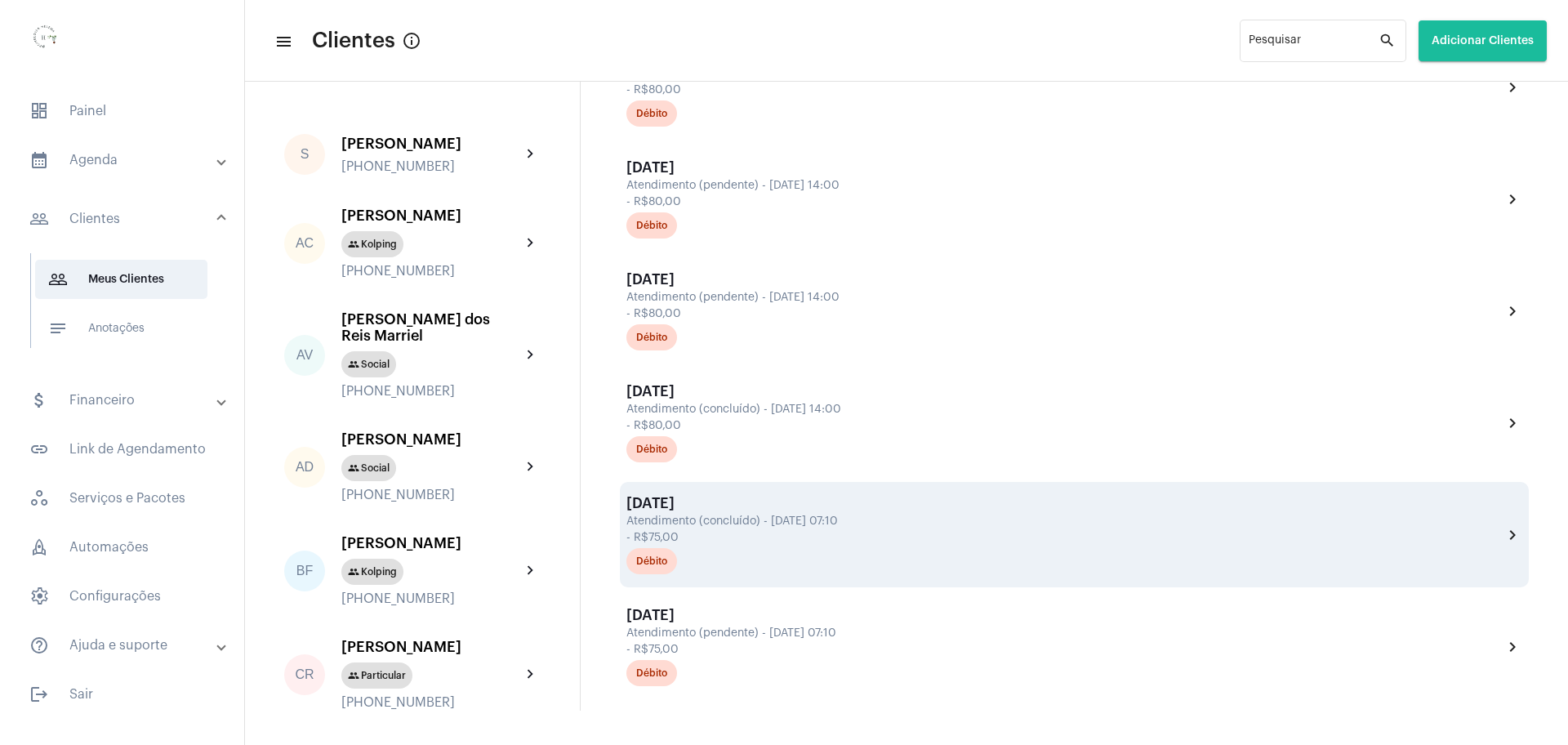
scroll to position [1461, 0]
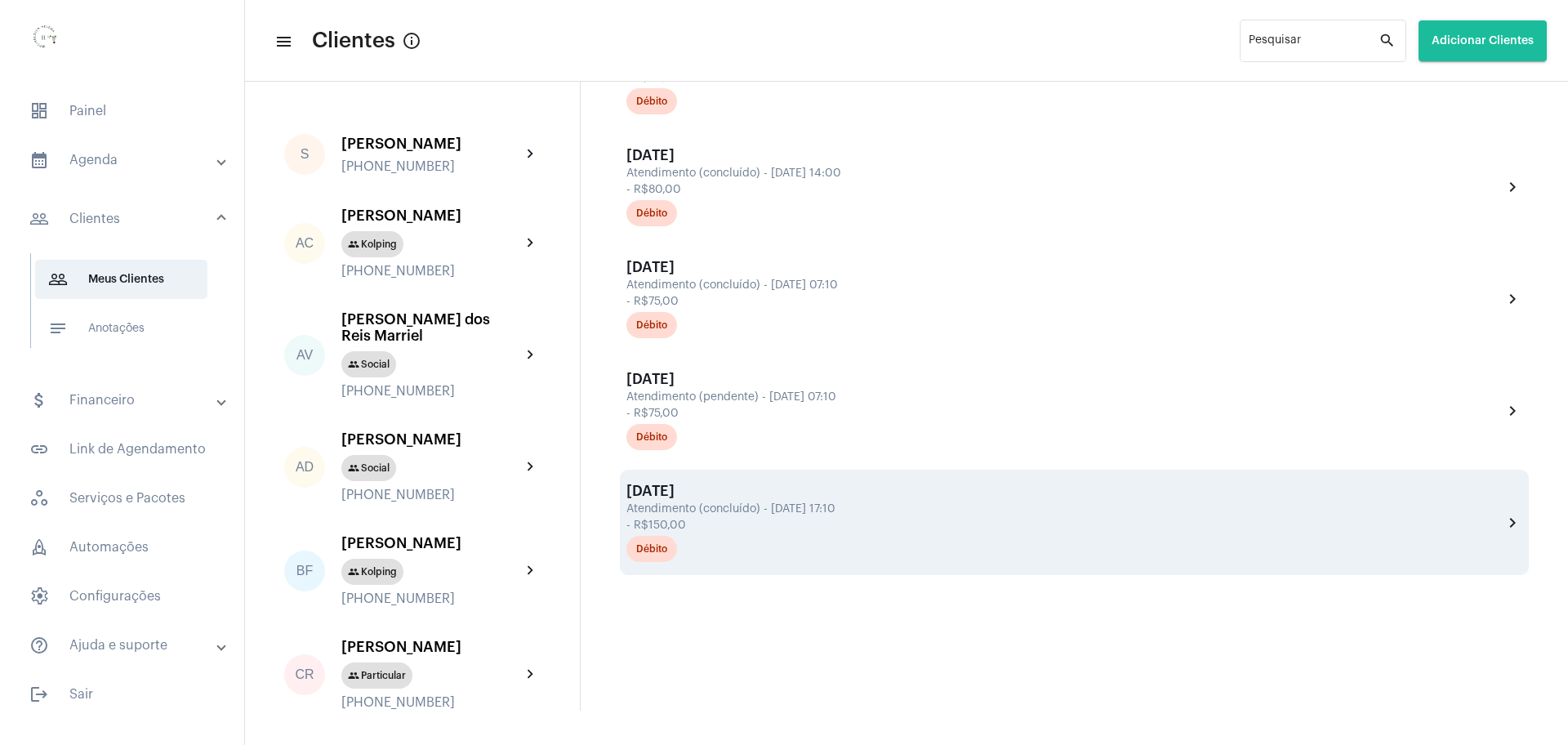
click at [697, 520] on div "- R$150,00" at bounding box center [1062, 525] width 872 height 12
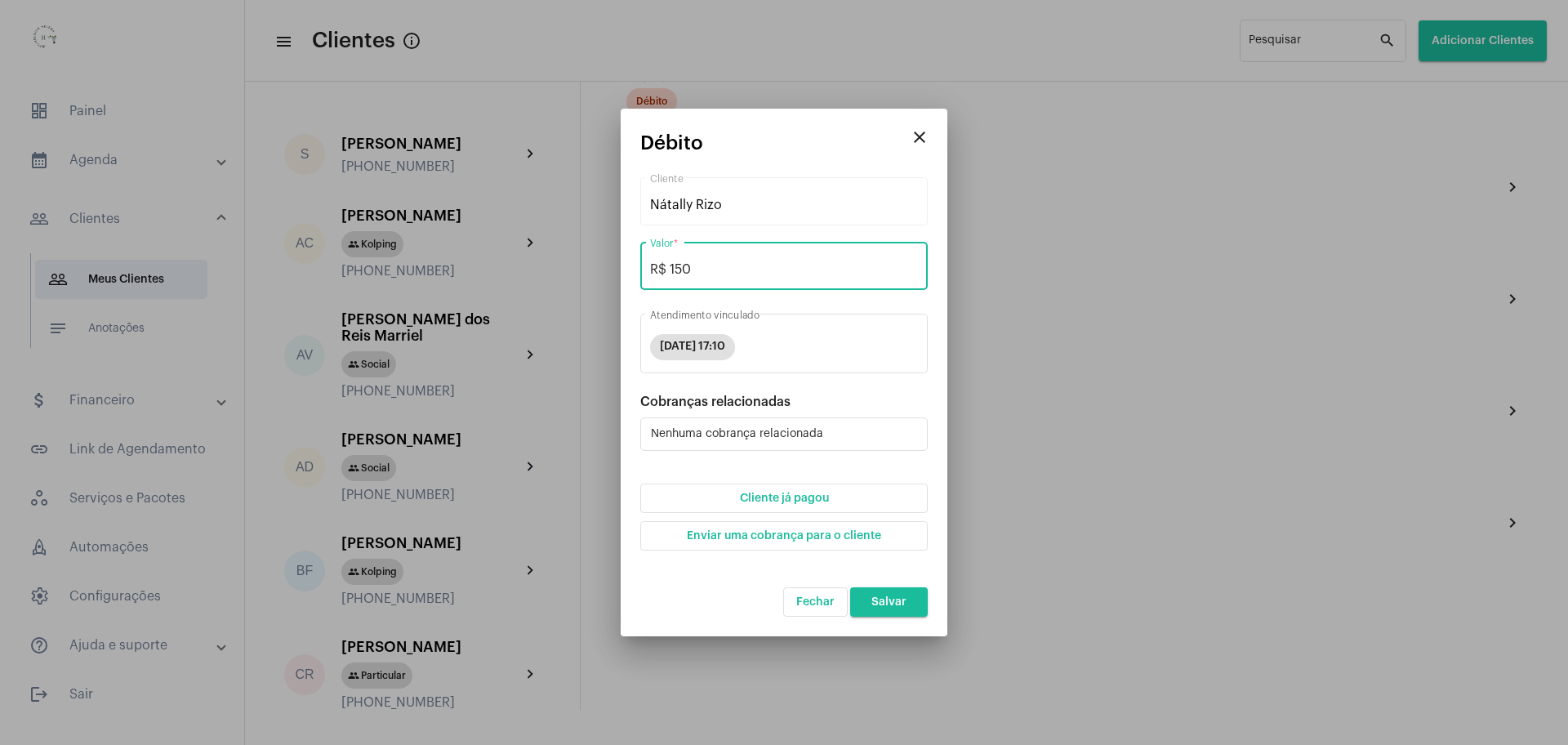
drag, startPoint x: 696, startPoint y: 262, endPoint x: 666, endPoint y: 262, distance: 30.0
click at [666, 263] on input "R$ 150" at bounding box center [784, 270] width 268 height 15
type input "R$ 80"
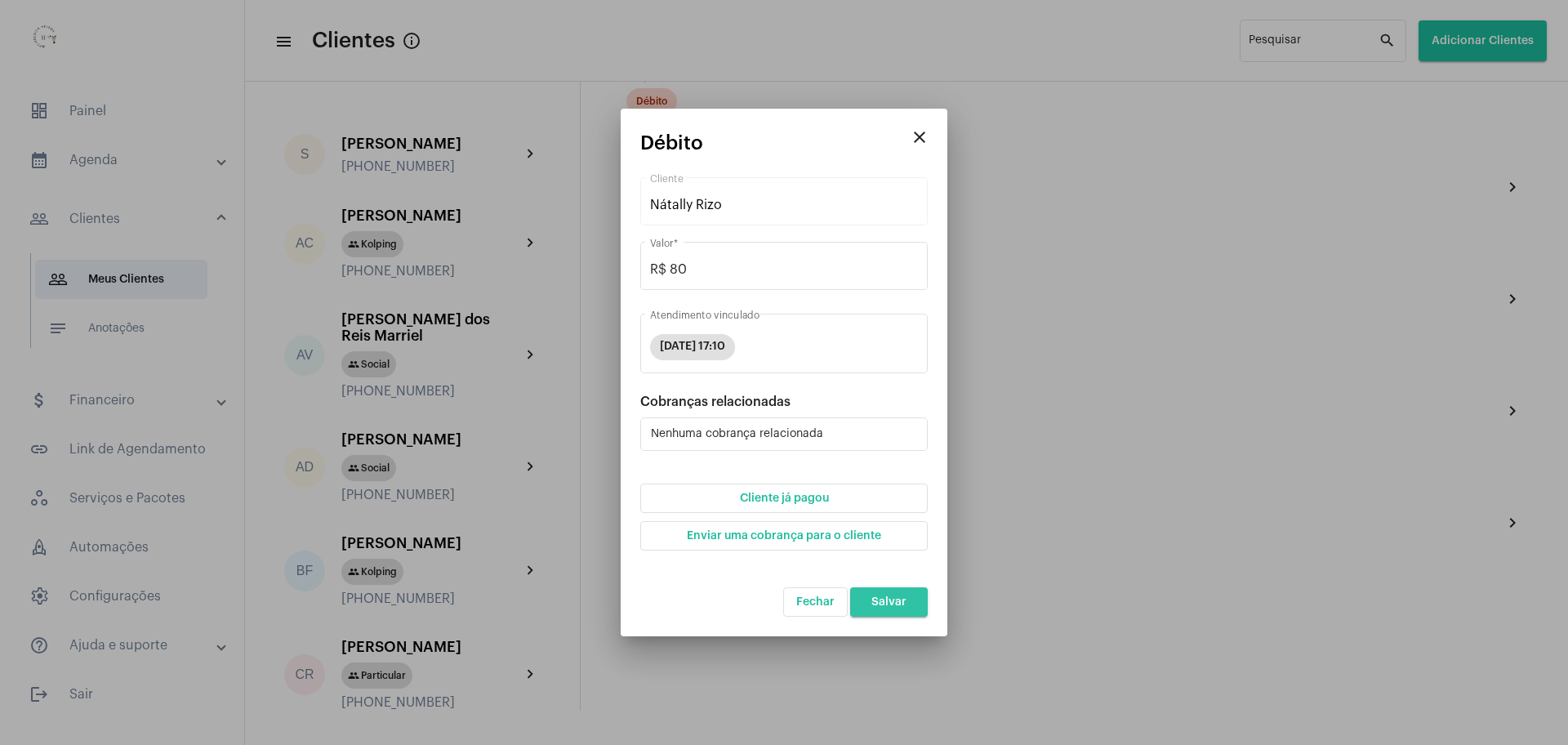
click at [902, 605] on span "Salvar" at bounding box center [889, 602] width 35 height 11
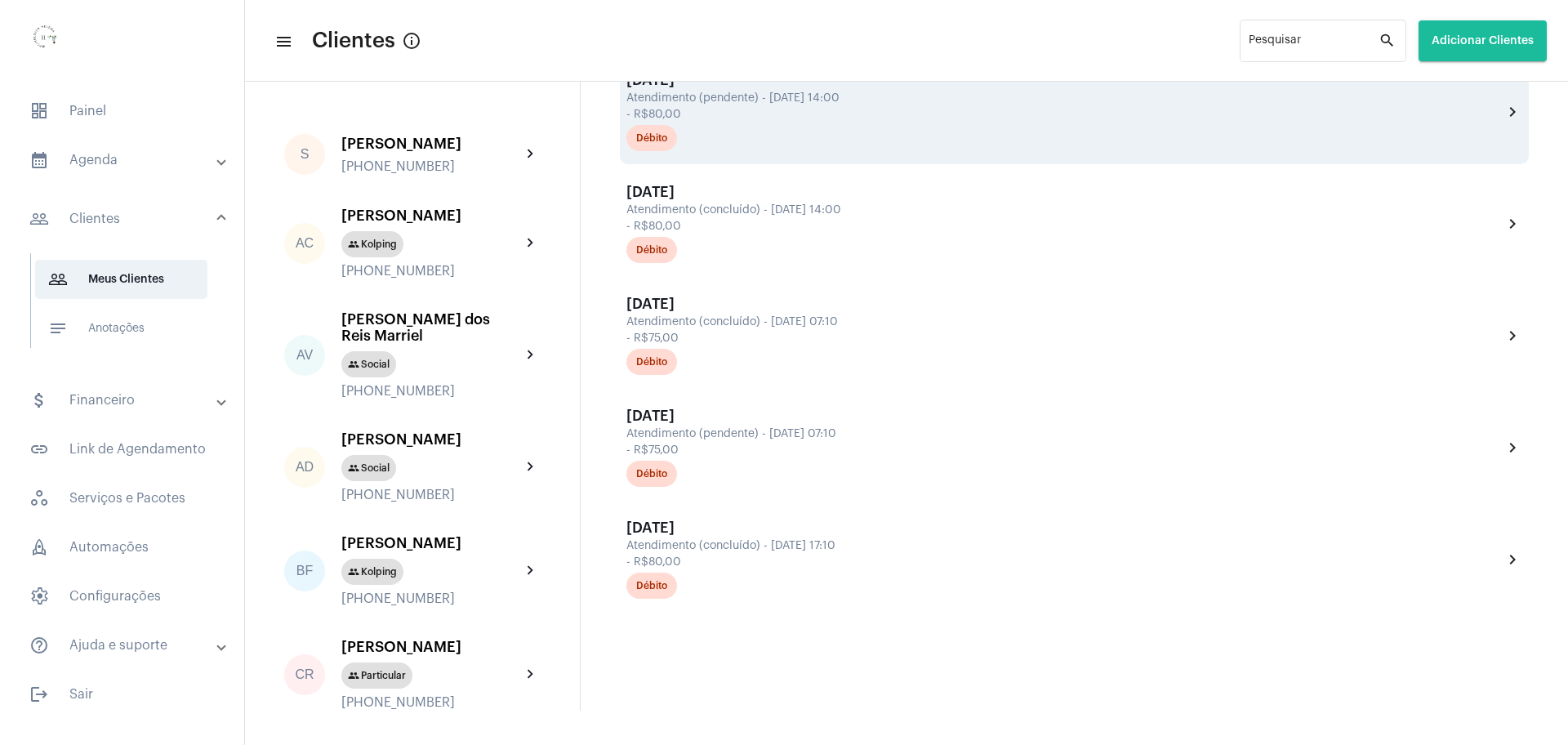
scroll to position [1430, 0]
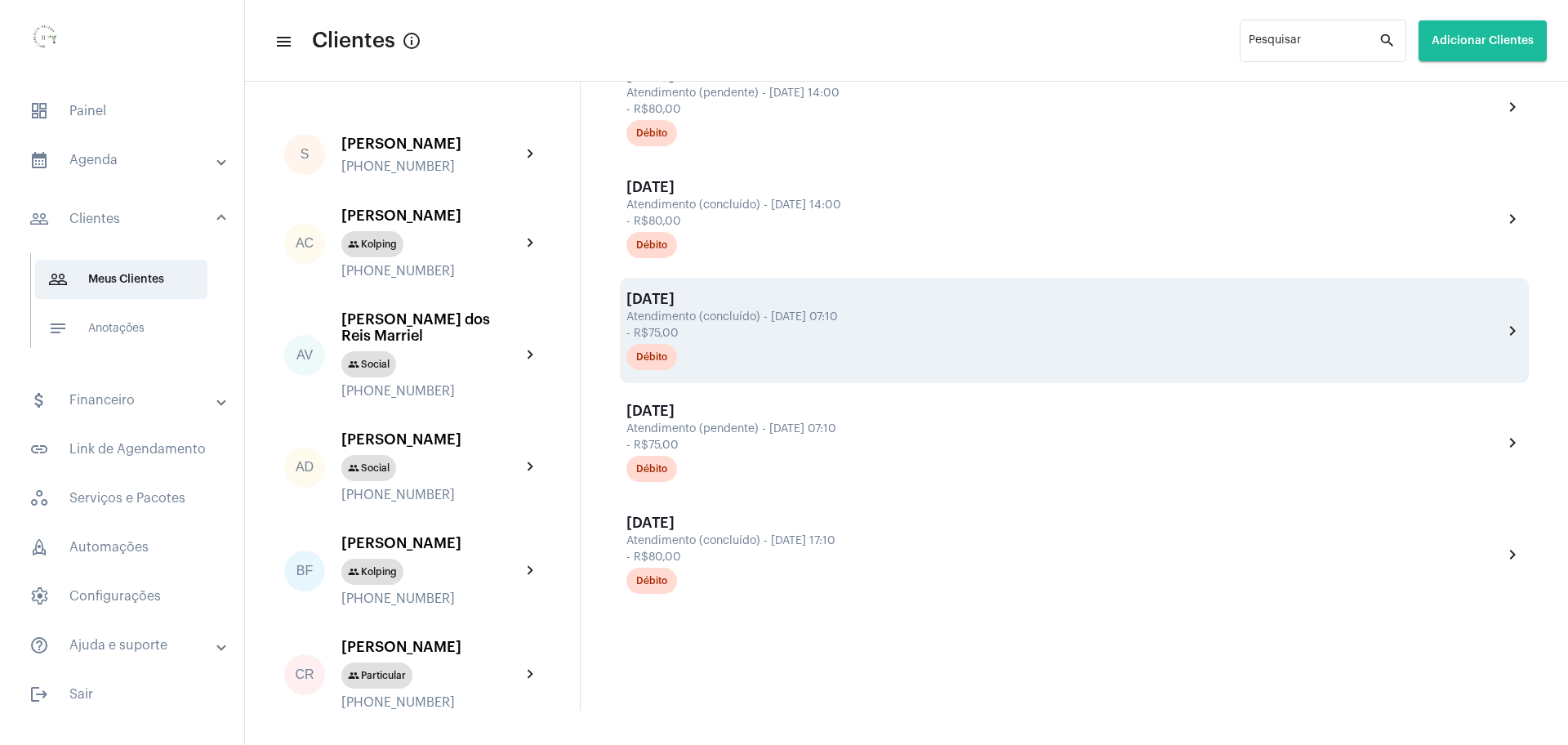
click at [730, 322] on div "Atendimento (concluído) - [DATE] 07:10" at bounding box center [1062, 316] width 872 height 12
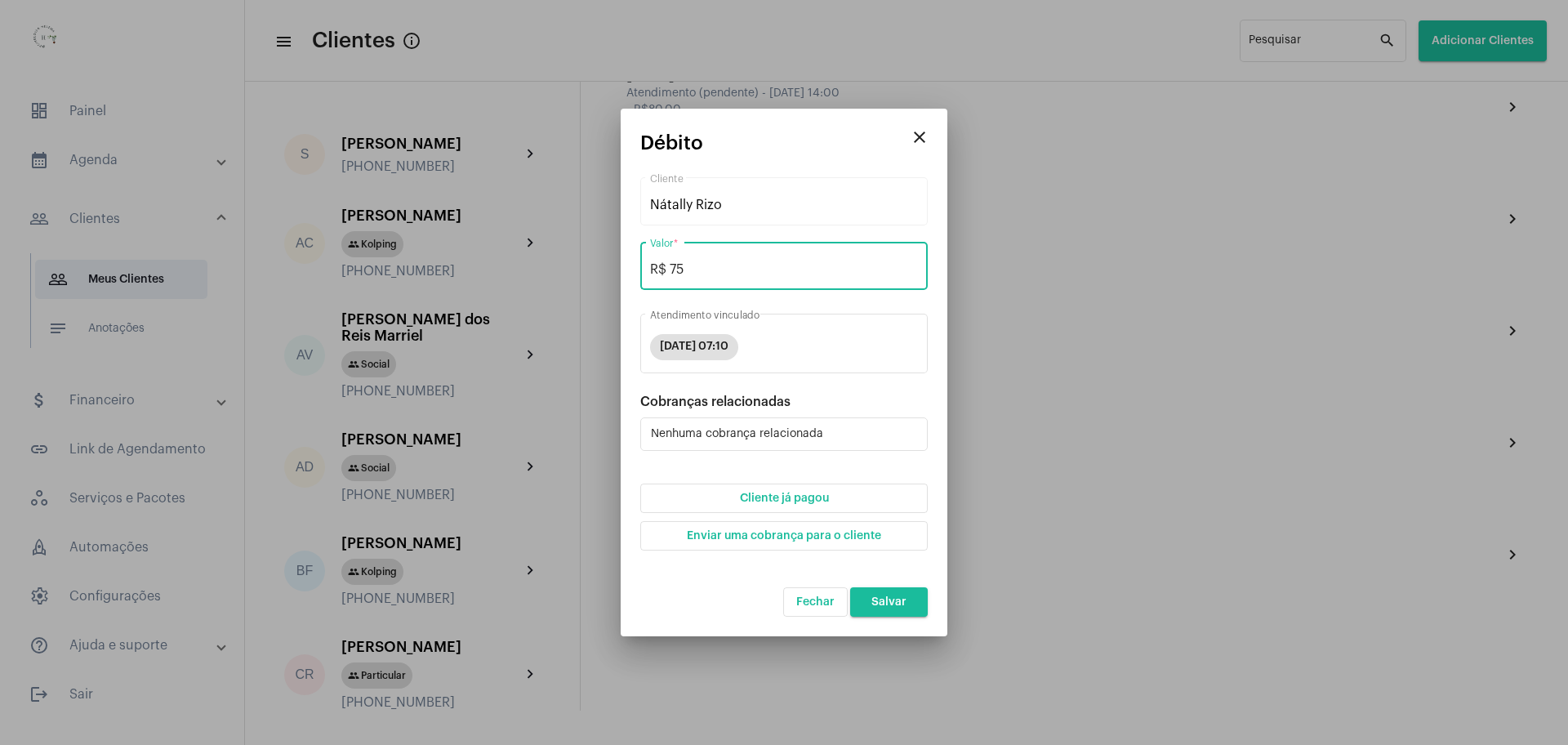
drag, startPoint x: 699, startPoint y: 264, endPoint x: 669, endPoint y: 271, distance: 30.8
click at [669, 271] on input "R$ 75" at bounding box center [784, 270] width 268 height 15
type input "R$ 80"
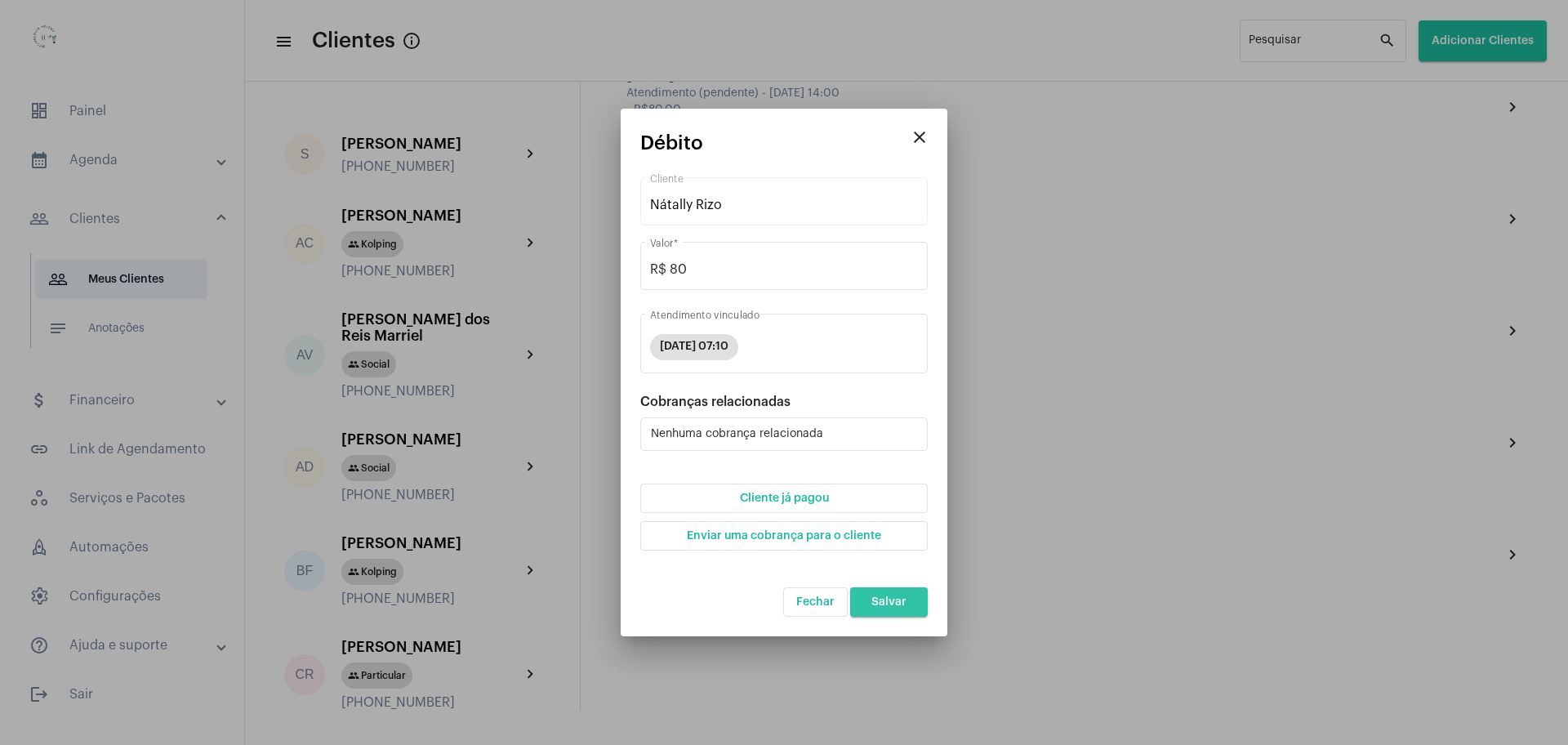
click at [900, 593] on button "Salvar" at bounding box center [890, 602] width 78 height 30
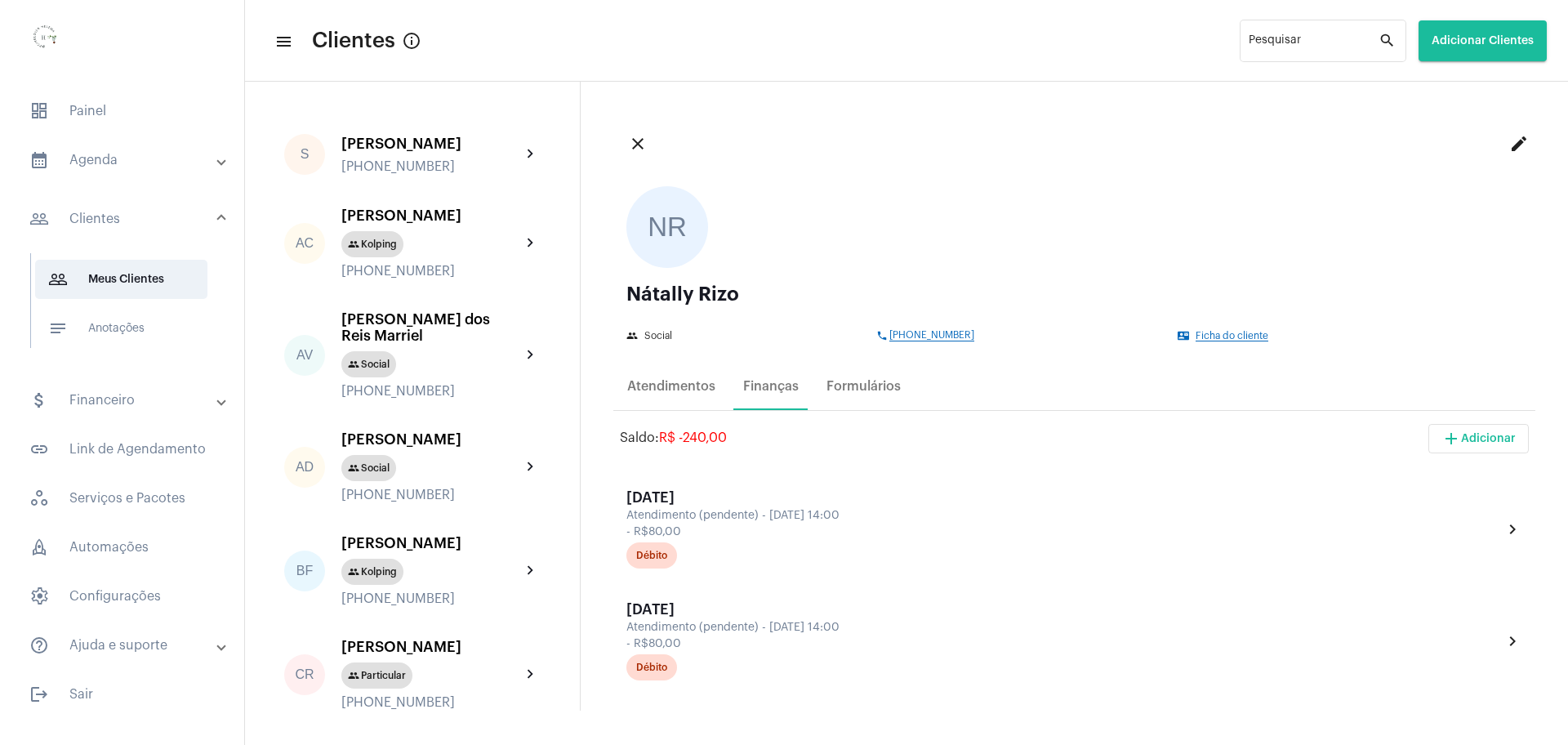
click at [1461, 440] on span "add Adicionar" at bounding box center [1479, 439] width 74 height 11
click at [1408, 516] on span "add Cobrança Avulsa" at bounding box center [1426, 521] width 115 height 30
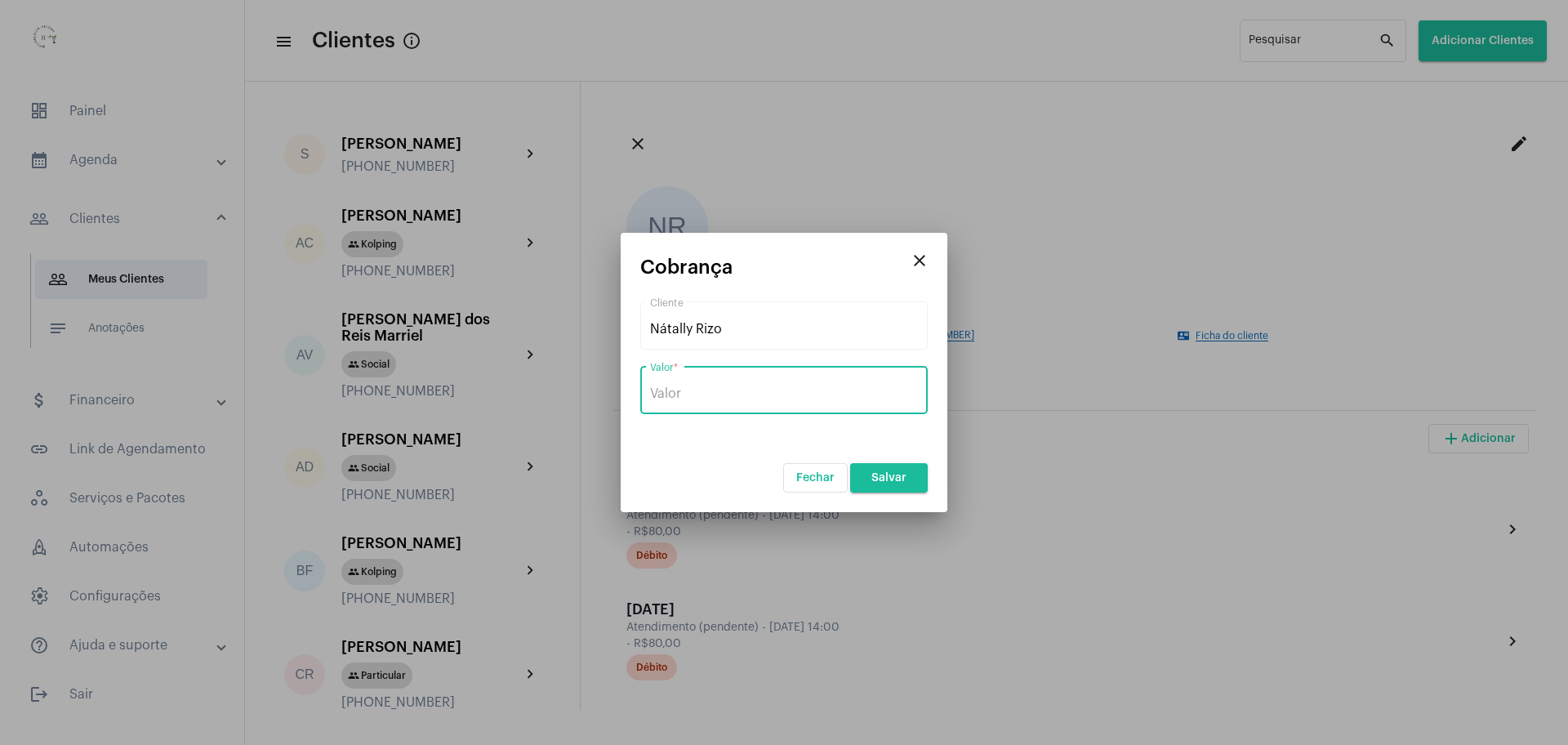
click at [742, 392] on input "Valor *" at bounding box center [784, 393] width 268 height 15
type input "R$ 240"
click at [903, 481] on span "Salvar" at bounding box center [889, 478] width 35 height 11
